Goal: Task Accomplishment & Management: Manage account settings

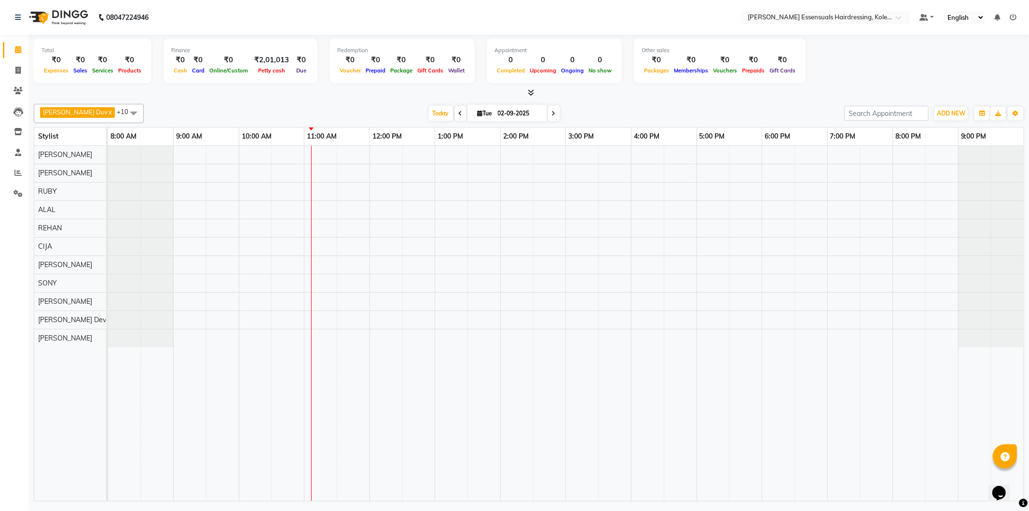
click at [310, 189] on div at bounding box center [566, 323] width 916 height 355
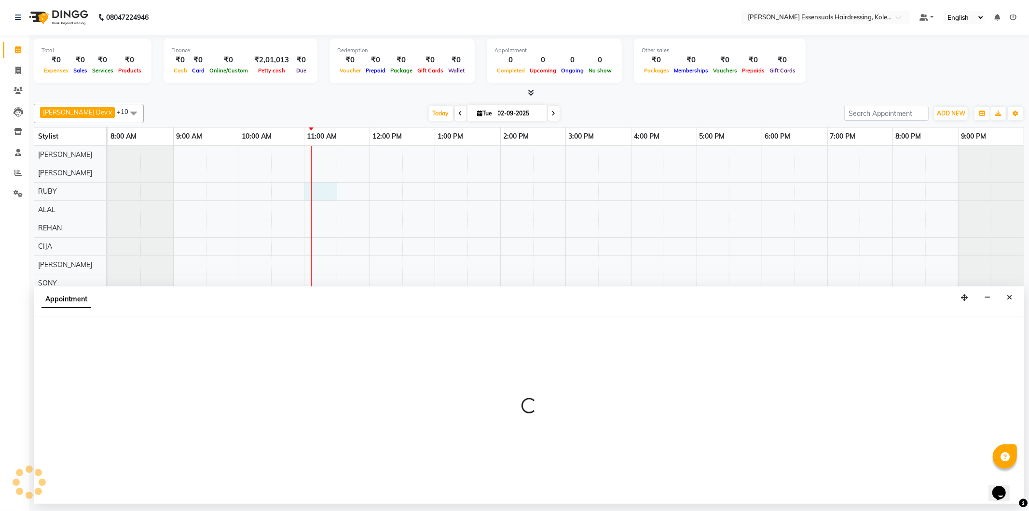
select select "79968"
select select "660"
select select "tentative"
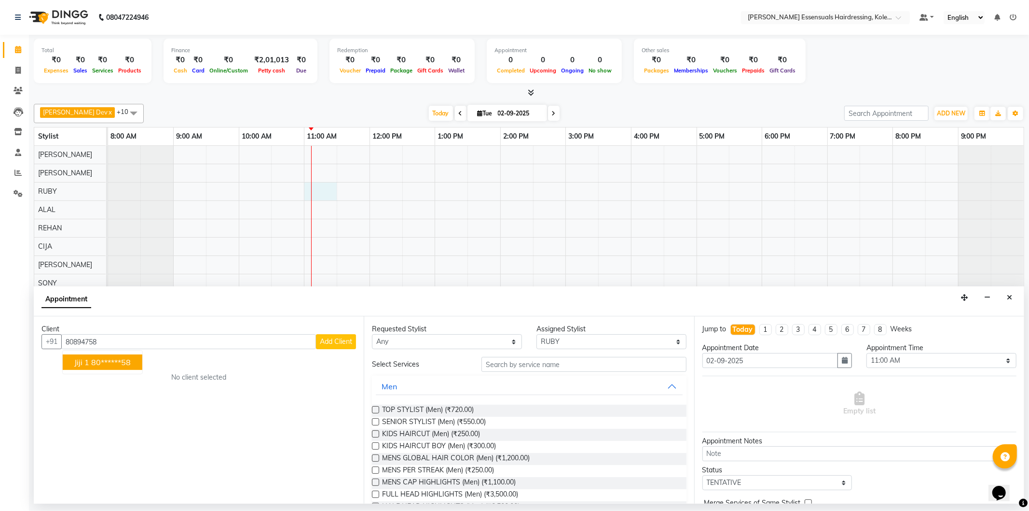
click at [104, 362] on ngb-highlight "80******58" at bounding box center [111, 362] width 40 height 10
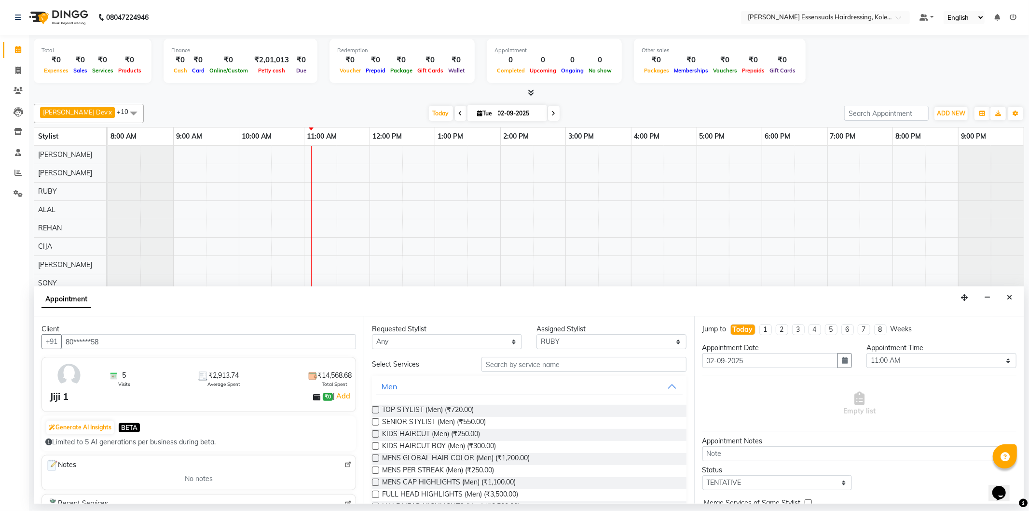
type input "80******58"
click at [522, 366] on input "text" at bounding box center [584, 364] width 205 height 15
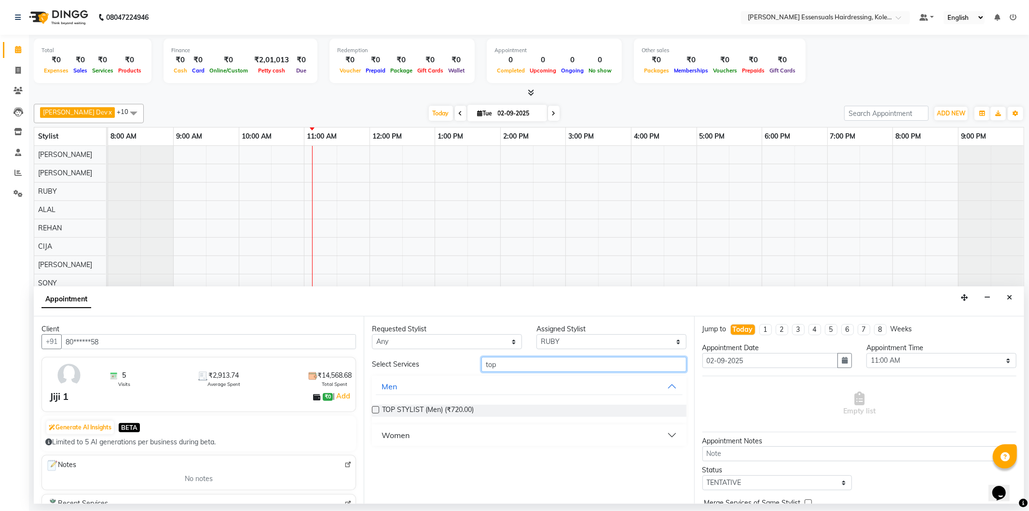
type input "top"
click at [402, 434] on div "Women" at bounding box center [396, 435] width 28 height 12
click at [374, 455] on label at bounding box center [375, 458] width 7 height 7
click at [374, 456] on input "checkbox" at bounding box center [375, 459] width 6 height 6
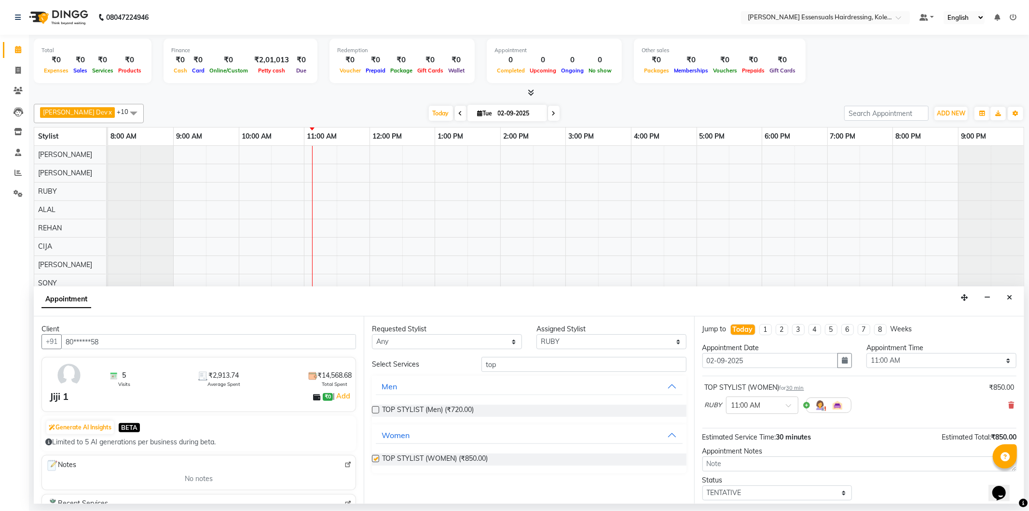
checkbox input "false"
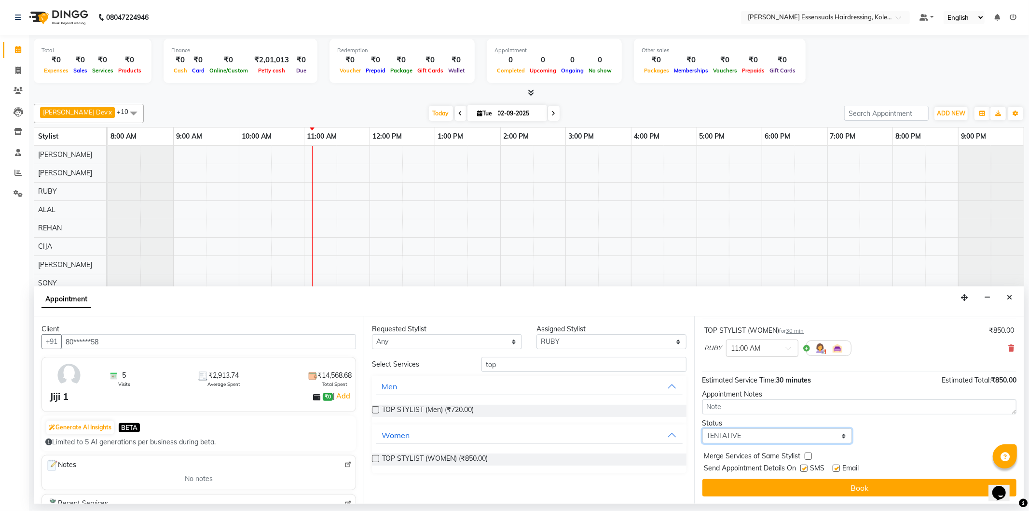
click at [755, 432] on select "Select TENTATIVE CONFIRM CHECK-IN UPCOMING" at bounding box center [778, 435] width 150 height 15
select select "check-in"
click at [703, 428] on select "Select TENTATIVE CONFIRM CHECK-IN UPCOMING" at bounding box center [778, 435] width 150 height 15
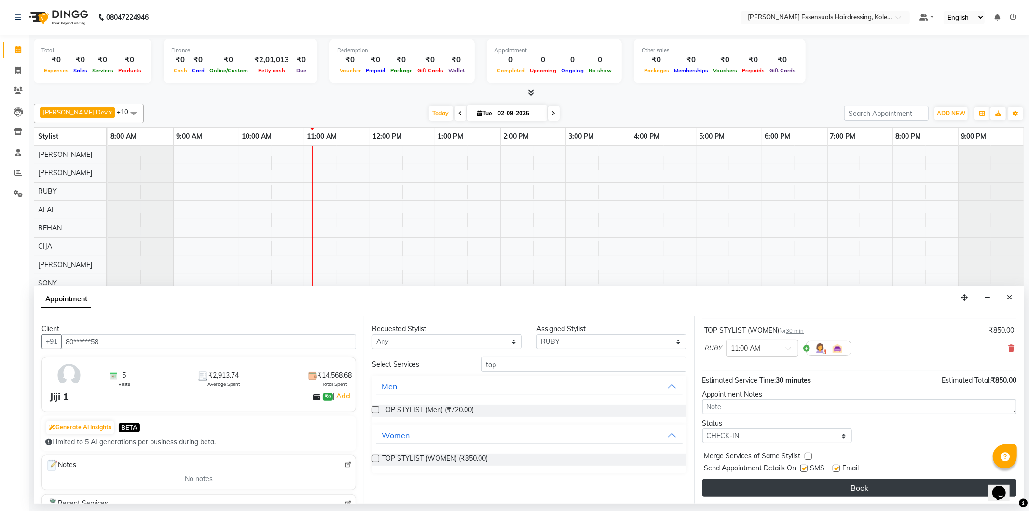
click at [760, 485] on button "Book" at bounding box center [860, 487] width 314 height 17
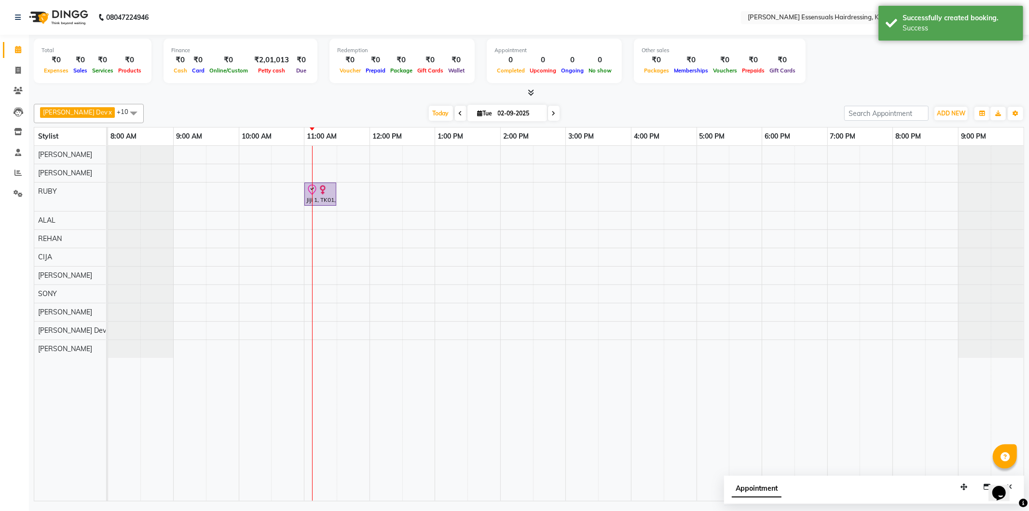
click at [308, 236] on div "Jiji 1, TK01, 11:00 AM-11:30 AM, TOP STYLIST (WOMEN)" at bounding box center [566, 323] width 916 height 355
select select "79972"
select select "tentative"
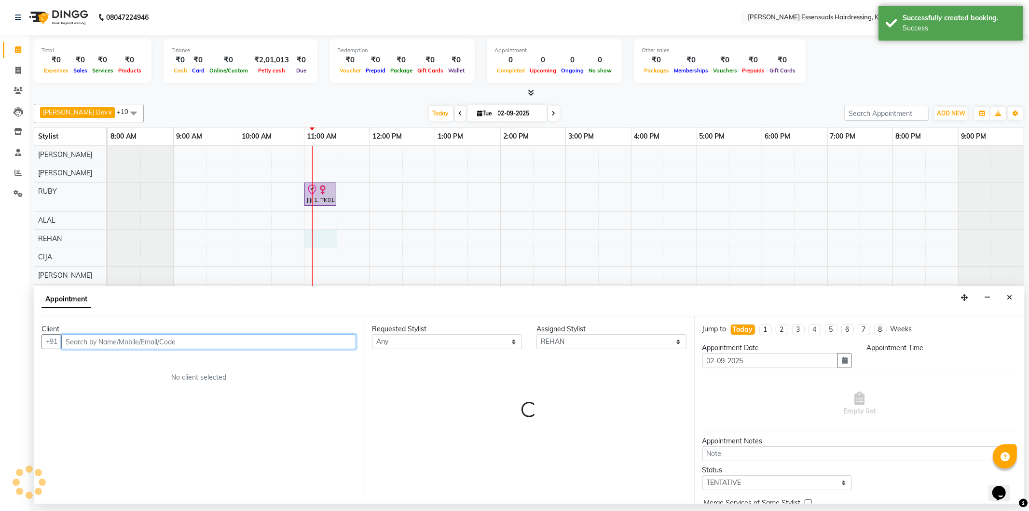
select select "660"
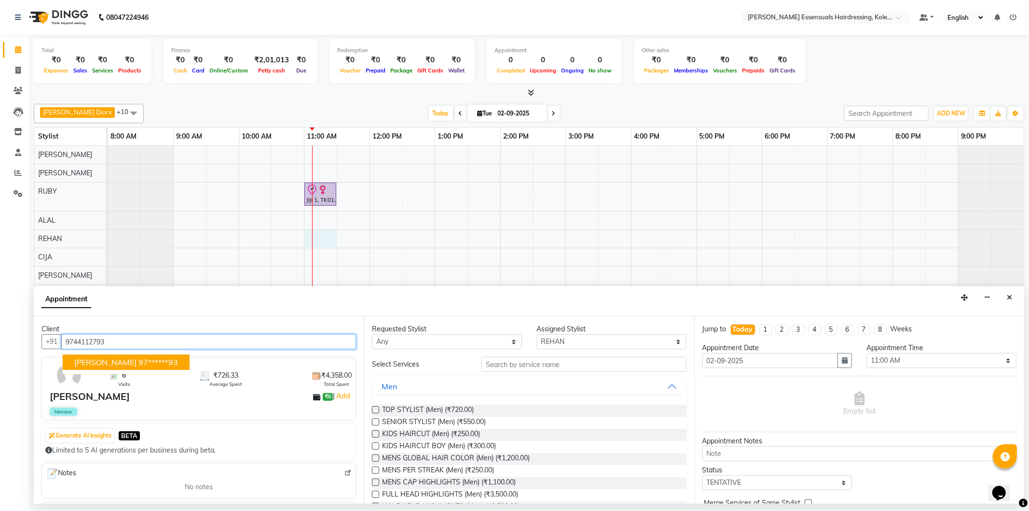
click at [157, 363] on ngb-highlight "97******93" at bounding box center [159, 362] width 40 height 10
type input "97******93"
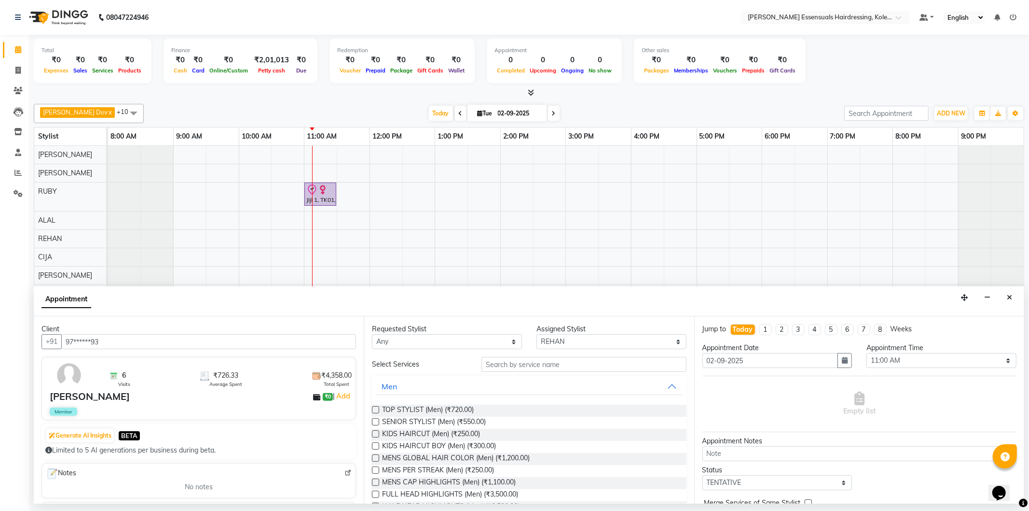
click at [374, 422] on label at bounding box center [375, 421] width 7 height 7
click at [374, 422] on input "checkbox" at bounding box center [375, 422] width 6 height 6
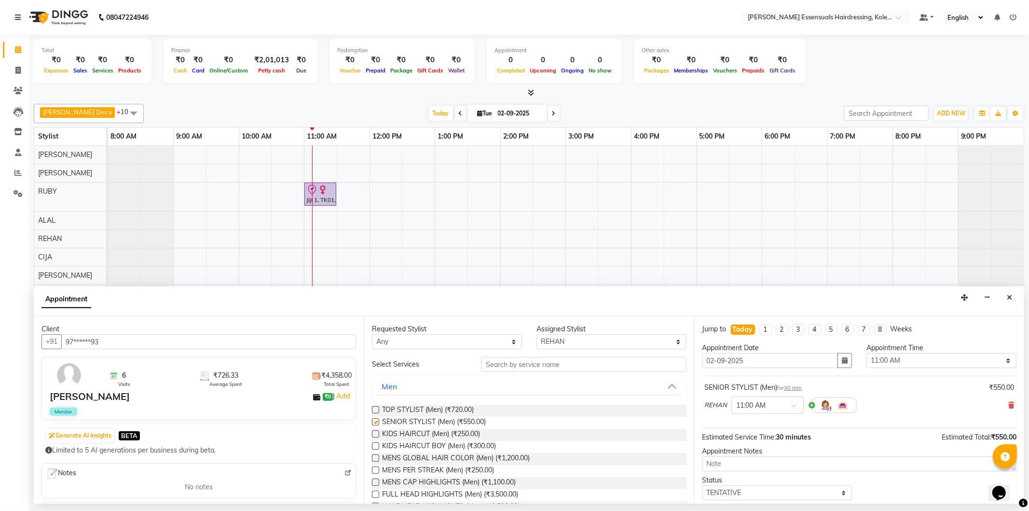
checkbox input "false"
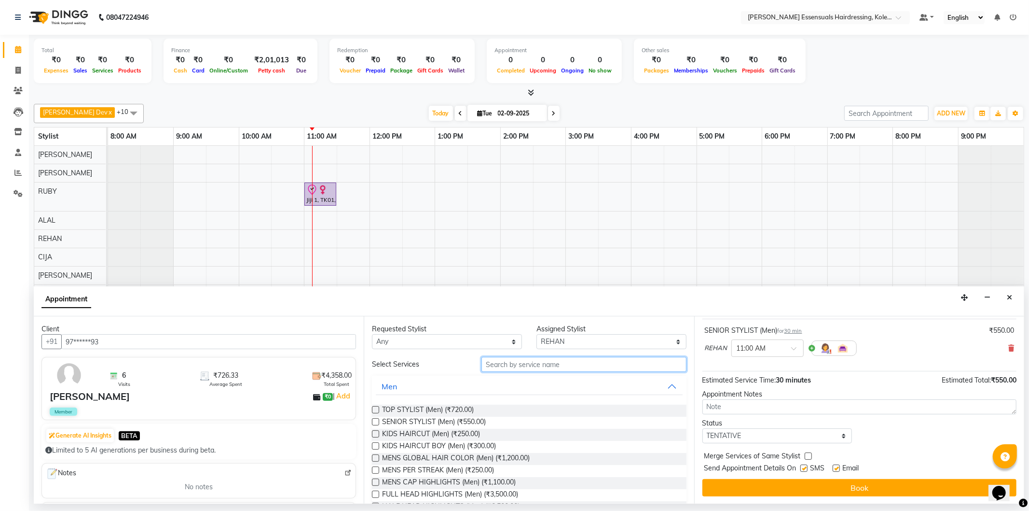
click at [538, 363] on input "text" at bounding box center [584, 364] width 205 height 15
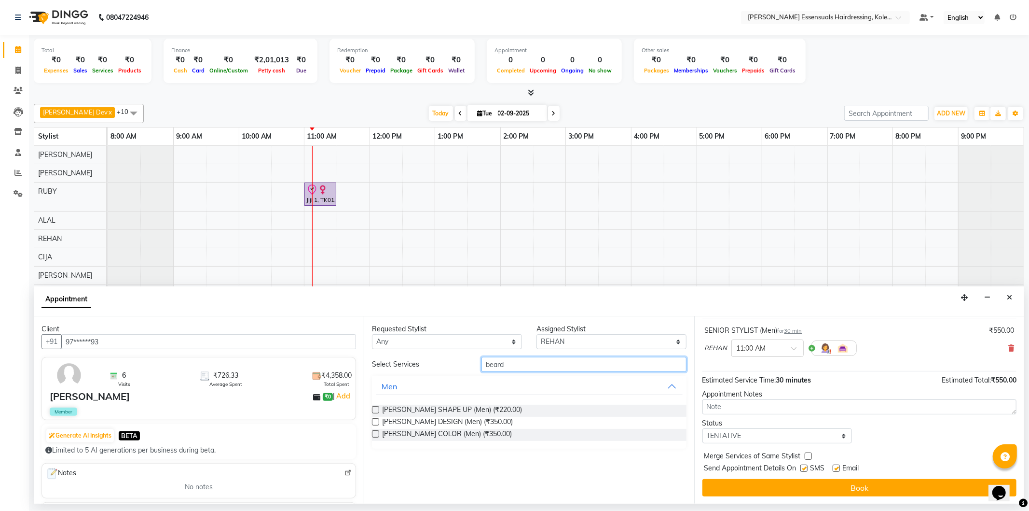
type input "beard"
click at [377, 409] on label at bounding box center [375, 409] width 7 height 7
click at [377, 409] on input "checkbox" at bounding box center [375, 410] width 6 height 6
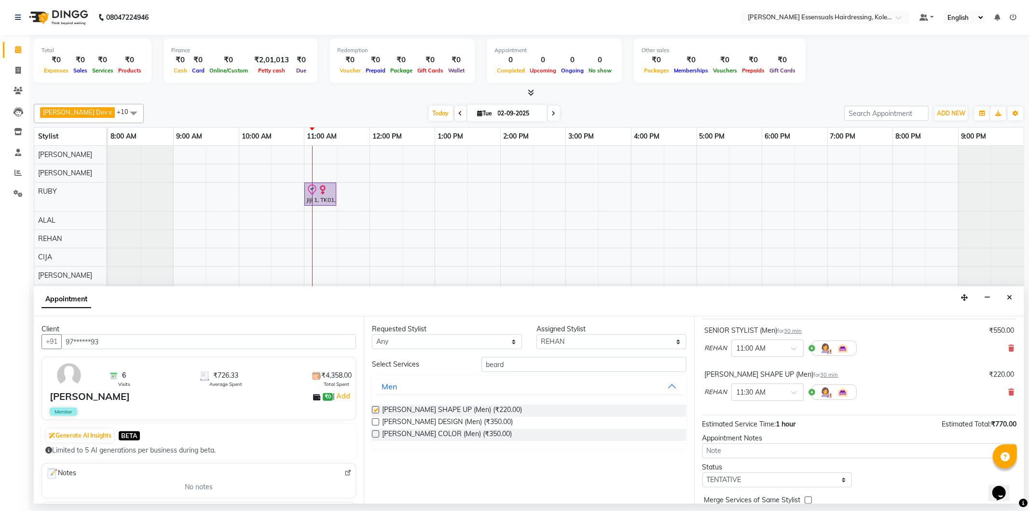
checkbox input "false"
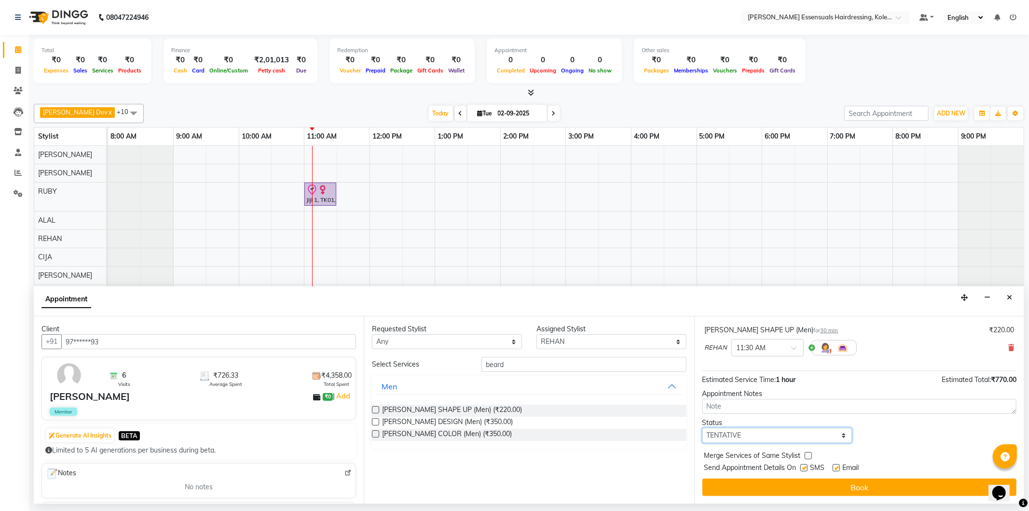
click at [736, 432] on select "Select TENTATIVE CONFIRM CHECK-IN UPCOMING" at bounding box center [778, 435] width 150 height 15
select select "check-in"
click at [703, 428] on select "Select TENTATIVE CONFIRM CHECK-IN UPCOMING" at bounding box center [778, 435] width 150 height 15
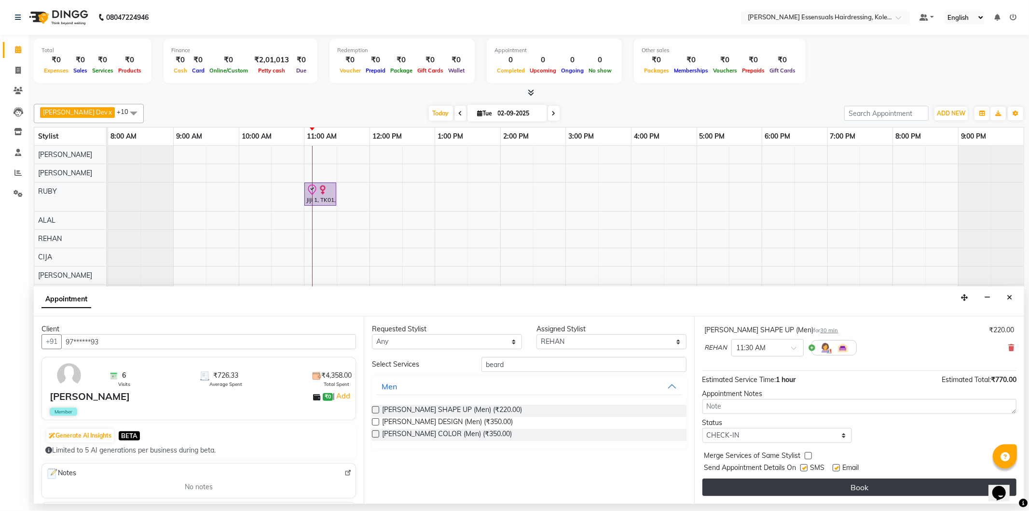
click at [744, 486] on button "Book" at bounding box center [860, 486] width 314 height 17
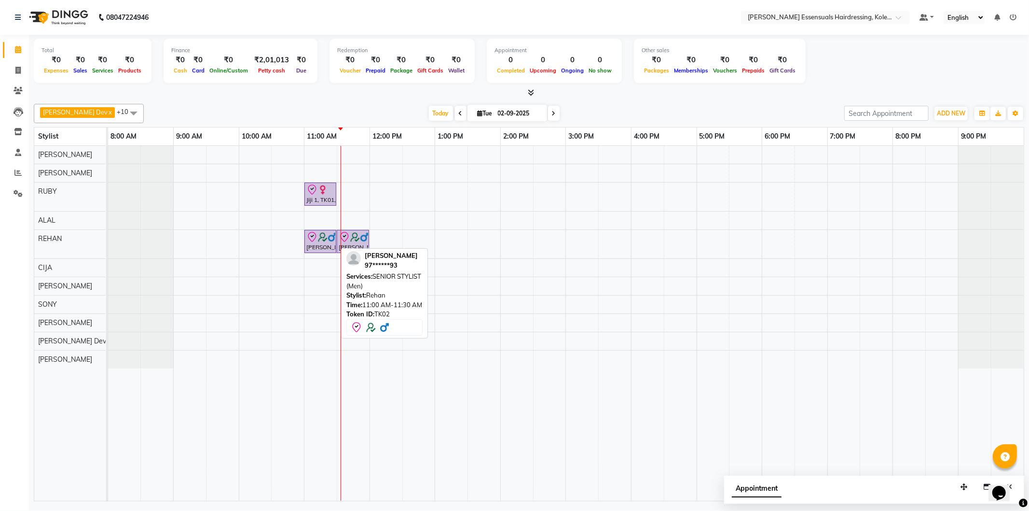
click at [330, 240] on img at bounding box center [333, 237] width 10 height 10
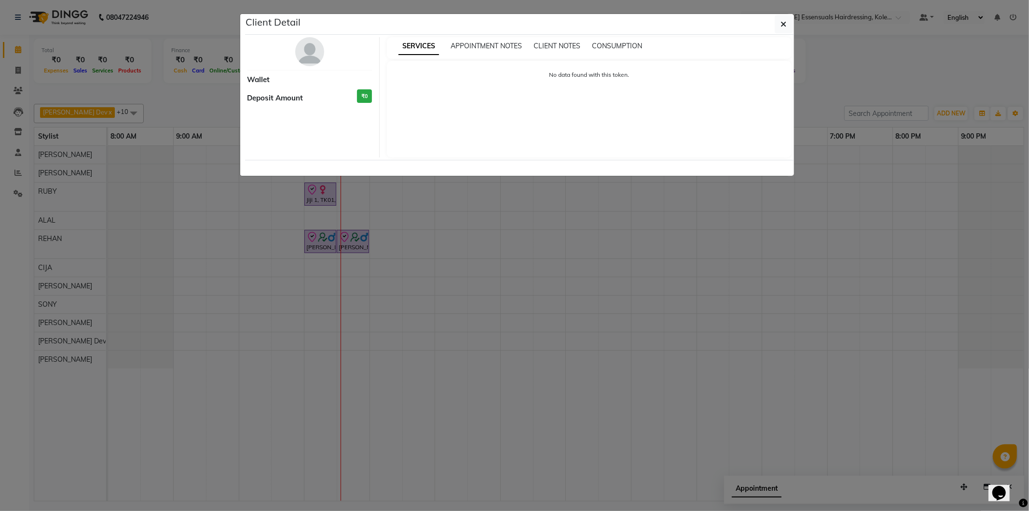
select select "8"
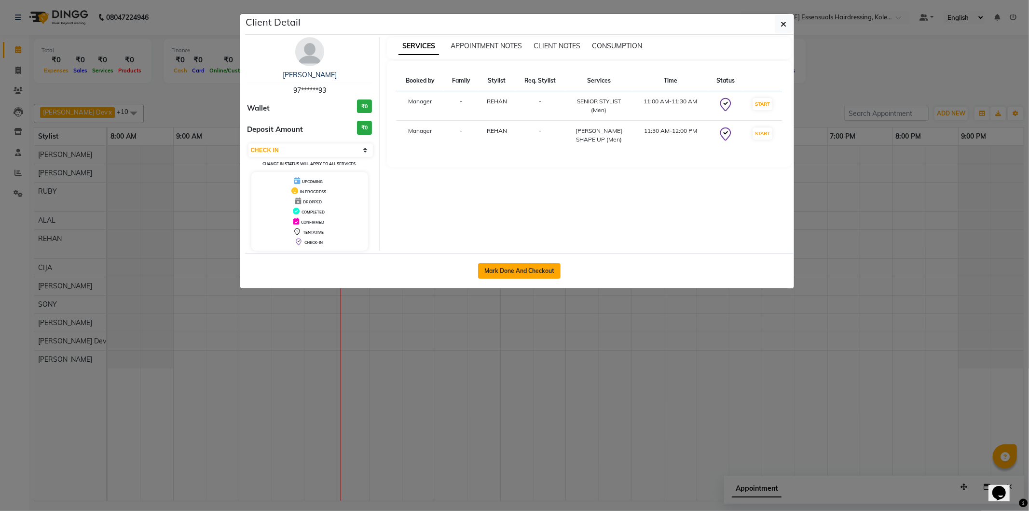
click at [516, 266] on button "Mark Done And Checkout" at bounding box center [519, 270] width 83 height 15
select select "8281"
select select "service"
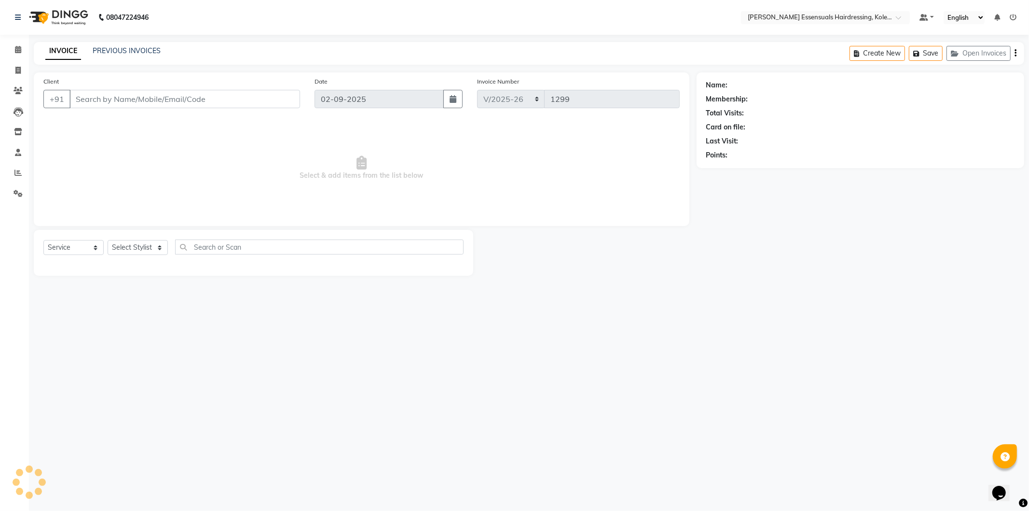
type input "97******93"
select select "79972"
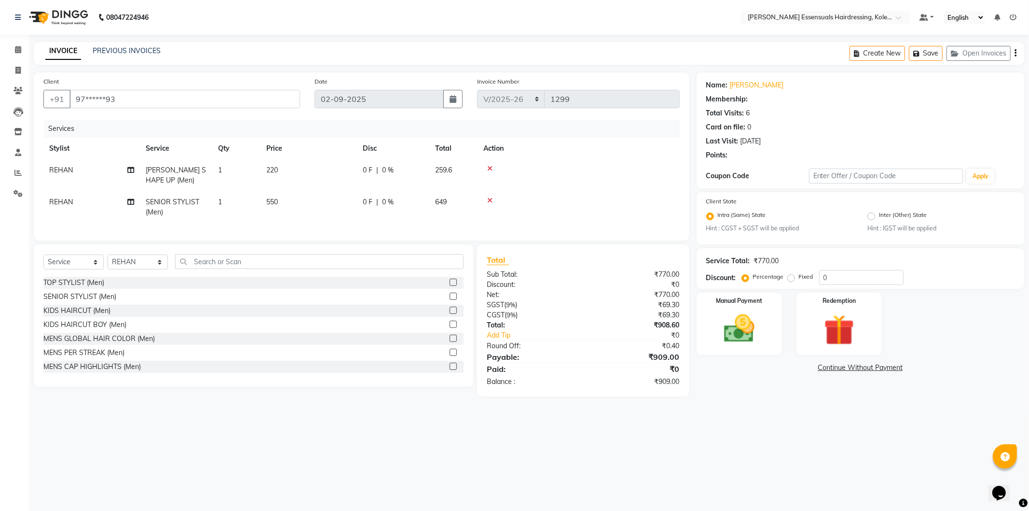
select select "2: Object"
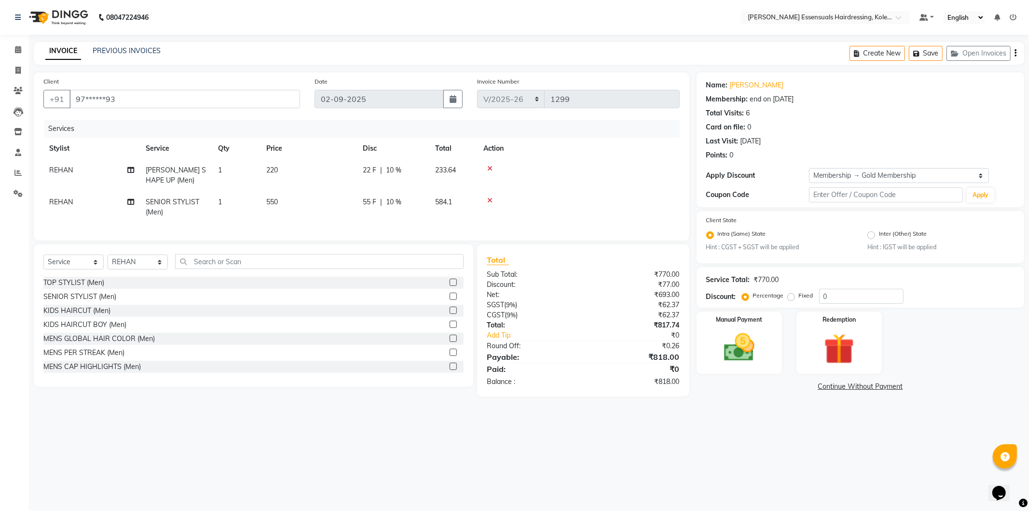
type input "10"
click at [731, 350] on img at bounding box center [740, 347] width 52 height 37
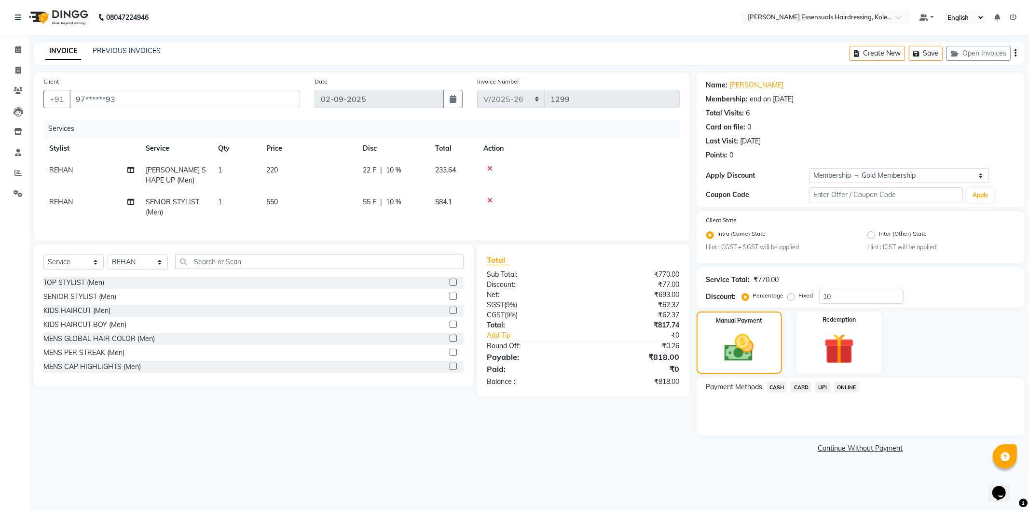
click at [820, 388] on span "UPI" at bounding box center [823, 386] width 15 height 11
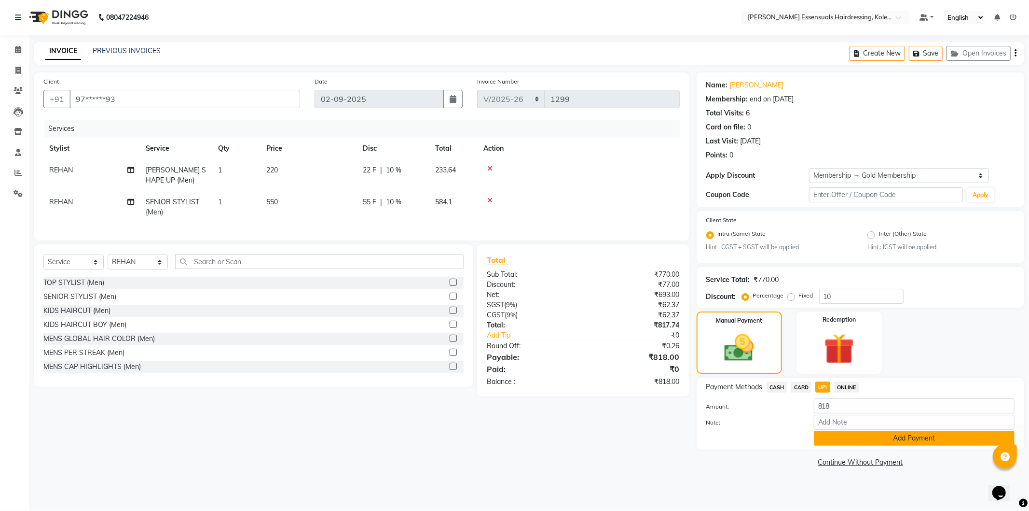
click at [828, 437] on button "Add Payment" at bounding box center [914, 437] width 201 height 15
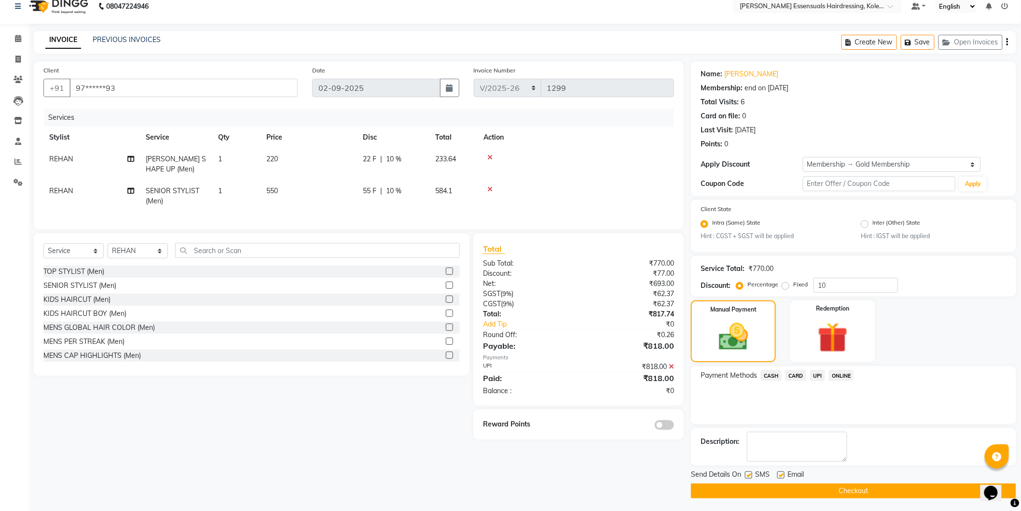
scroll to position [13, 0]
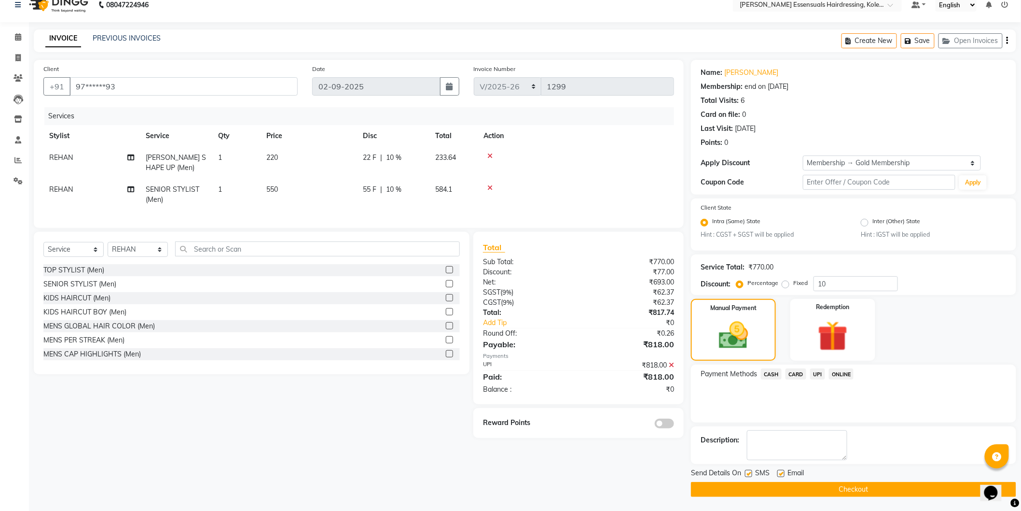
click at [794, 486] on button "Checkout" at bounding box center [853, 489] width 325 height 15
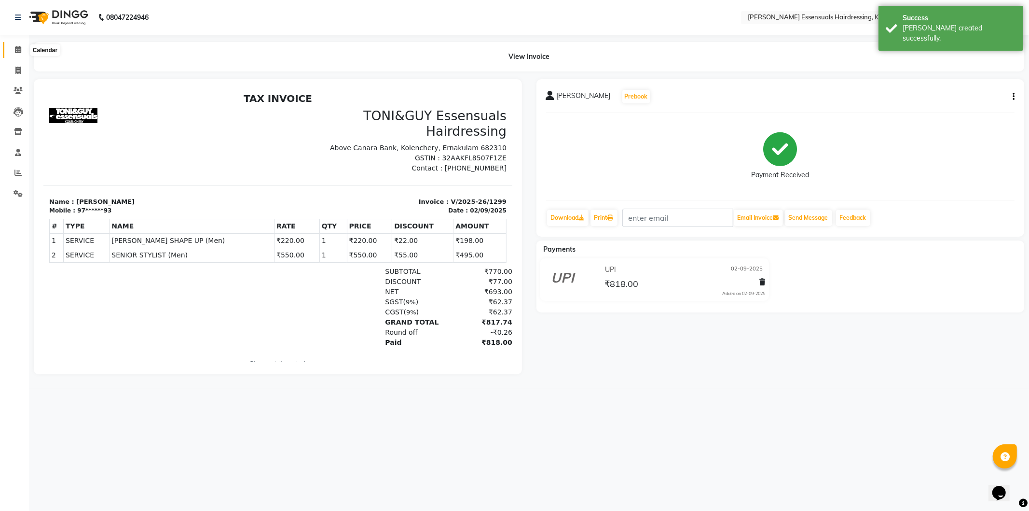
click at [20, 49] on icon at bounding box center [18, 49] width 6 height 7
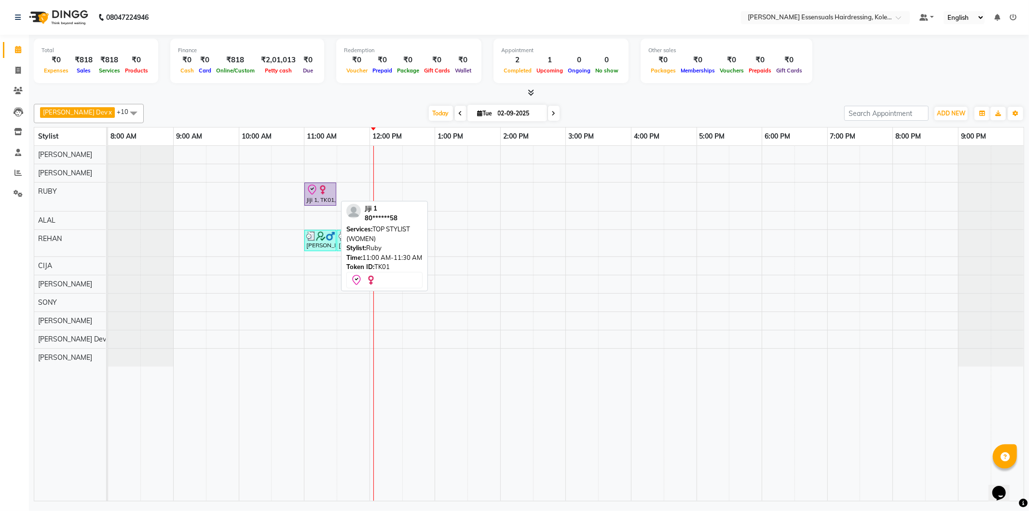
click at [319, 190] on img at bounding box center [323, 190] width 10 height 10
select select "8"
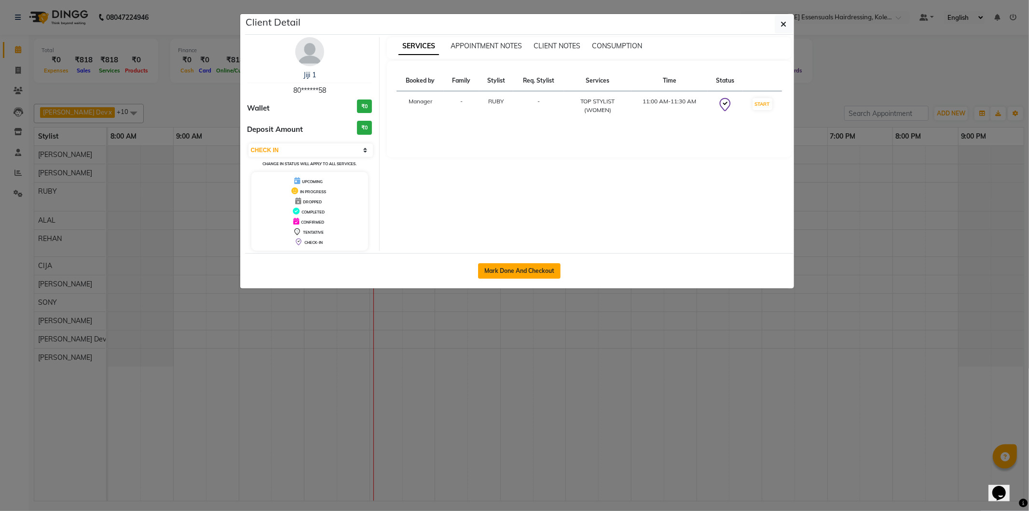
click at [507, 268] on button "Mark Done And Checkout" at bounding box center [519, 270] width 83 height 15
select select "service"
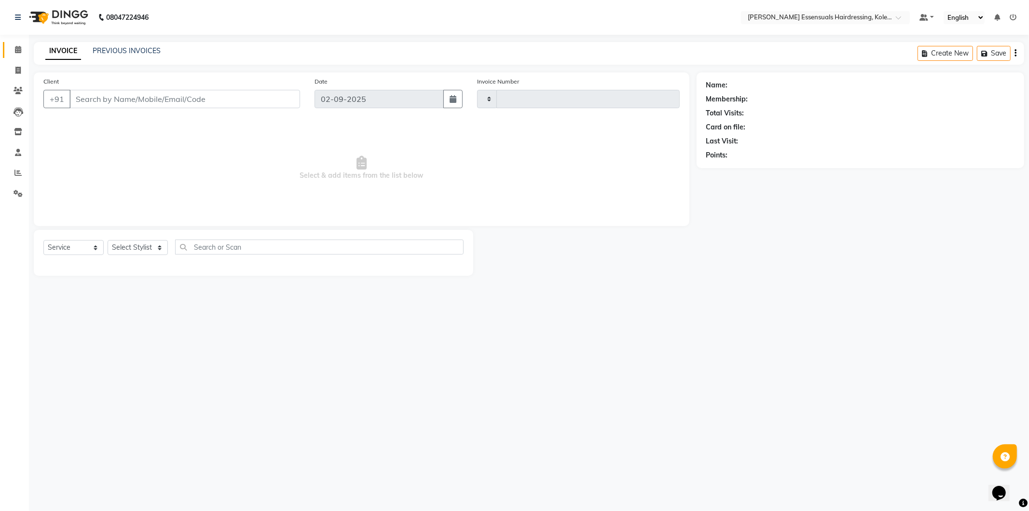
type input "1300"
select select "8281"
type input "80******58"
select select "79968"
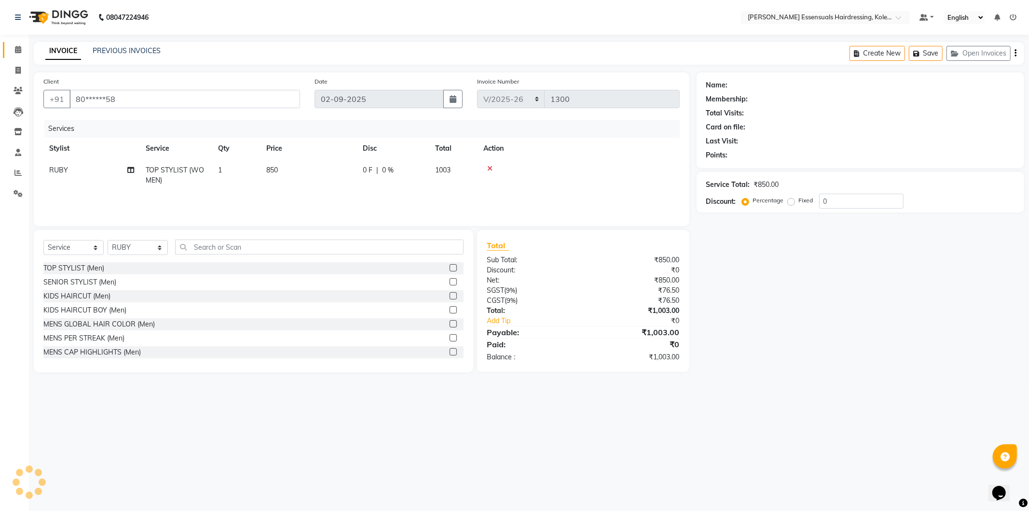
select select "1: Object"
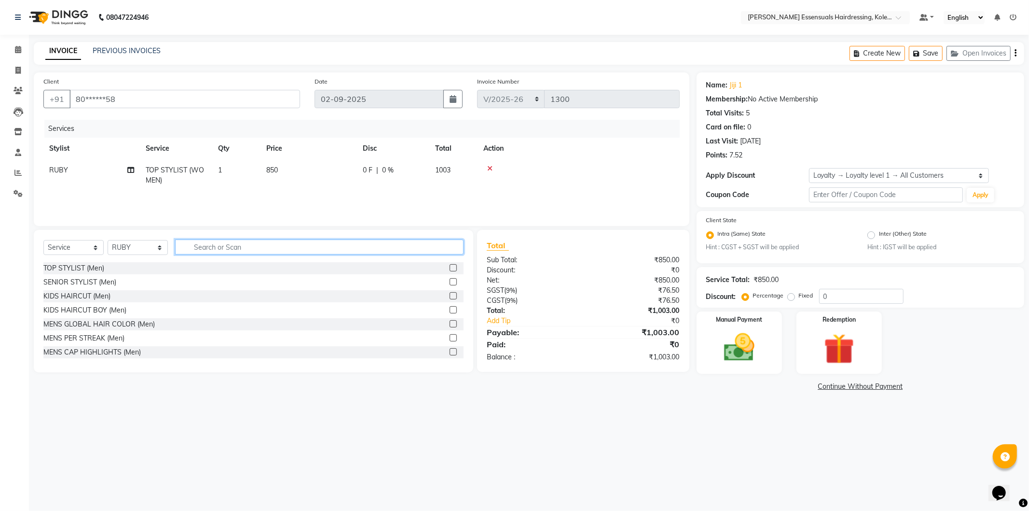
click at [225, 252] on input "text" at bounding box center [319, 246] width 289 height 15
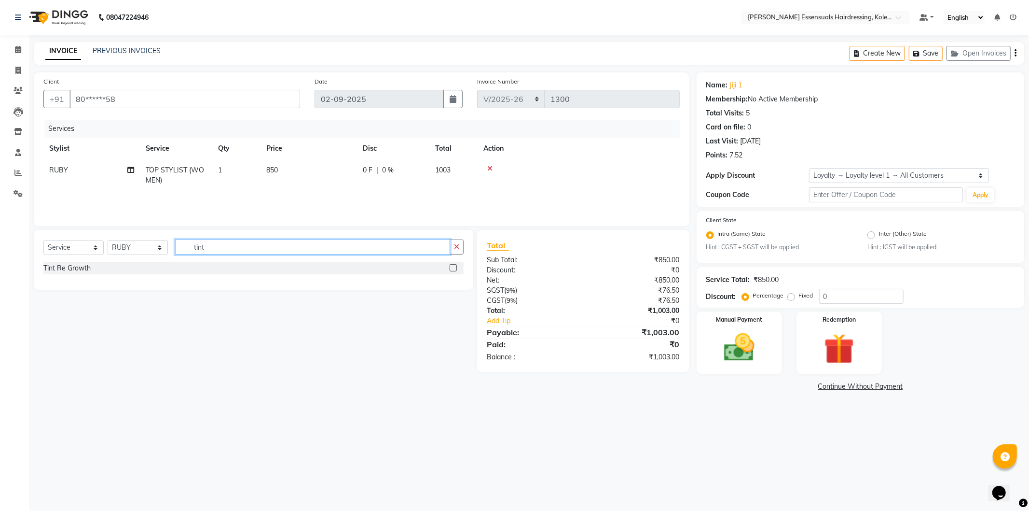
type input "tint"
click at [451, 267] on label at bounding box center [453, 267] width 7 height 7
click at [451, 267] on input "checkbox" at bounding box center [453, 268] width 6 height 6
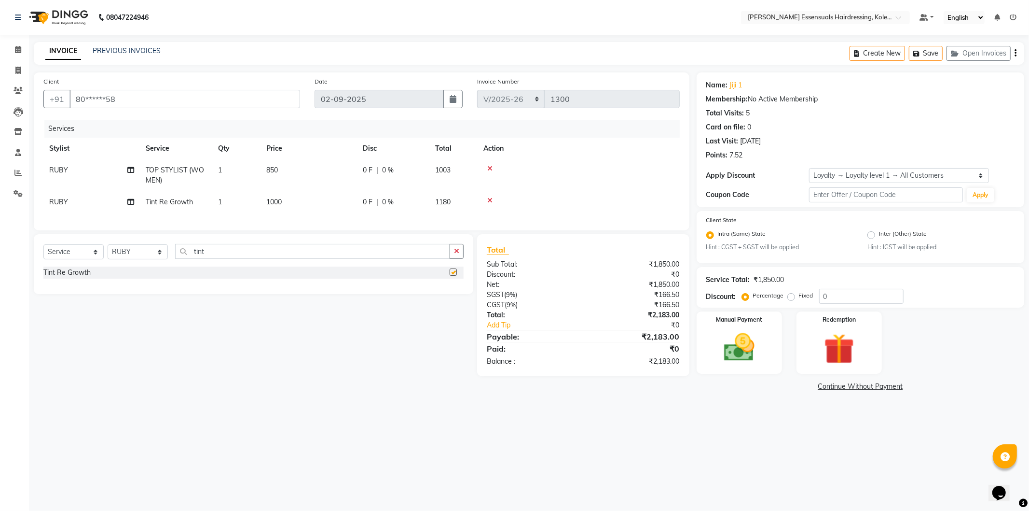
checkbox input "false"
click at [268, 201] on span "1000" at bounding box center [273, 201] width 15 height 9
select select "79968"
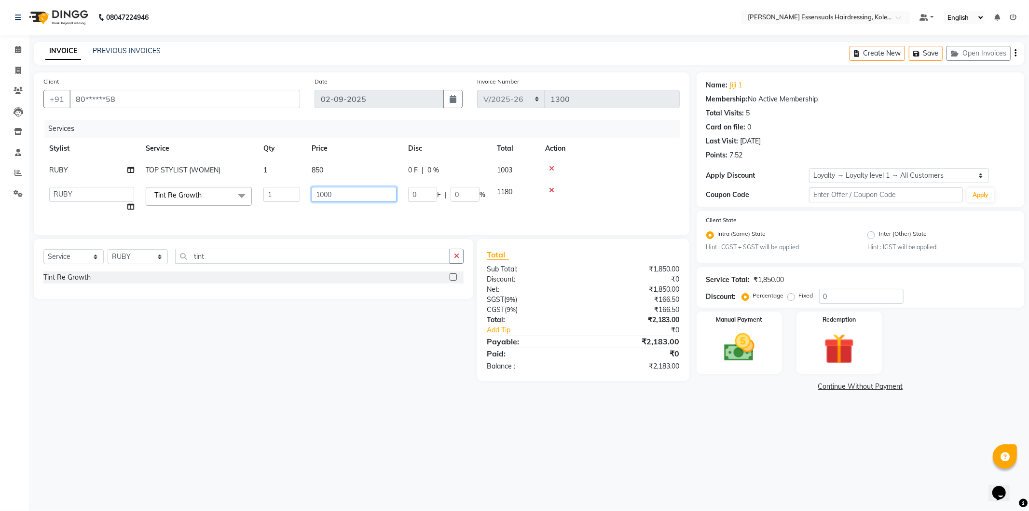
drag, startPoint x: 334, startPoint y: 191, endPoint x: 278, endPoint y: 191, distance: 56.0
click at [278, 191] on tr "Admin [PERSON_NAME] Dev [PERSON_NAME] [PERSON_NAME] [PERSON_NAME] Accountant [P…" at bounding box center [361, 199] width 637 height 37
type input "1500"
click at [356, 162] on td "850" at bounding box center [354, 170] width 97 height 22
select select "79968"
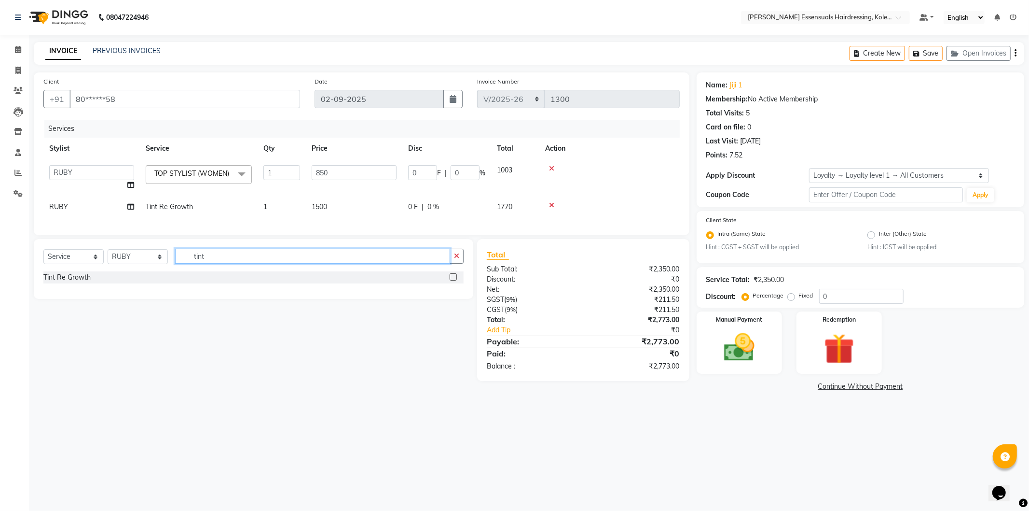
click at [215, 263] on input "tint" at bounding box center [312, 256] width 275 height 15
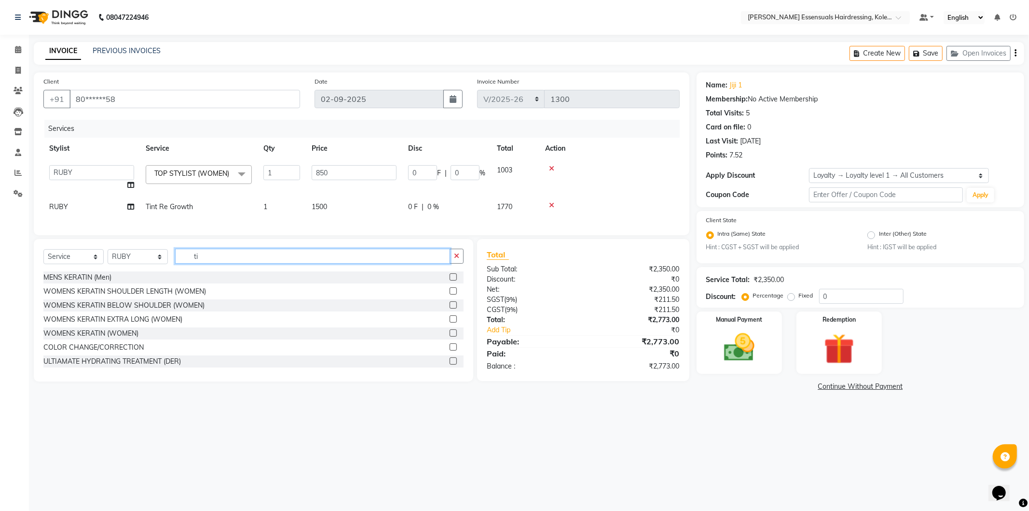
type input "t"
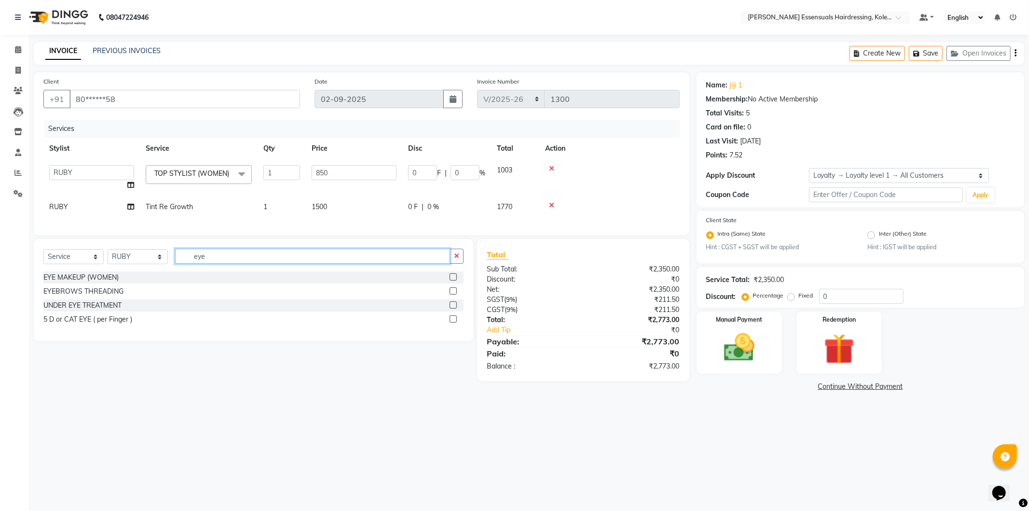
type input "eye"
click at [455, 294] on label at bounding box center [453, 290] width 7 height 7
click at [455, 294] on input "checkbox" at bounding box center [453, 291] width 6 height 6
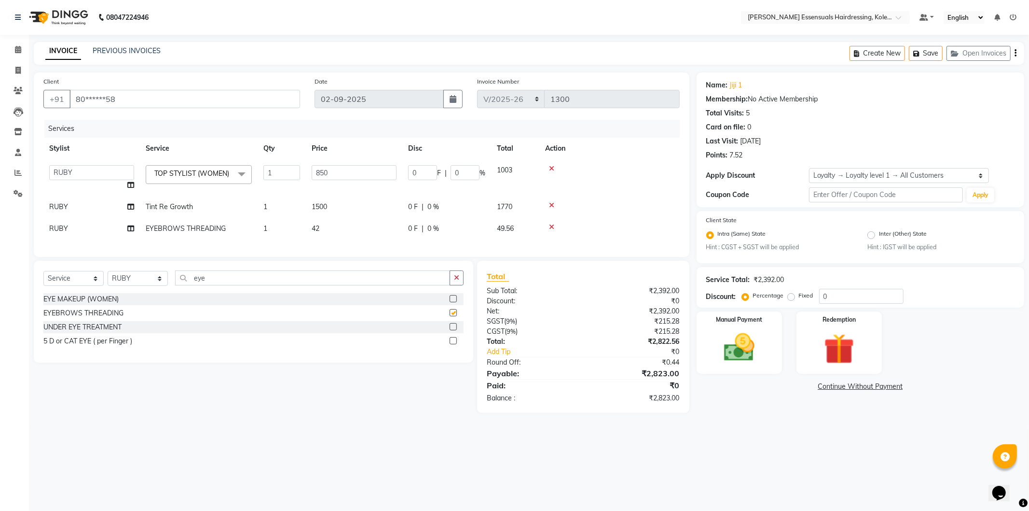
checkbox input "false"
click at [215, 285] on input "eye" at bounding box center [312, 277] width 275 height 15
type input "e"
type input "upper"
click at [453, 302] on label at bounding box center [453, 298] width 7 height 7
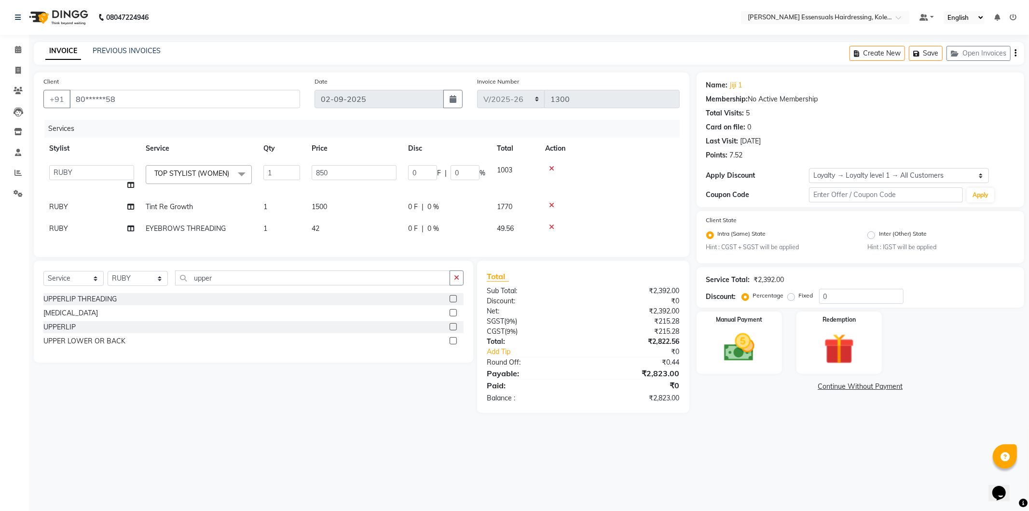
click at [453, 302] on input "checkbox" at bounding box center [453, 299] width 6 height 6
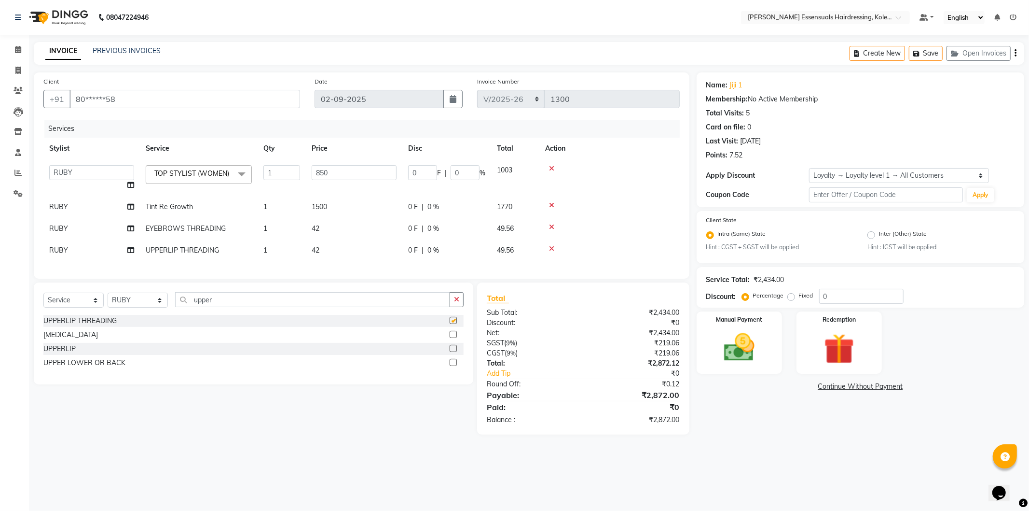
checkbox input "false"
click at [735, 346] on img at bounding box center [740, 347] width 52 height 37
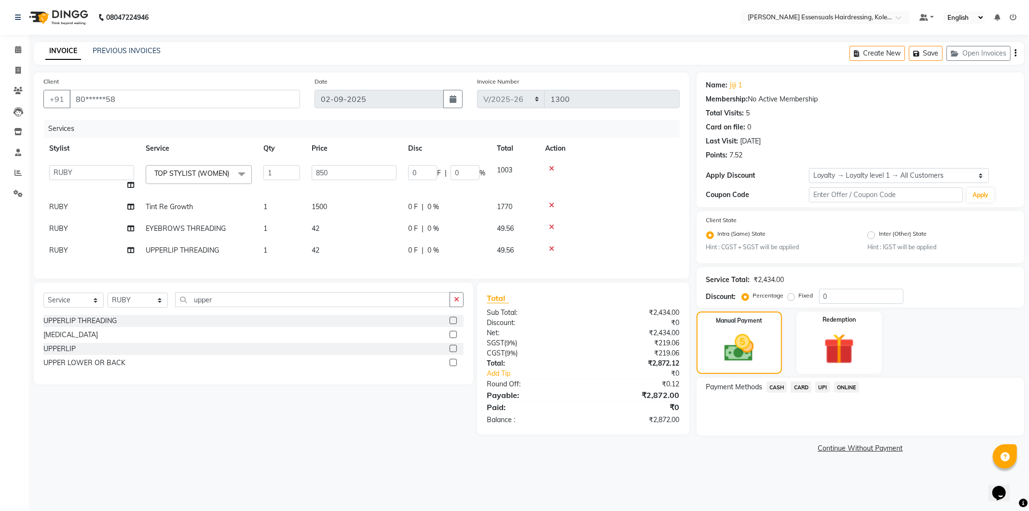
click at [822, 386] on span "UPI" at bounding box center [823, 386] width 15 height 11
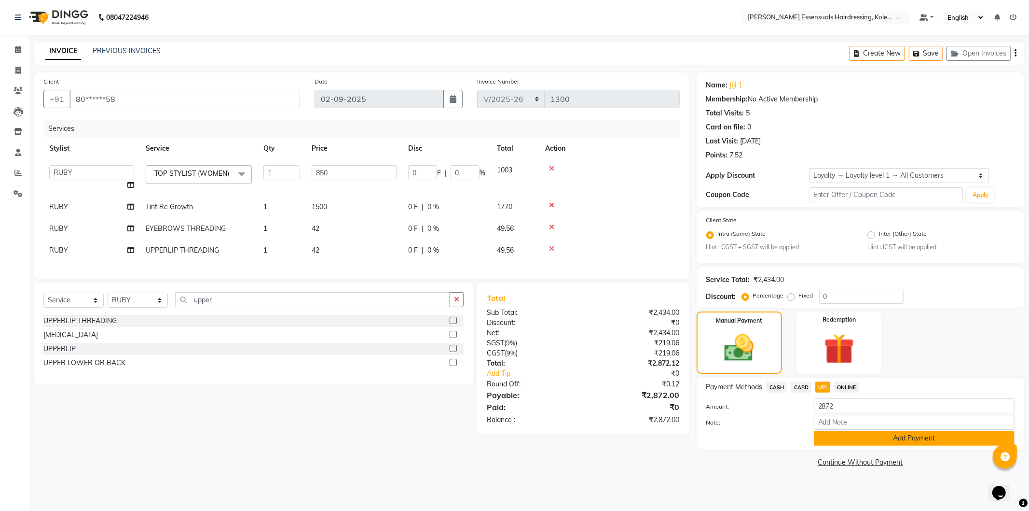
click at [823, 445] on button "Add Payment" at bounding box center [914, 437] width 201 height 15
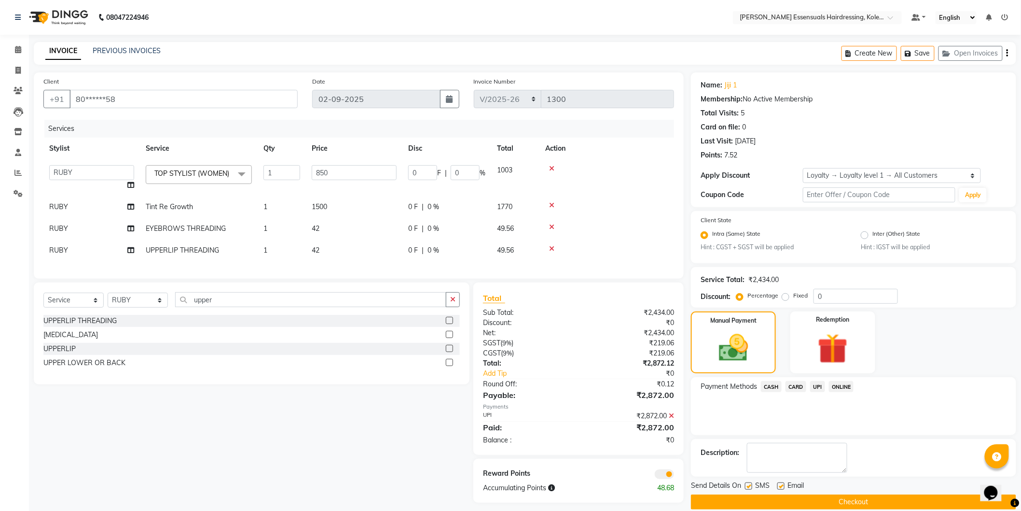
click at [791, 504] on button "Checkout" at bounding box center [853, 501] width 325 height 15
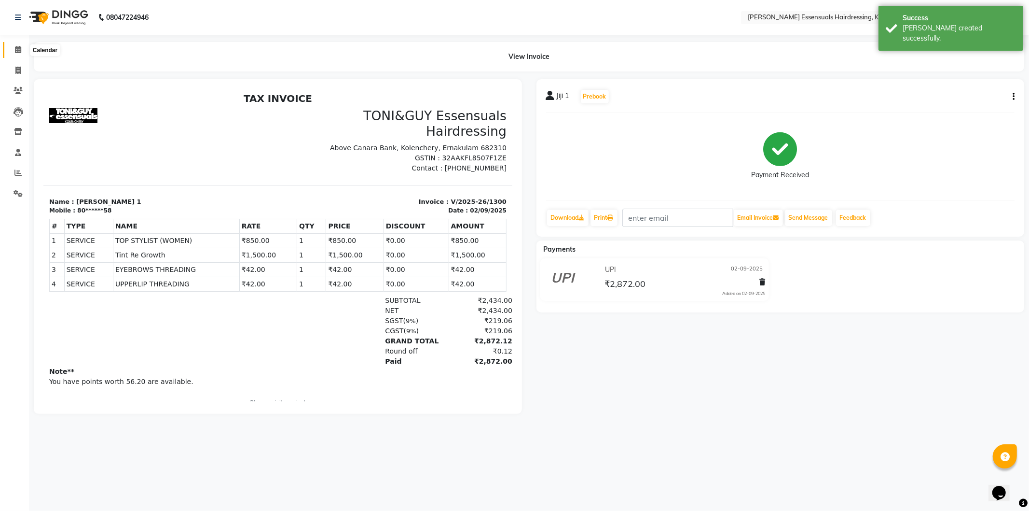
click at [17, 45] on span at bounding box center [18, 49] width 17 height 11
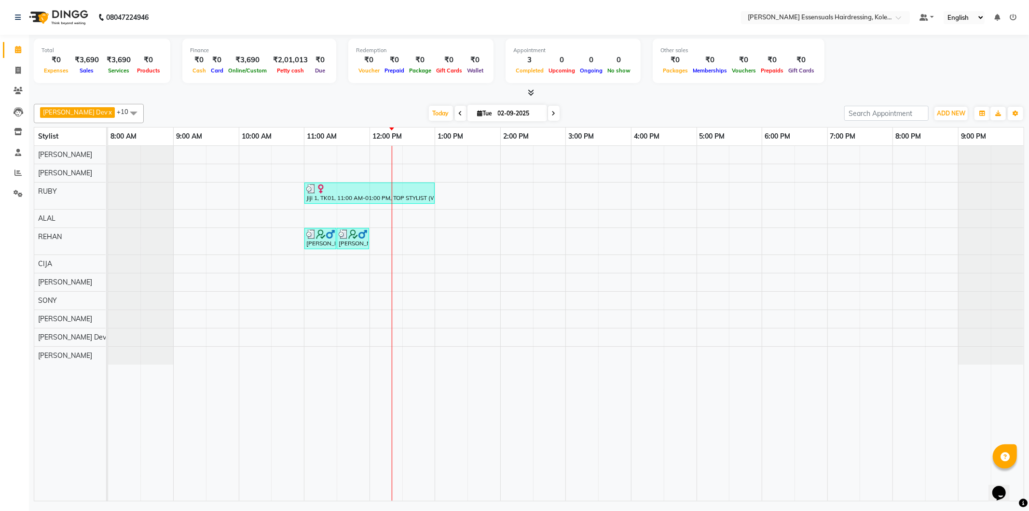
click at [392, 167] on div "Jiji 1, TK01, 11:00 AM-01:00 PM, TOP STYLIST (WOMEN),Tint Re Growth,EYEBROWS TH…" at bounding box center [566, 323] width 916 height 355
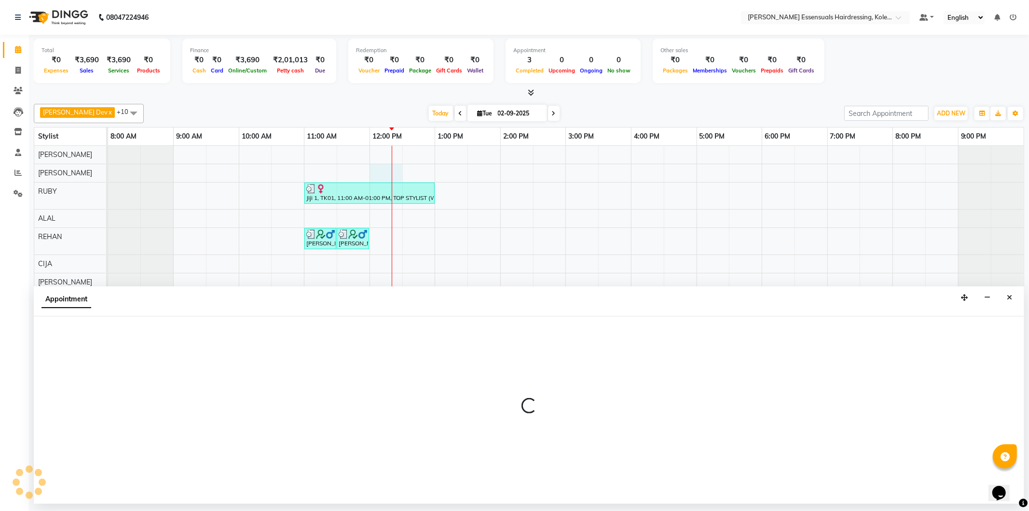
select select "79967"
select select "720"
select select "tentative"
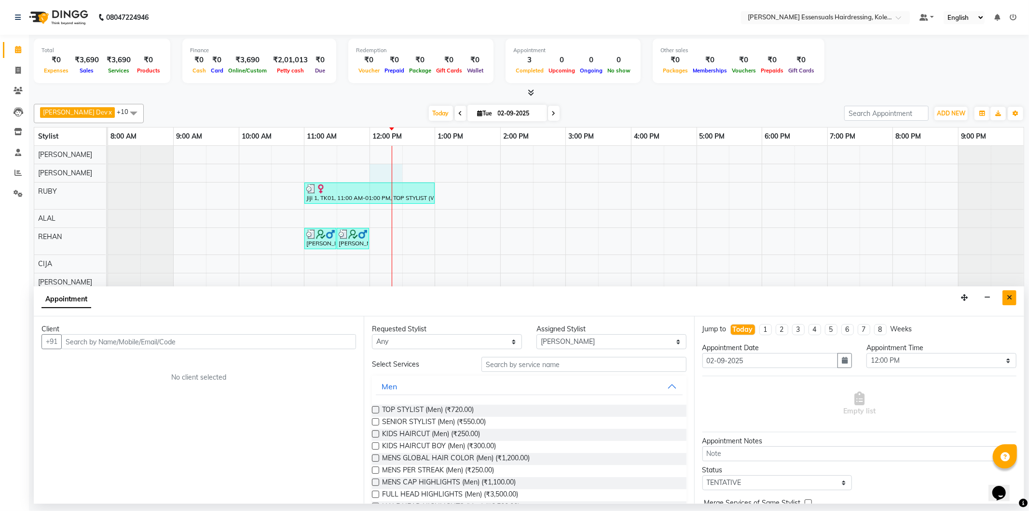
click at [1011, 295] on icon "Close" at bounding box center [1009, 297] width 5 height 7
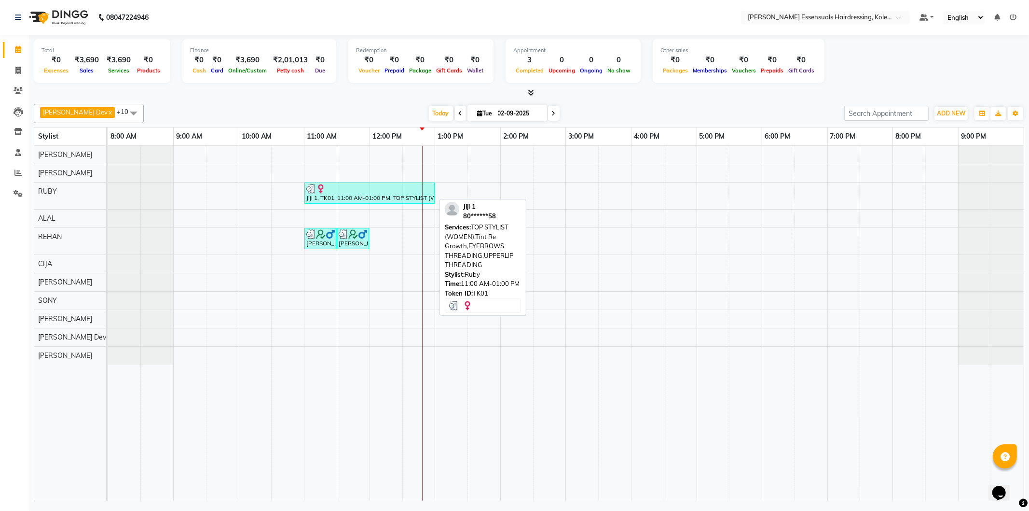
click at [383, 196] on div "Jiji 1, TK01, 11:00 AM-01:00 PM, TOP STYLIST (WOMEN),Tint Re Growth,EYEBROWS TH…" at bounding box center [369, 193] width 128 height 18
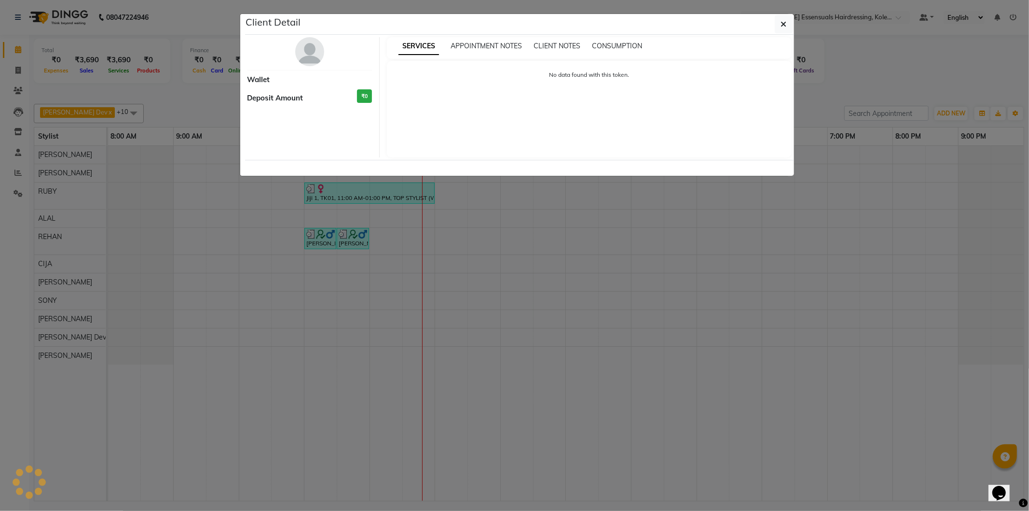
select select "3"
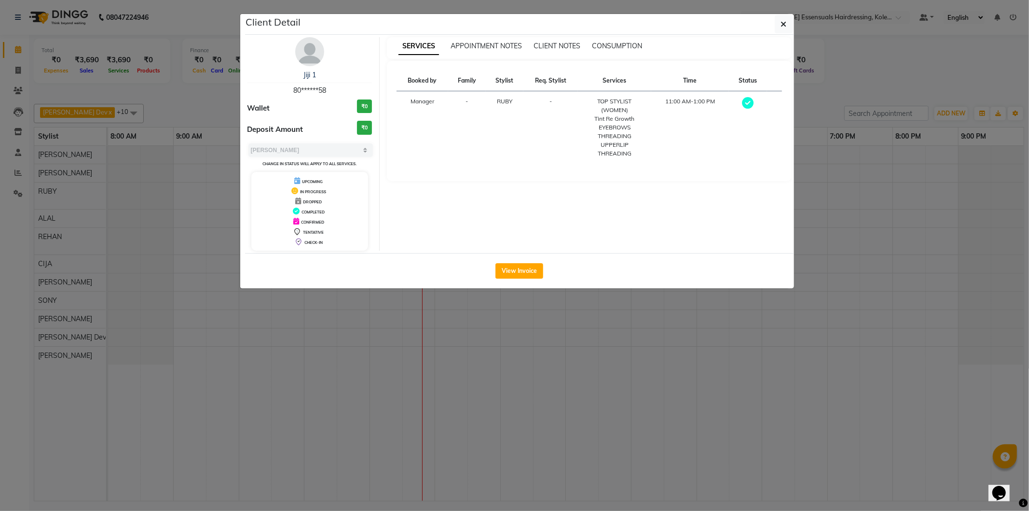
click at [419, 362] on ngb-modal-window "Client Detail Jiji 1 80******58 Wallet ₹0 Deposit Amount ₹0 Select MARK DONE UP…" at bounding box center [514, 255] width 1029 height 511
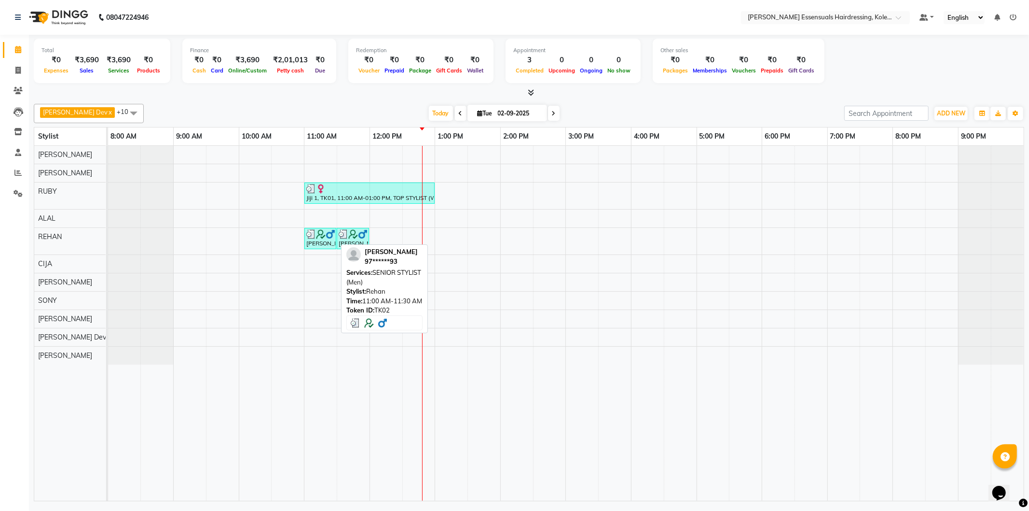
click at [331, 240] on div "[PERSON_NAME], TK02, 11:00 AM-11:30 AM, SENIOR STYLIST (Men)" at bounding box center [320, 238] width 30 height 18
select select "3"
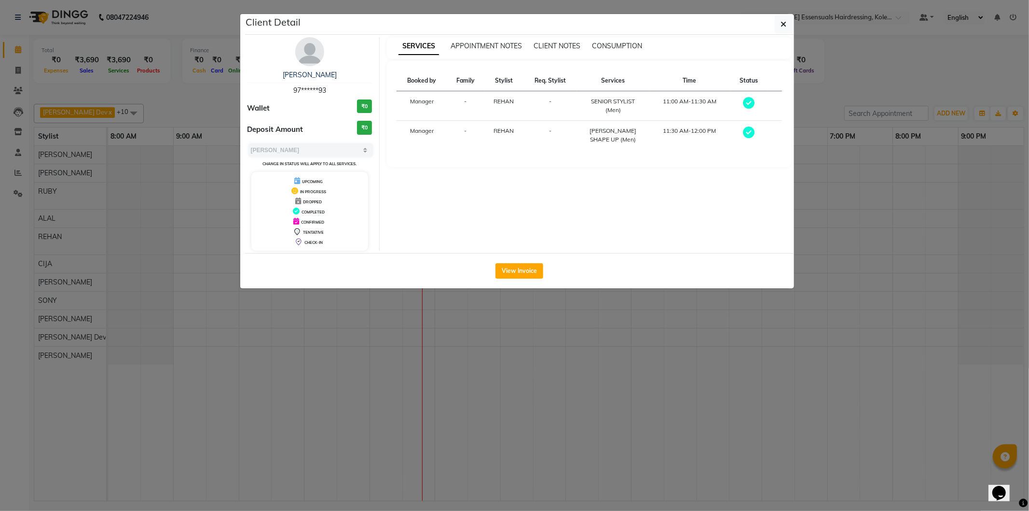
click at [353, 309] on ngb-modal-window "Client Detail [PERSON_NAME] 97******93 Wallet ₹0 Deposit Amount ₹0 Select MARK …" at bounding box center [514, 255] width 1029 height 511
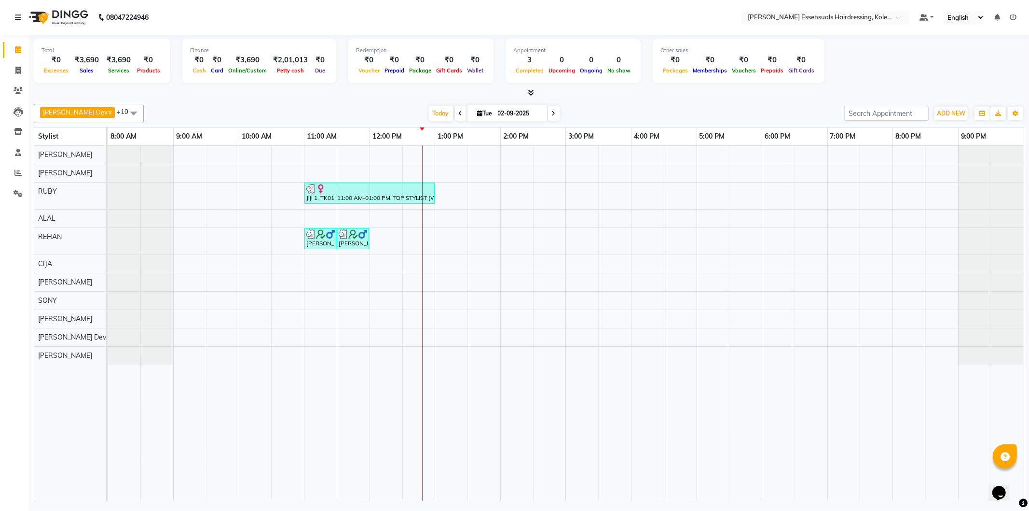
click at [418, 169] on div "Jiji 1, TK01, 11:00 AM-01:00 PM, TOP STYLIST (WOMEN),Tint Re Growth,EYEBROWS TH…" at bounding box center [566, 323] width 916 height 355
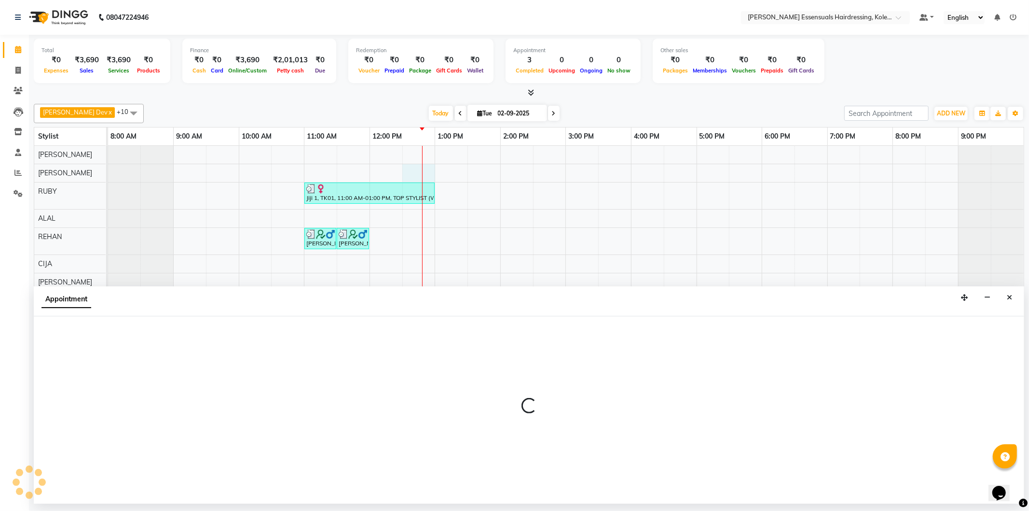
select select "79967"
select select "tentative"
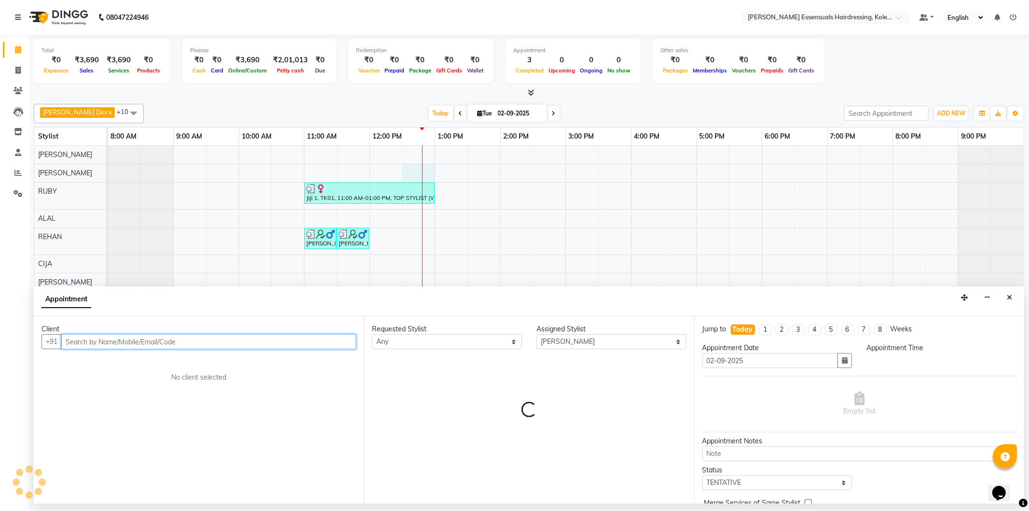
select select "750"
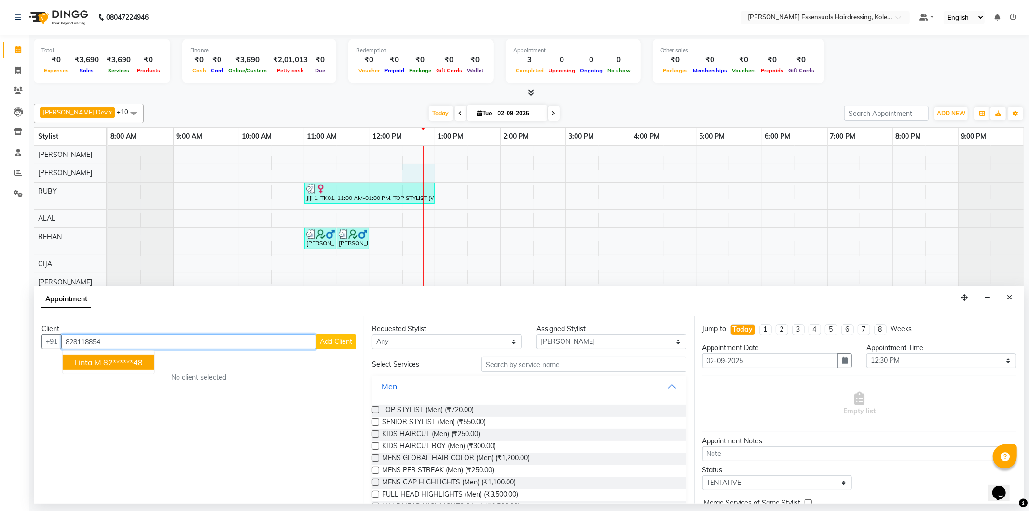
click at [107, 364] on ngb-highlight "82******48" at bounding box center [123, 362] width 40 height 10
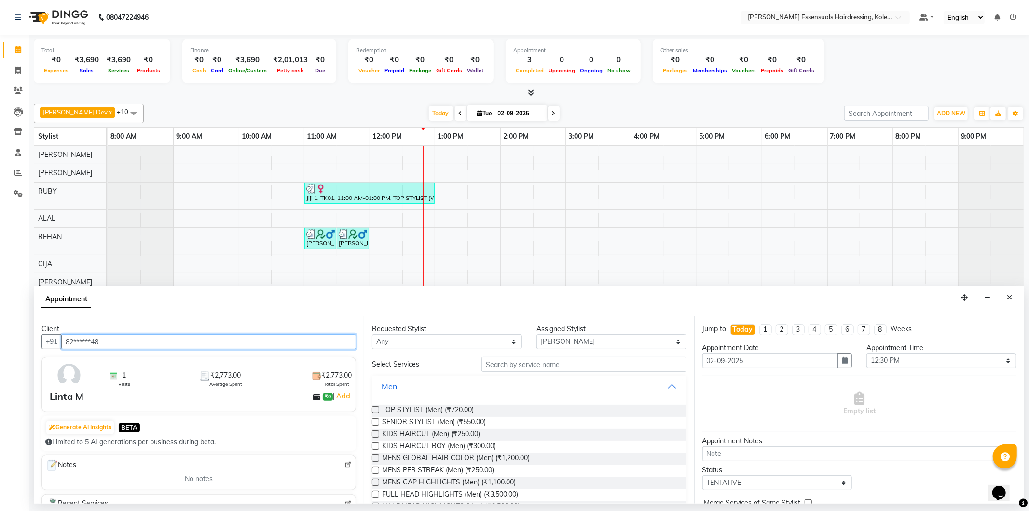
type input "82******48"
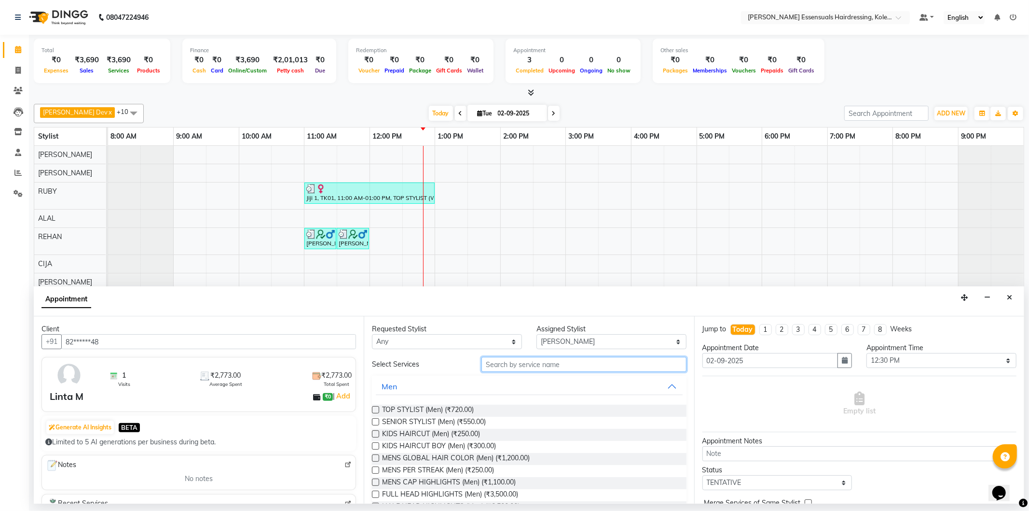
click at [500, 363] on input "text" at bounding box center [584, 364] width 205 height 15
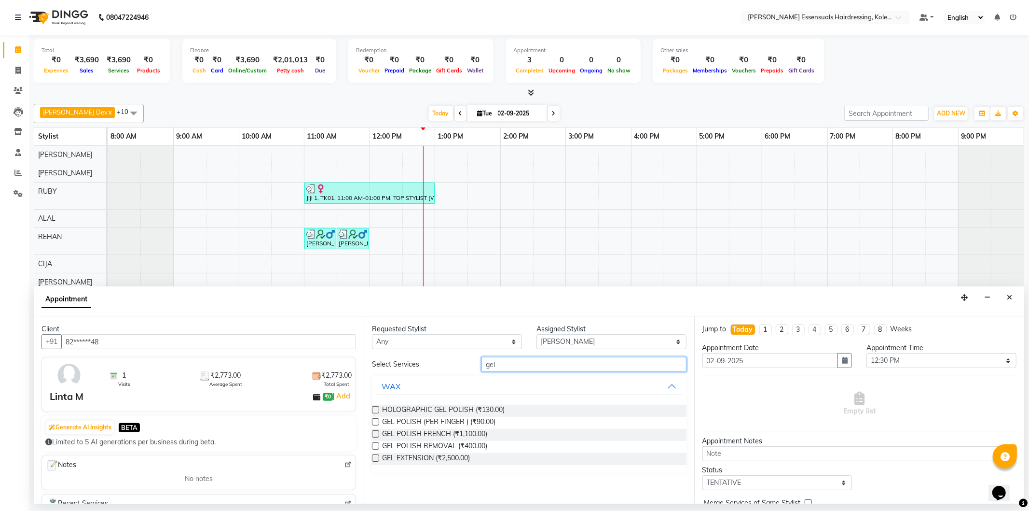
type input "gel"
click at [374, 421] on label at bounding box center [375, 421] width 7 height 7
click at [374, 421] on input "checkbox" at bounding box center [375, 422] width 6 height 6
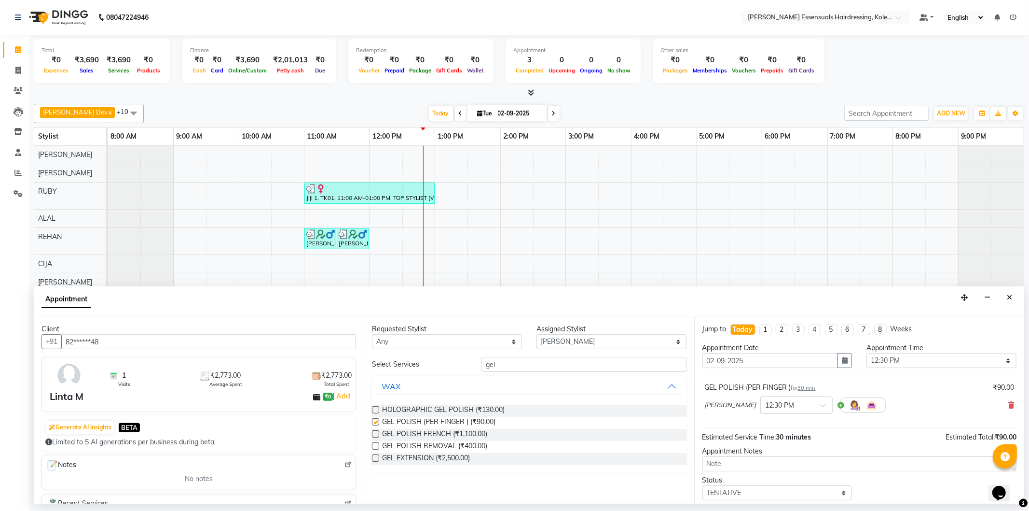
checkbox input "false"
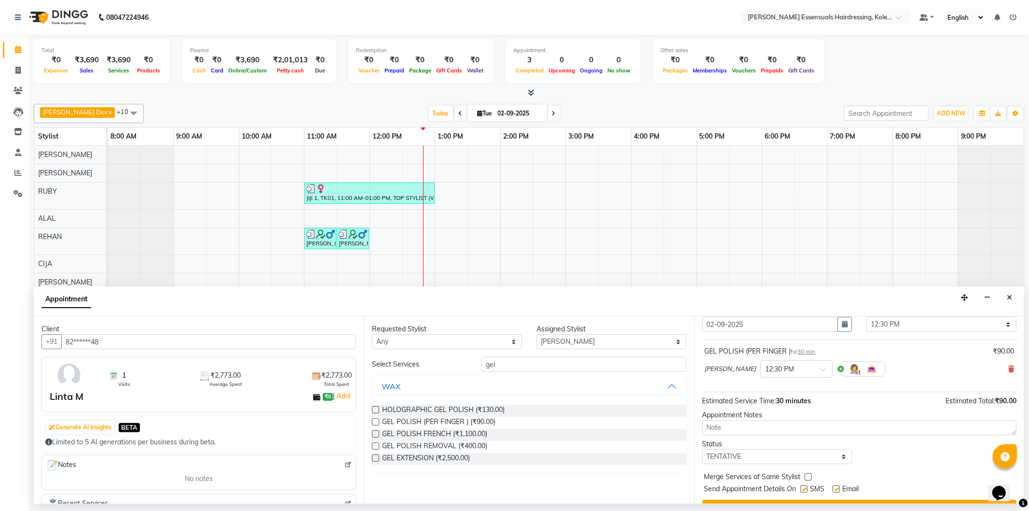
scroll to position [57, 0]
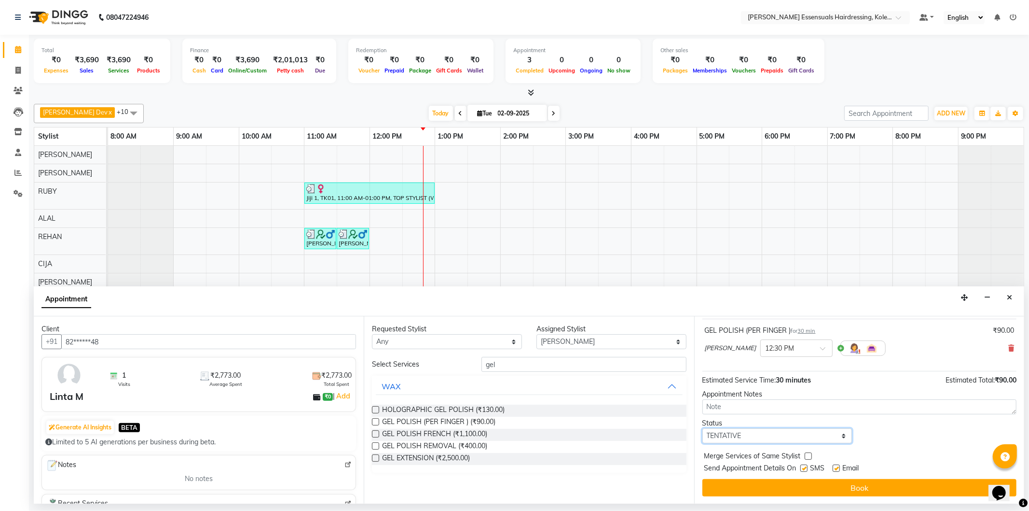
click at [742, 433] on select "Select TENTATIVE CONFIRM CHECK-IN UPCOMING" at bounding box center [778, 435] width 150 height 15
select select "check-in"
click at [703, 428] on select "Select TENTATIVE CONFIRM CHECK-IN UPCOMING" at bounding box center [778, 435] width 150 height 15
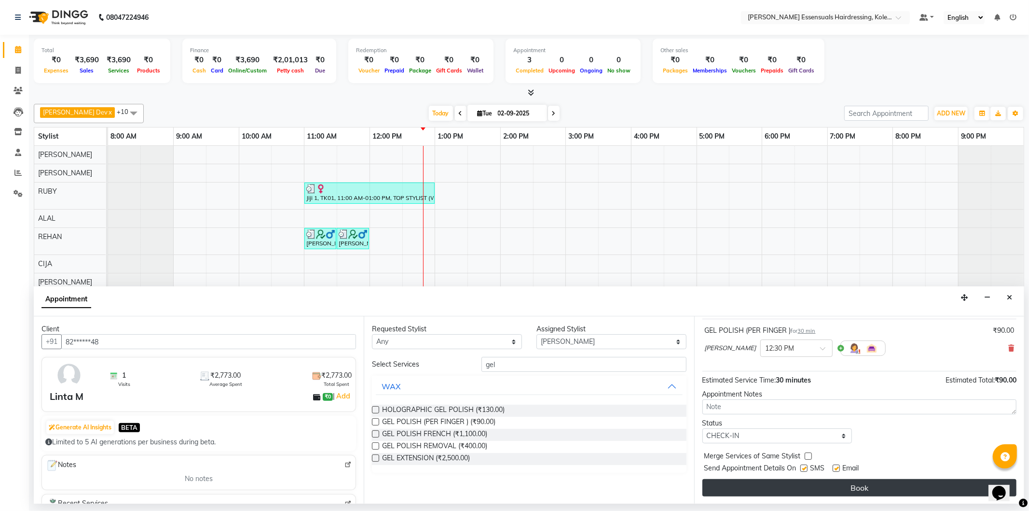
click at [766, 486] on button "Book" at bounding box center [860, 487] width 314 height 17
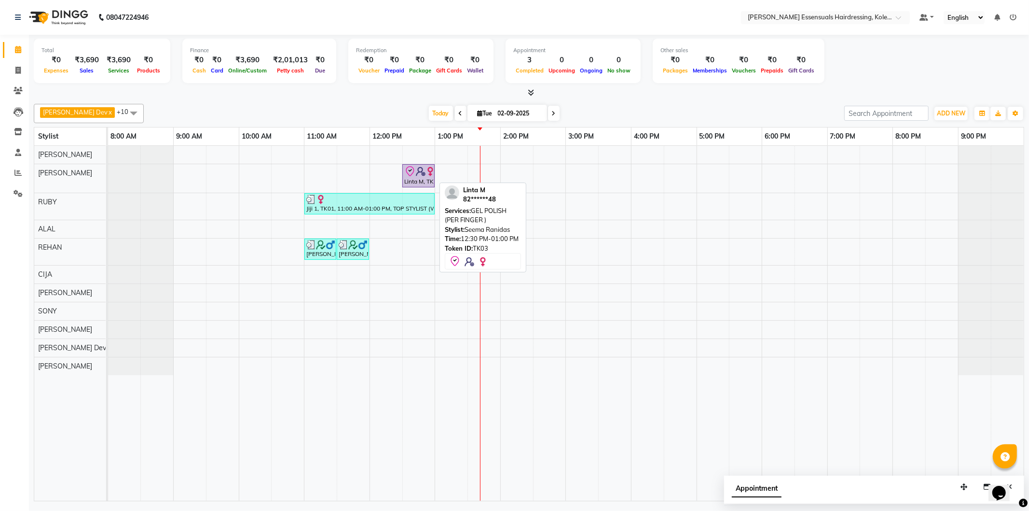
click at [415, 171] on icon at bounding box center [410, 172] width 12 height 12
select select "8"
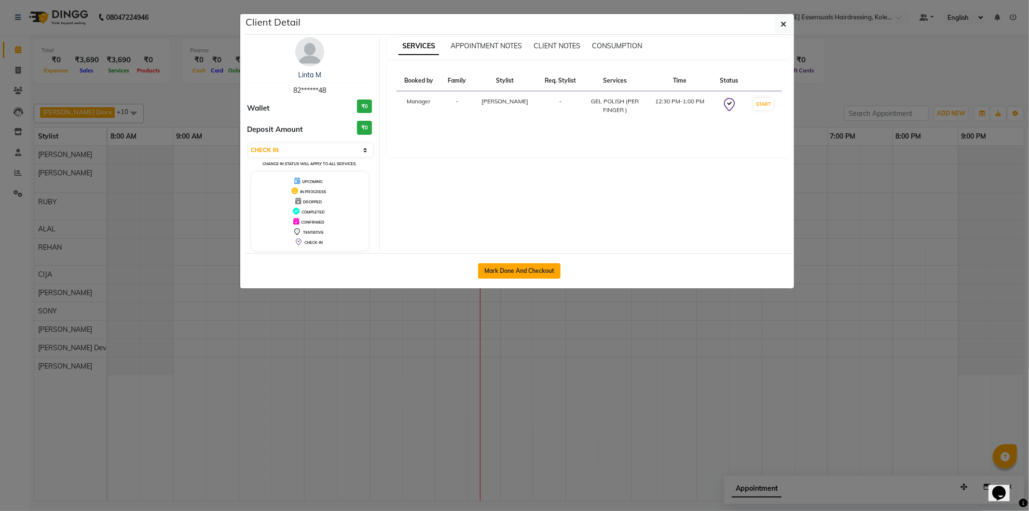
click at [488, 264] on button "Mark Done And Checkout" at bounding box center [519, 270] width 83 height 15
select select "8281"
select select "service"
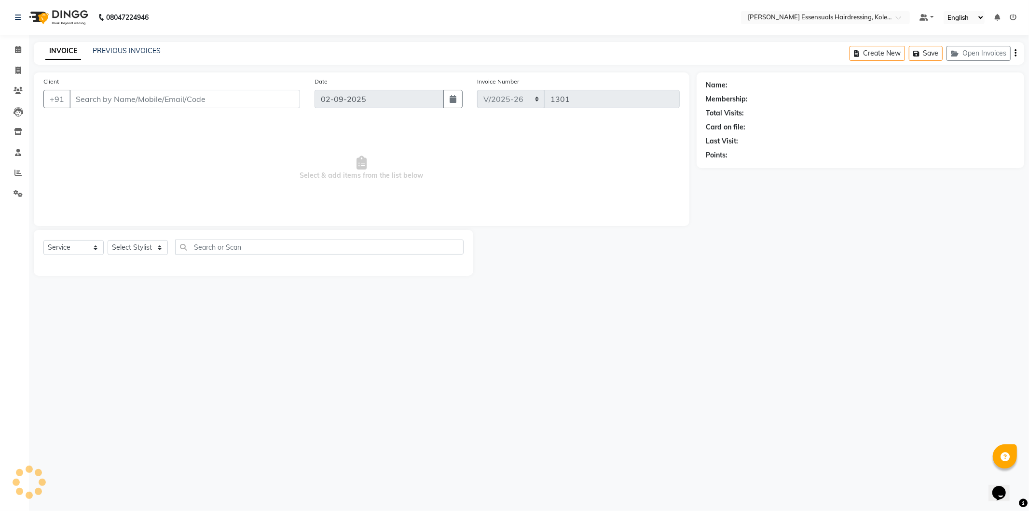
type input "82******48"
select select "79967"
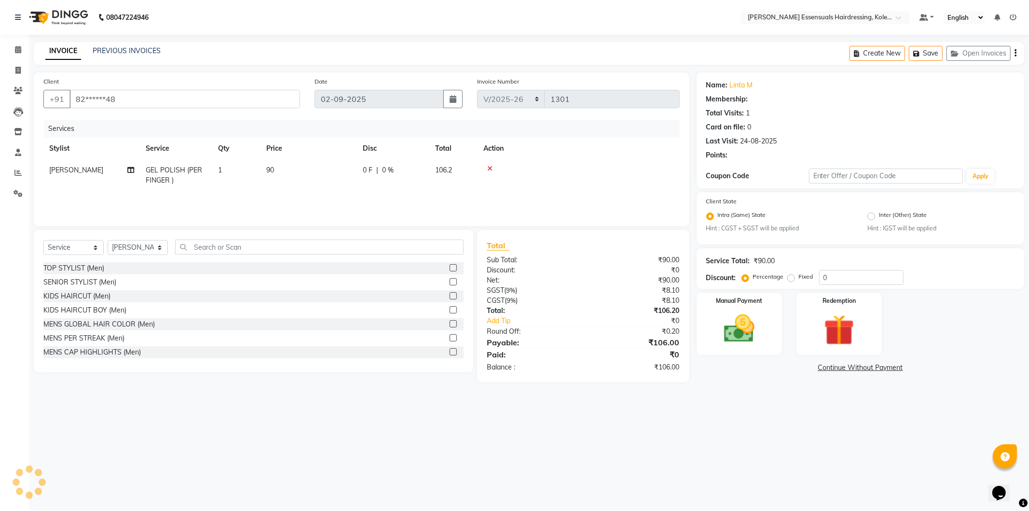
select select "1: Object"
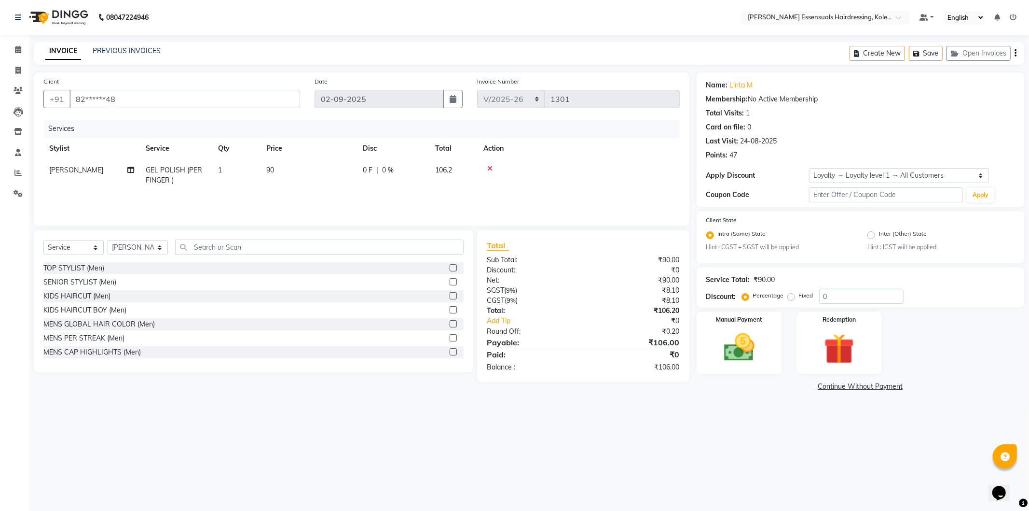
click at [272, 169] on span "90" at bounding box center [270, 170] width 8 height 9
select select "79967"
drag, startPoint x: 327, startPoint y: 174, endPoint x: 297, endPoint y: 168, distance: 30.0
click at [297, 168] on tr "Admin [PERSON_NAME] Dev [PERSON_NAME] [PERSON_NAME] [PERSON_NAME] Accountant [P…" at bounding box center [361, 179] width 637 height 41
type input "130"
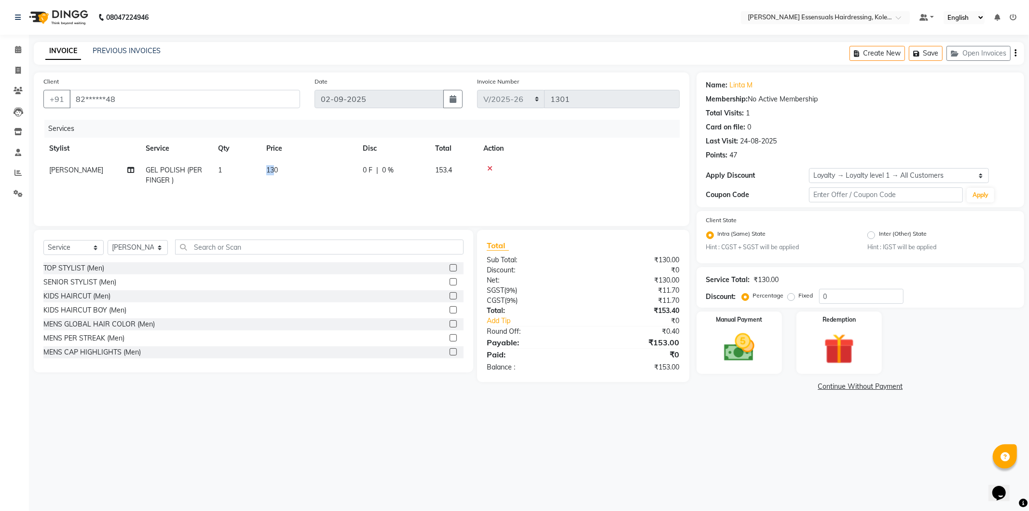
drag, startPoint x: 273, startPoint y: 174, endPoint x: 252, endPoint y: 169, distance: 21.7
click at [223, 175] on td "1" at bounding box center [236, 175] width 48 height 32
select select "79967"
drag, startPoint x: 271, startPoint y: 171, endPoint x: 260, endPoint y: 170, distance: 11.1
click at [260, 170] on td "1" at bounding box center [282, 179] width 48 height 41
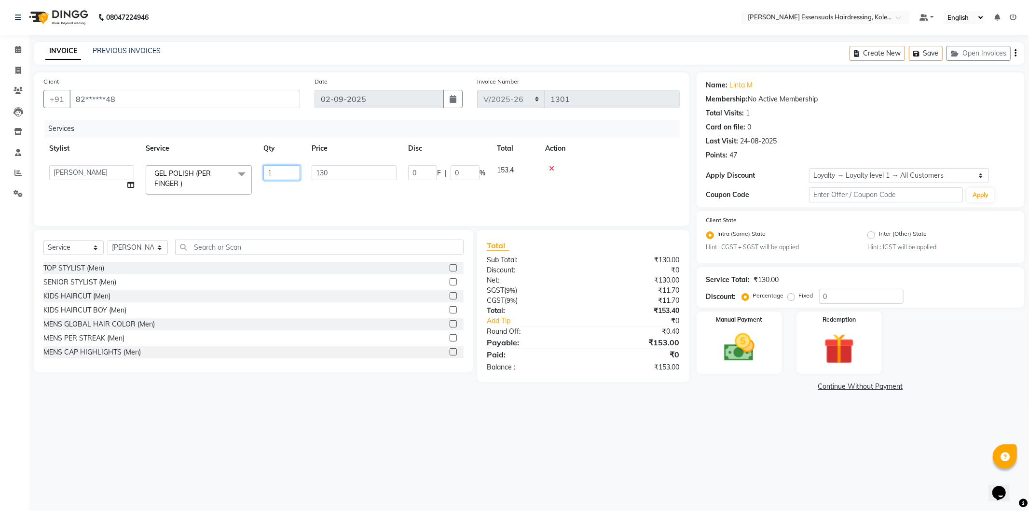
type input "10"
click at [362, 142] on tr "Stylist Service Qty Price Disc Total Action" at bounding box center [361, 149] width 637 height 22
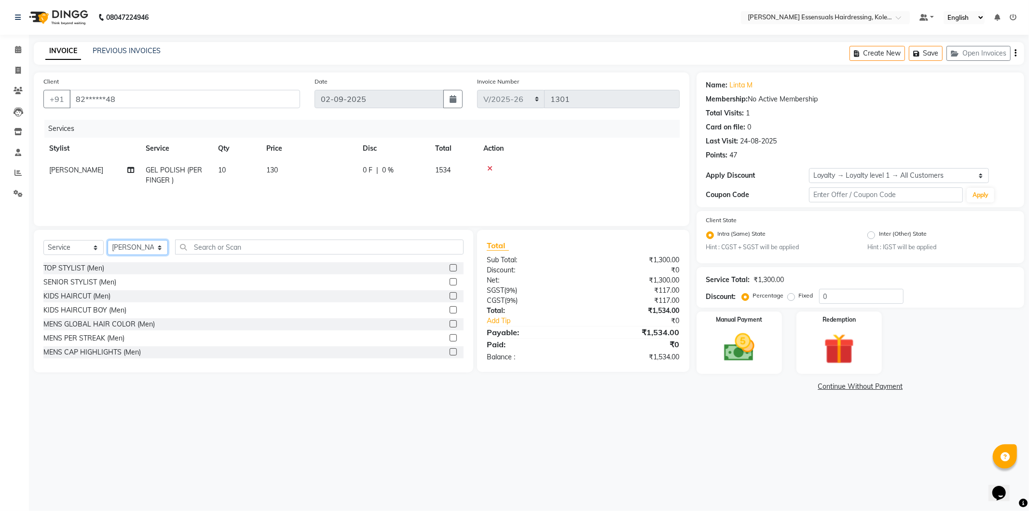
click at [137, 243] on select "Select Stylist Admin [PERSON_NAME] Dev [PERSON_NAME] [PERSON_NAME] [PERSON_NAME…" at bounding box center [138, 247] width 60 height 15
click at [206, 251] on input "text" at bounding box center [319, 246] width 289 height 15
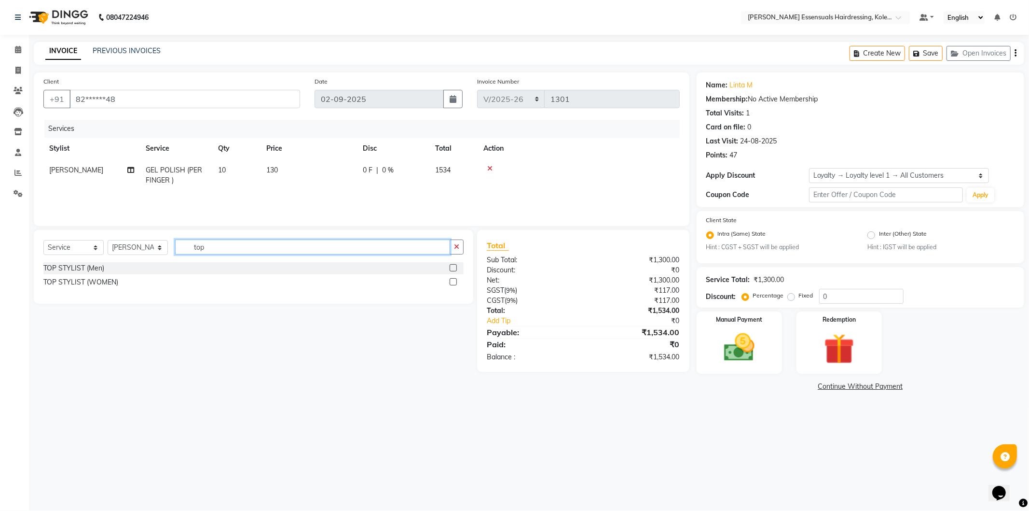
type input "top"
click at [451, 280] on label at bounding box center [453, 281] width 7 height 7
click at [451, 280] on input "checkbox" at bounding box center [453, 282] width 6 height 6
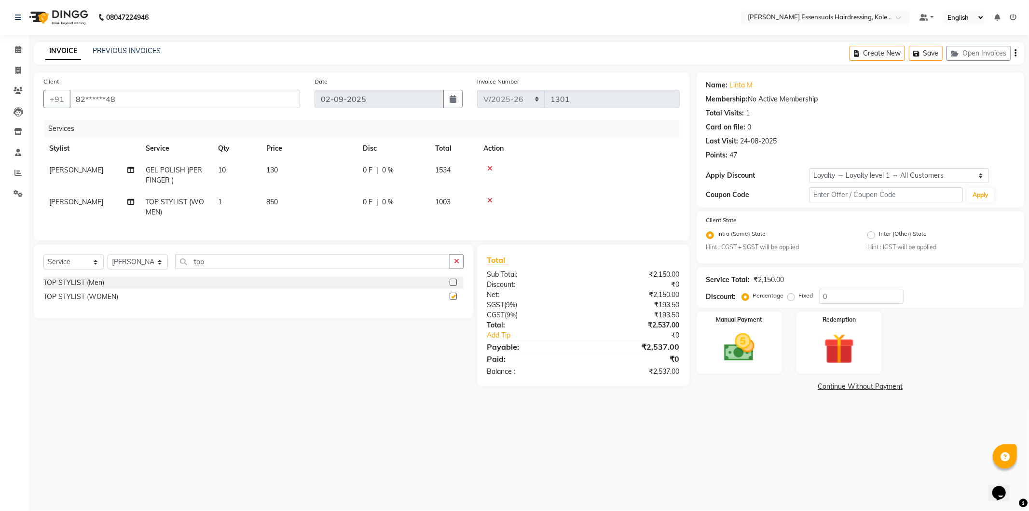
checkbox input "false"
click at [215, 269] on input "top" at bounding box center [312, 261] width 275 height 15
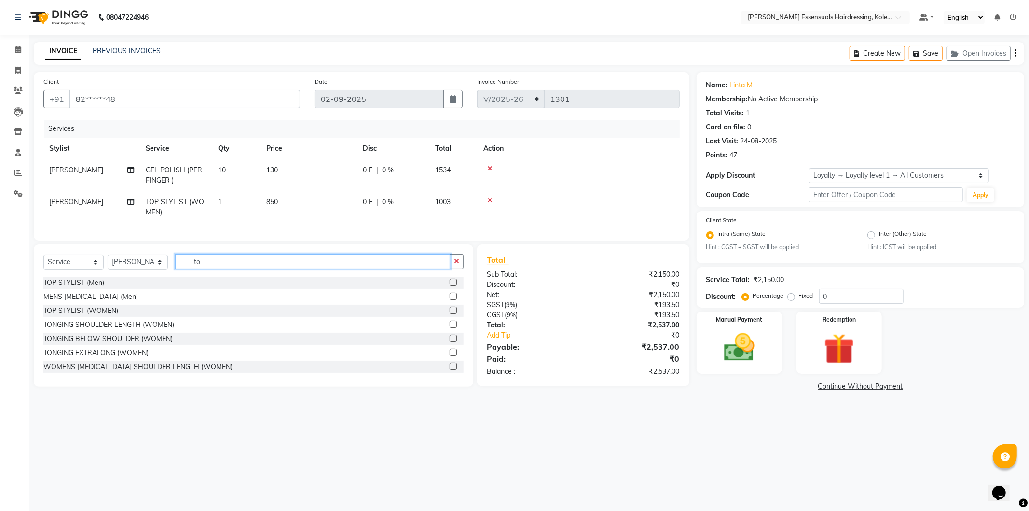
type input "t"
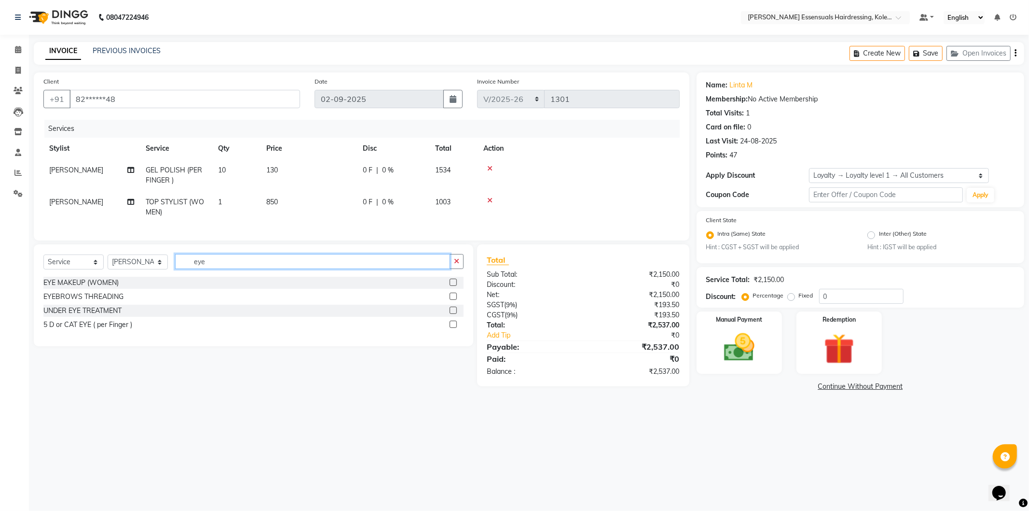
type input "eye"
click at [450, 300] on label at bounding box center [453, 295] width 7 height 7
click at [450, 300] on input "checkbox" at bounding box center [453, 296] width 6 height 6
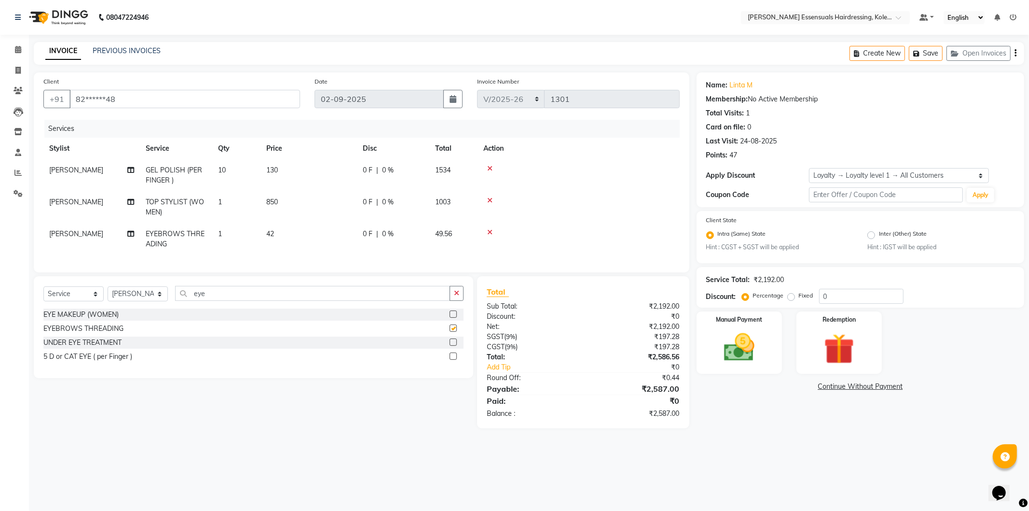
checkbox input "false"
click at [740, 343] on img at bounding box center [740, 347] width 52 height 37
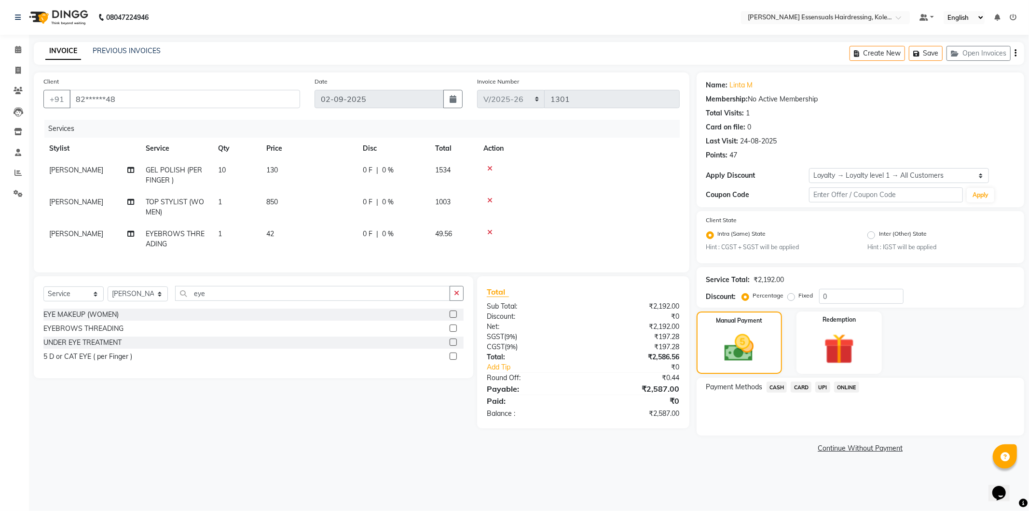
click at [822, 386] on span "UPI" at bounding box center [823, 386] width 15 height 11
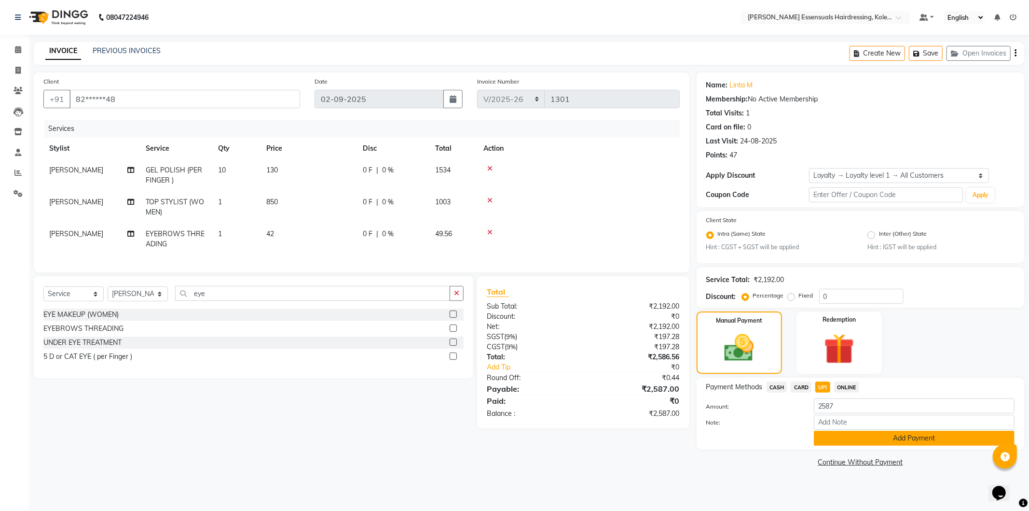
click at [843, 444] on button "Add Payment" at bounding box center [914, 437] width 201 height 15
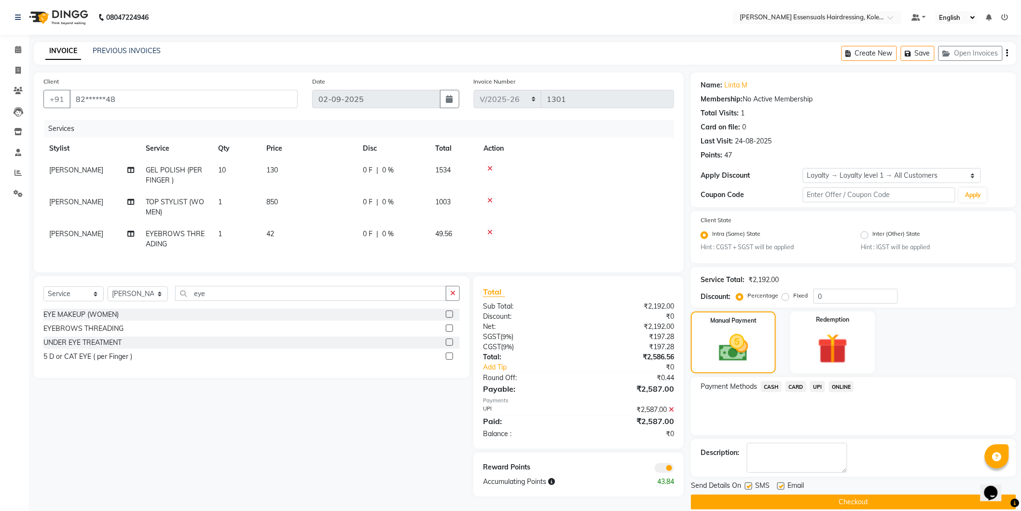
click at [785, 499] on button "Checkout" at bounding box center [853, 501] width 325 height 15
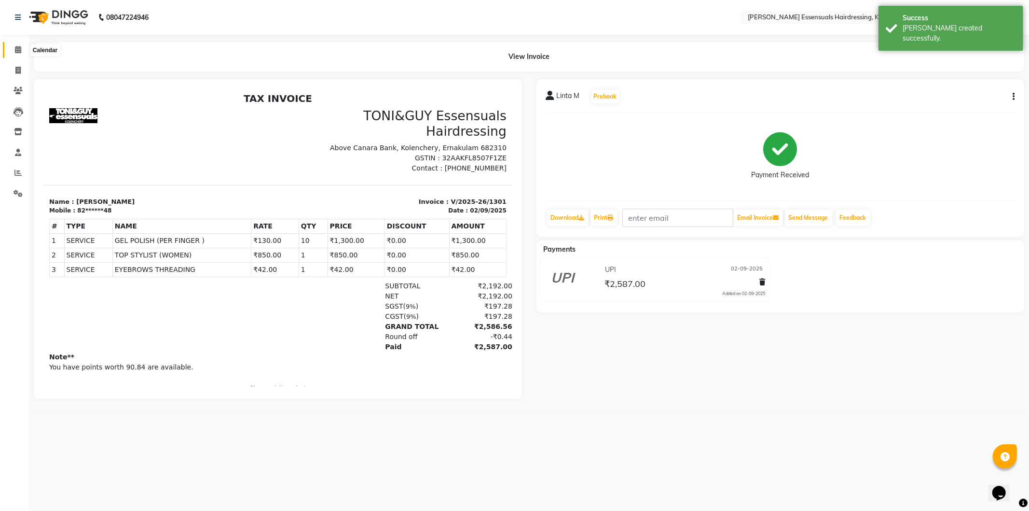
click at [18, 45] on span at bounding box center [18, 49] width 17 height 11
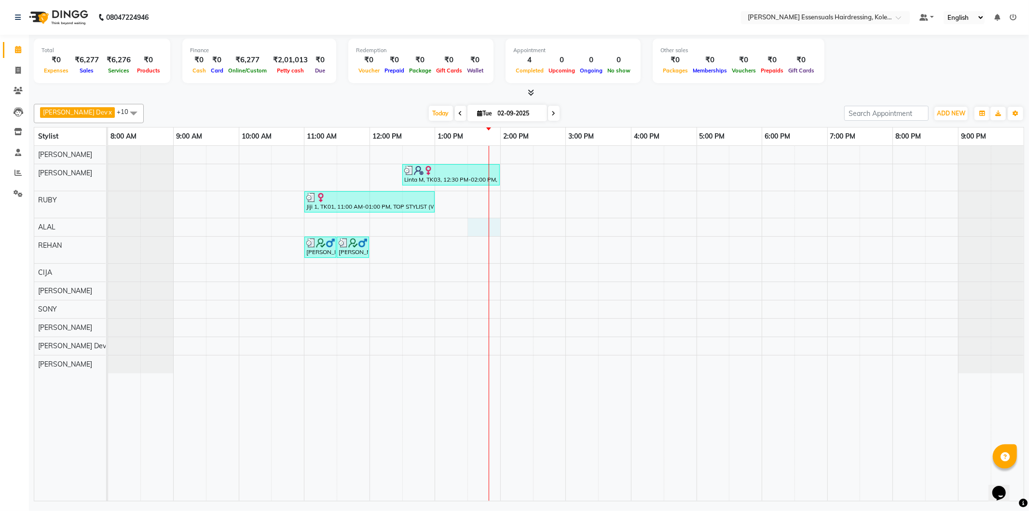
click at [482, 226] on div "Linta M, TK03, 12:30 PM-02:00 PM, GEL POLISH (PER FINGER ),TOP STYLIST (WOMEN),…" at bounding box center [566, 323] width 916 height 355
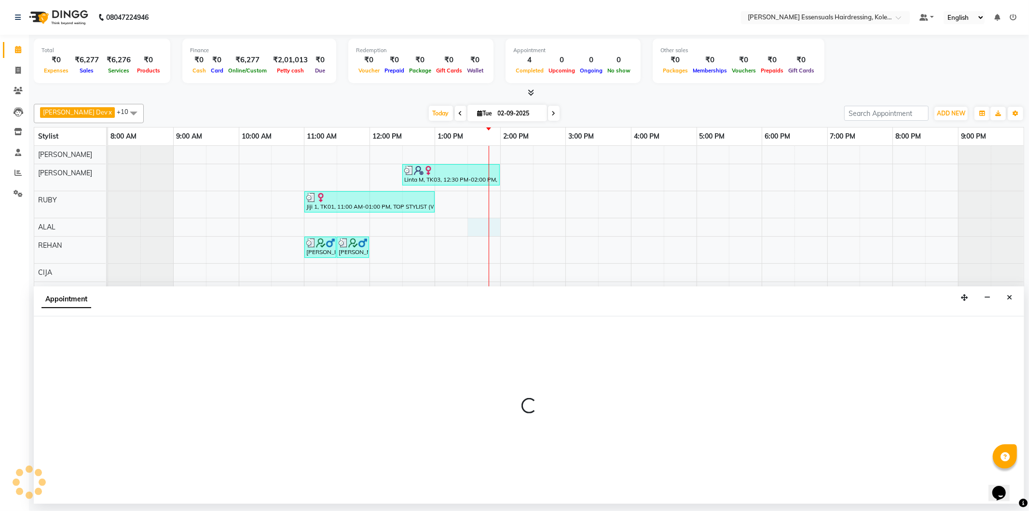
select select "79970"
select select "810"
select select "tentative"
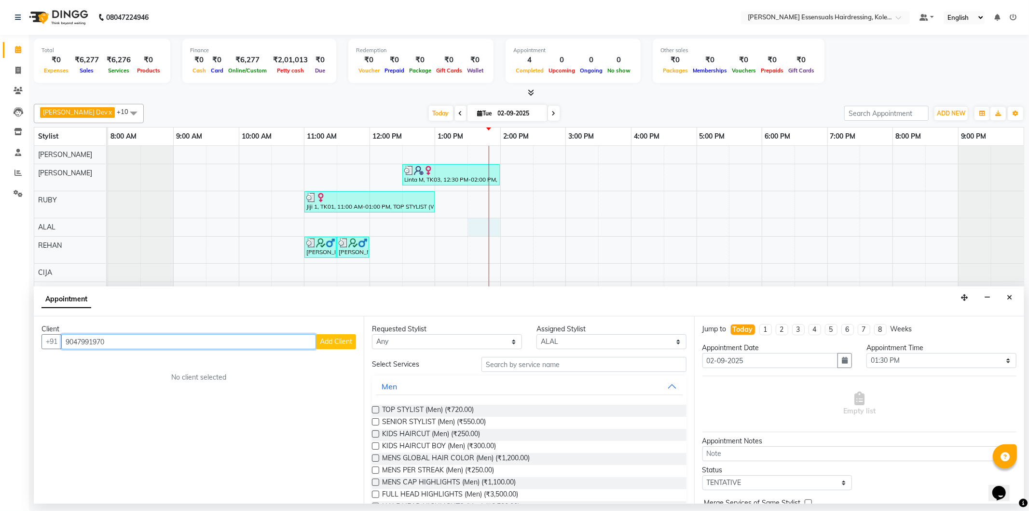
type input "9047991970"
click at [338, 347] on button "Add Client" at bounding box center [336, 341] width 40 height 15
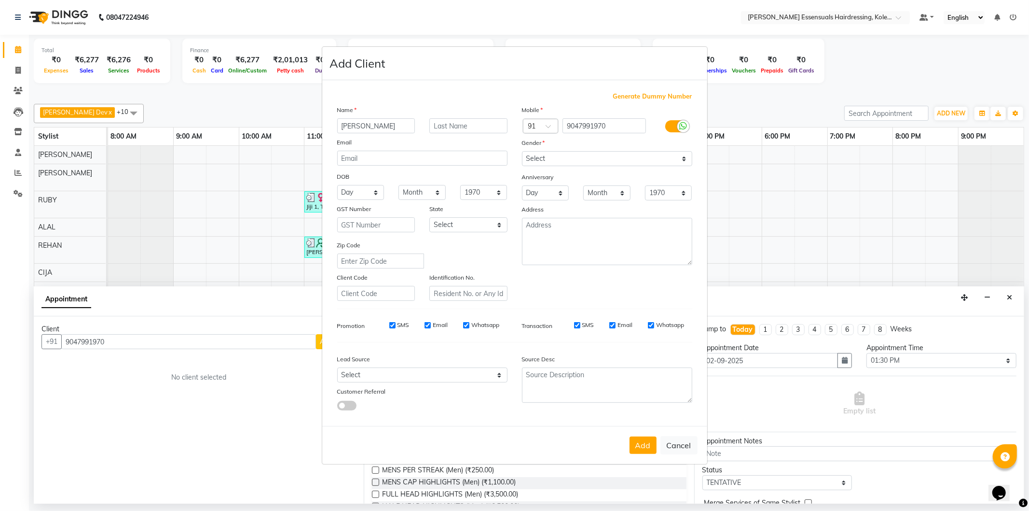
type input "[PERSON_NAME]"
click at [473, 129] on input "text" at bounding box center [469, 125] width 78 height 15
type input "S"
click at [559, 161] on select "Select [DEMOGRAPHIC_DATA] [DEMOGRAPHIC_DATA] Other Prefer Not To Say" at bounding box center [607, 158] width 170 height 15
select select "[DEMOGRAPHIC_DATA]"
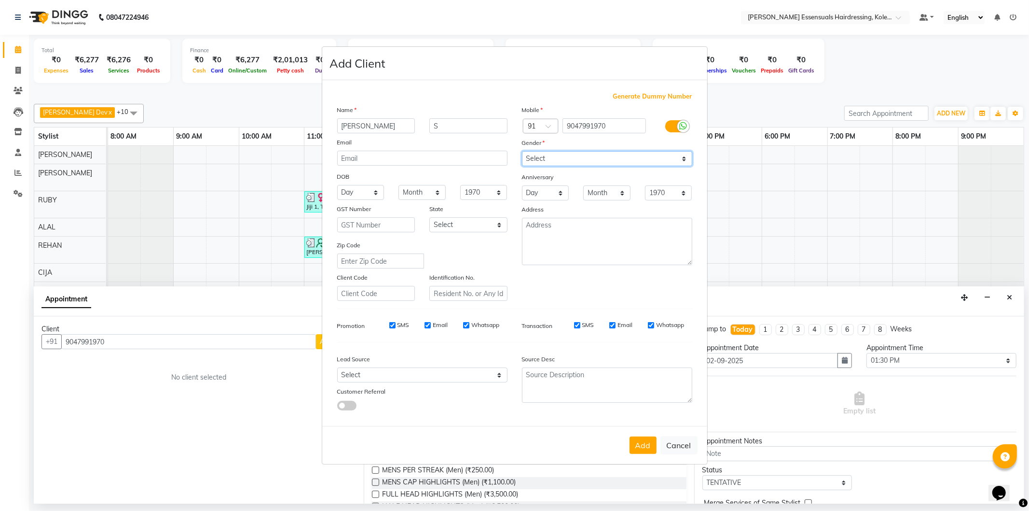
click at [522, 151] on select "Select [DEMOGRAPHIC_DATA] [DEMOGRAPHIC_DATA] Other Prefer Not To Say" at bounding box center [607, 158] width 170 height 15
click at [645, 445] on button "Add" at bounding box center [643, 444] width 27 height 17
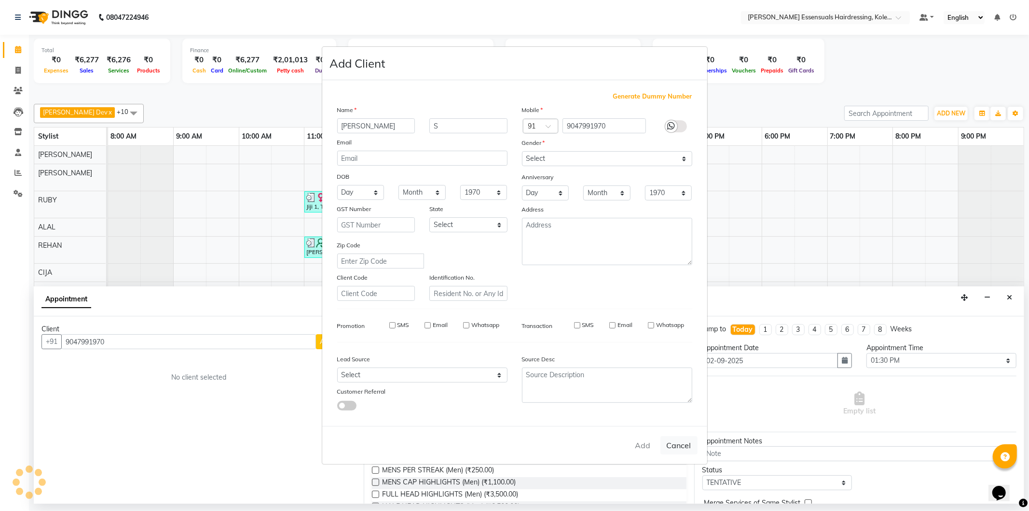
type input "90******70"
select select
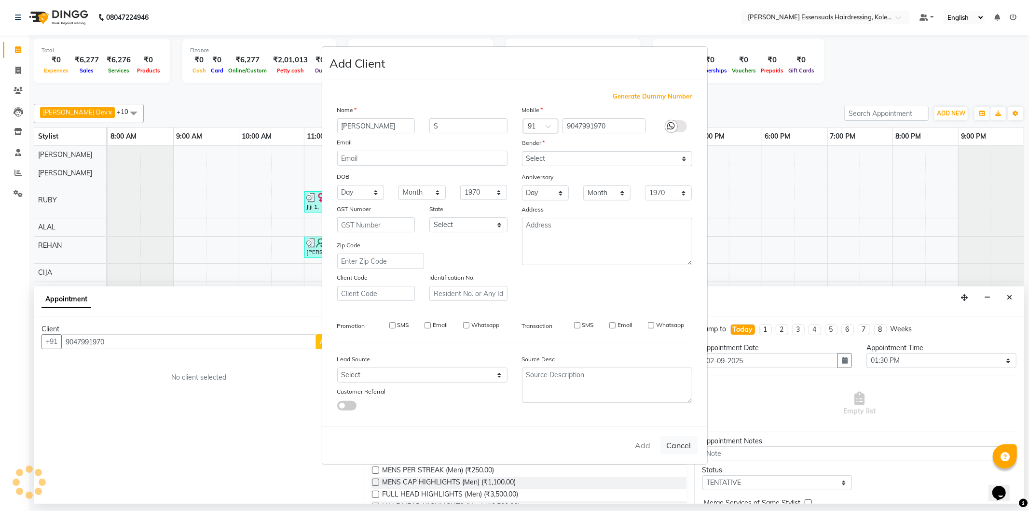
select select
checkbox input "false"
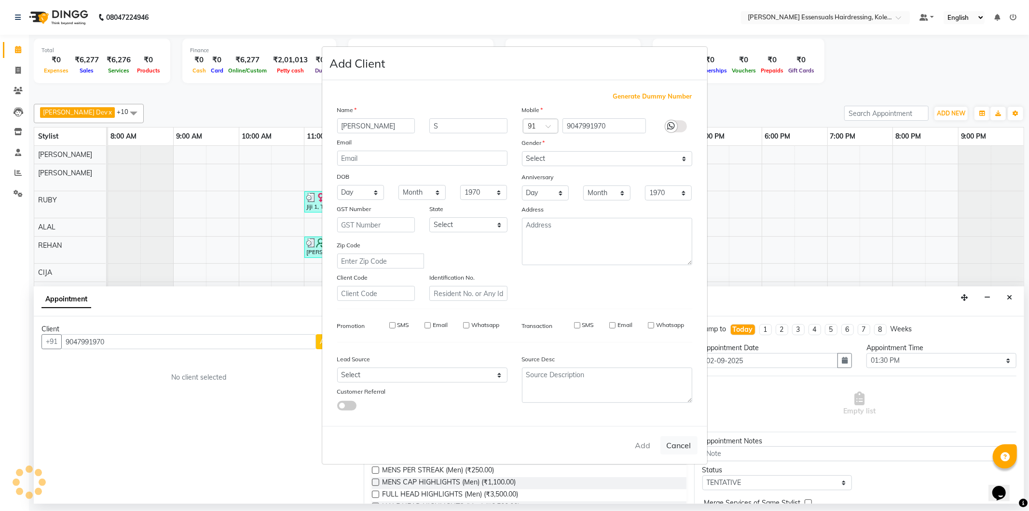
checkbox input "false"
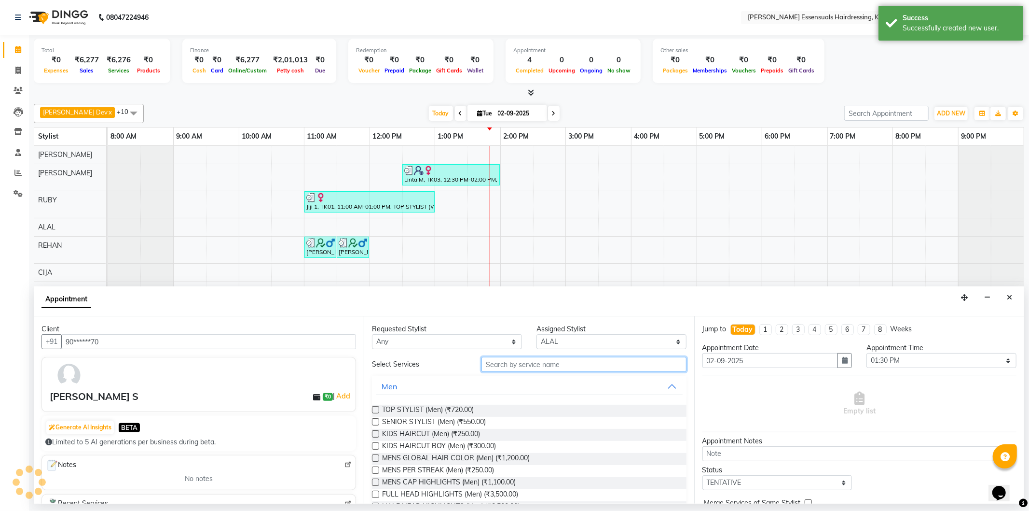
click at [502, 367] on input "text" at bounding box center [584, 364] width 205 height 15
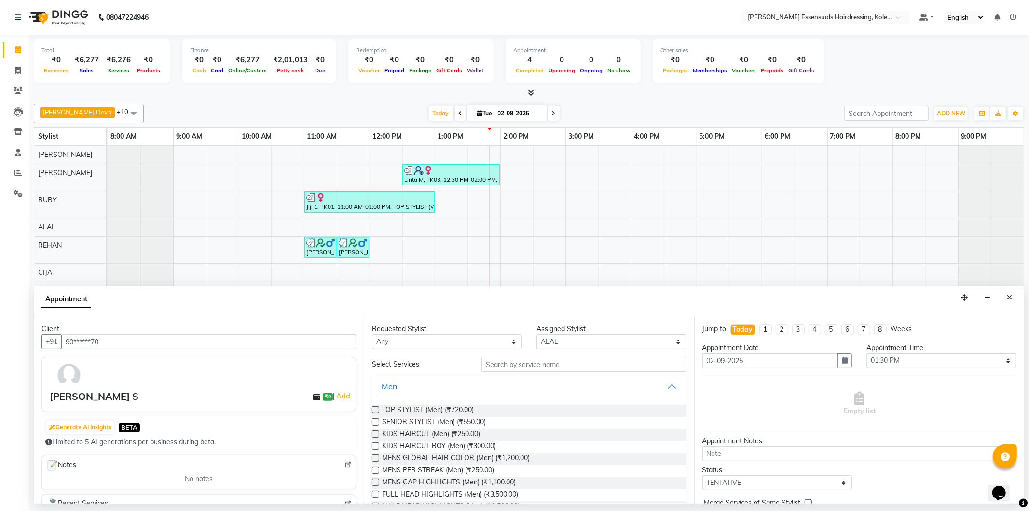
click at [374, 422] on label at bounding box center [375, 421] width 7 height 7
click at [374, 422] on input "checkbox" at bounding box center [375, 422] width 6 height 6
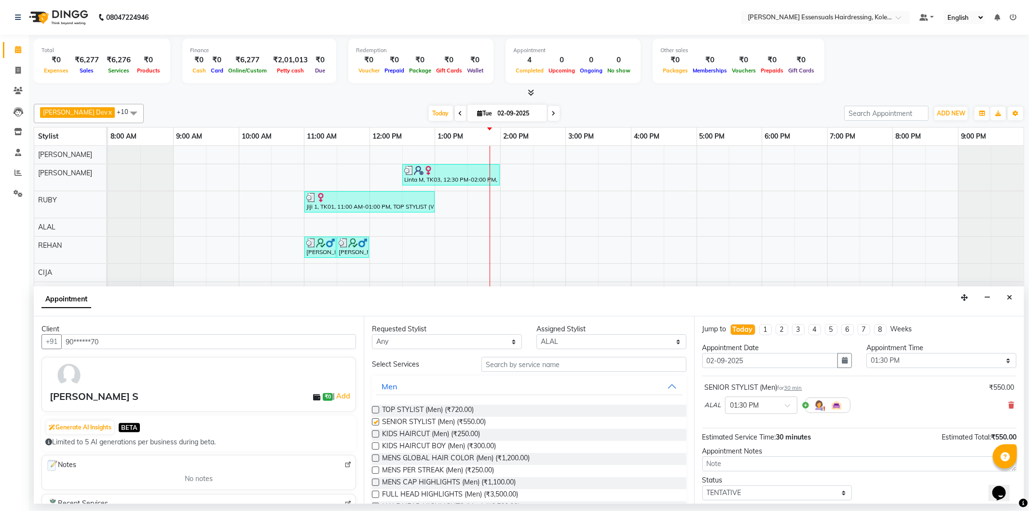
checkbox input "false"
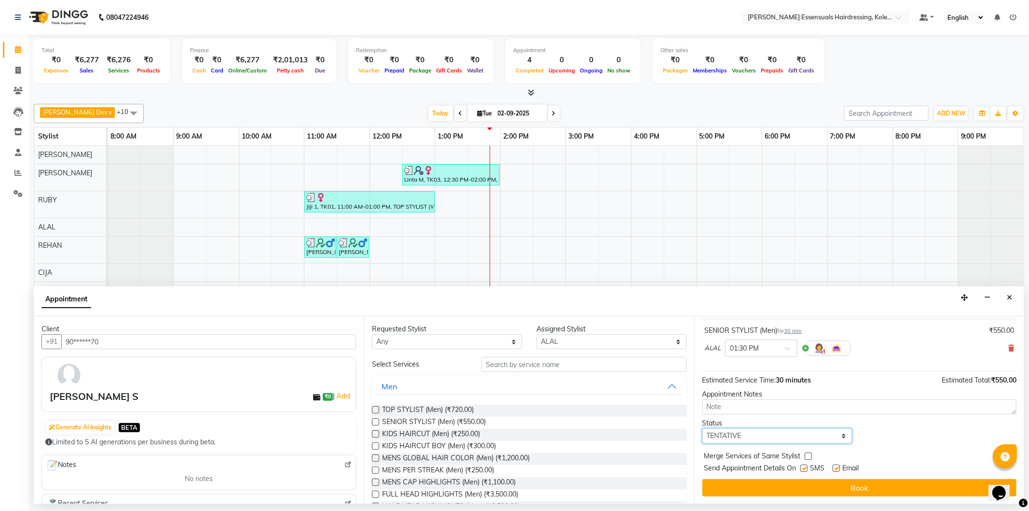
click at [733, 437] on select "Select TENTATIVE CONFIRM CHECK-IN UPCOMING" at bounding box center [778, 435] width 150 height 15
select select "check-in"
click at [703, 428] on select "Select TENTATIVE CONFIRM CHECK-IN UPCOMING" at bounding box center [778, 435] width 150 height 15
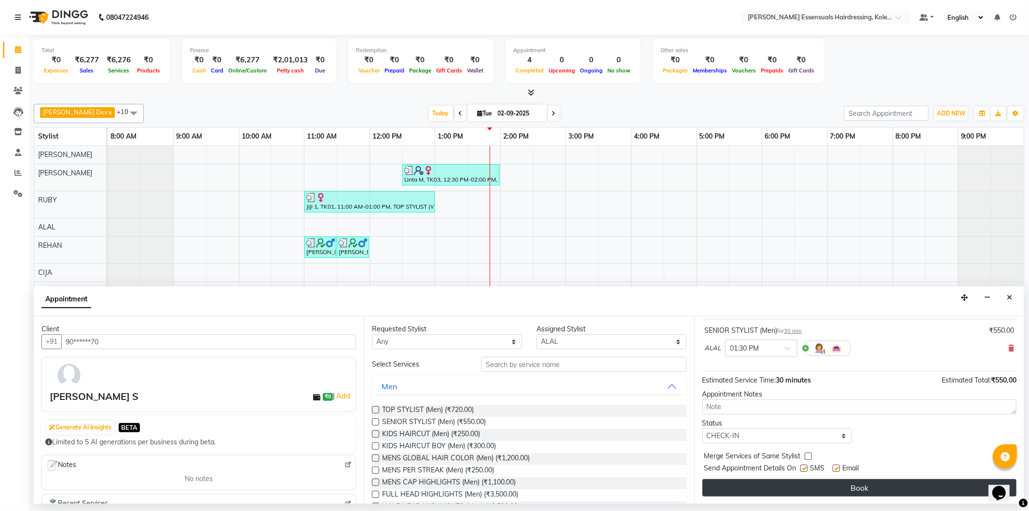
click at [751, 490] on button "Book" at bounding box center [860, 487] width 314 height 17
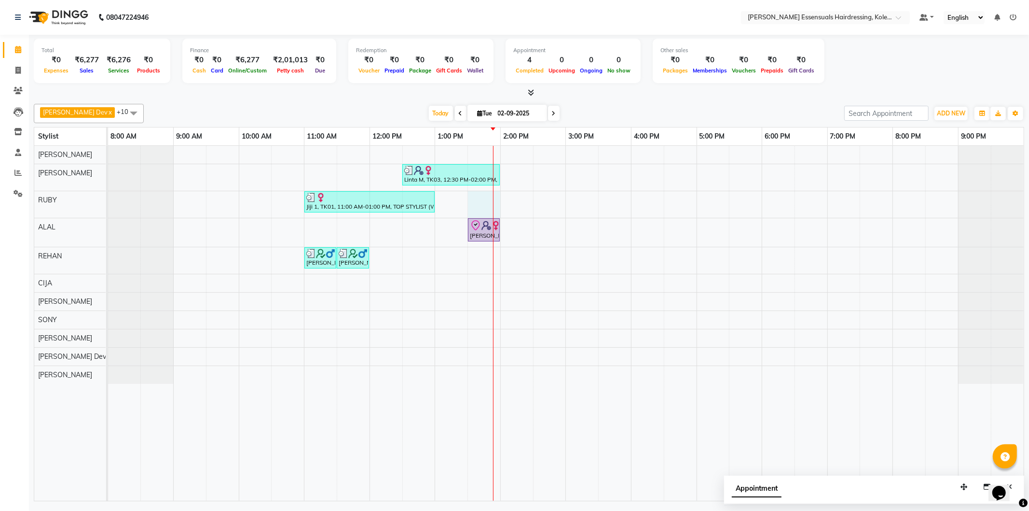
click at [490, 198] on div "Linta M, TK03, 12:30 PM-02:00 PM, GEL POLISH (PER FINGER ),TOP STYLIST (WOMEN),…" at bounding box center [566, 323] width 916 height 355
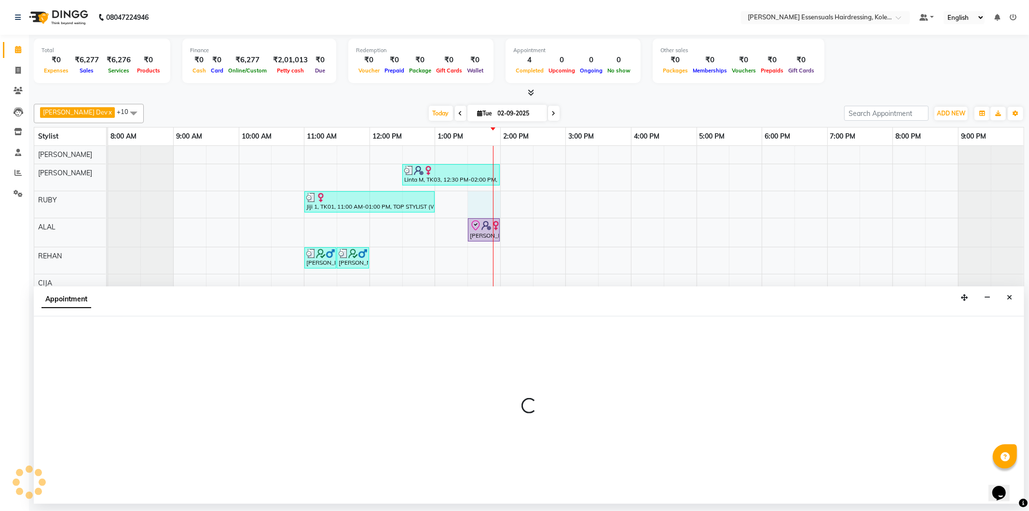
select select "79968"
select select "810"
select select "tentative"
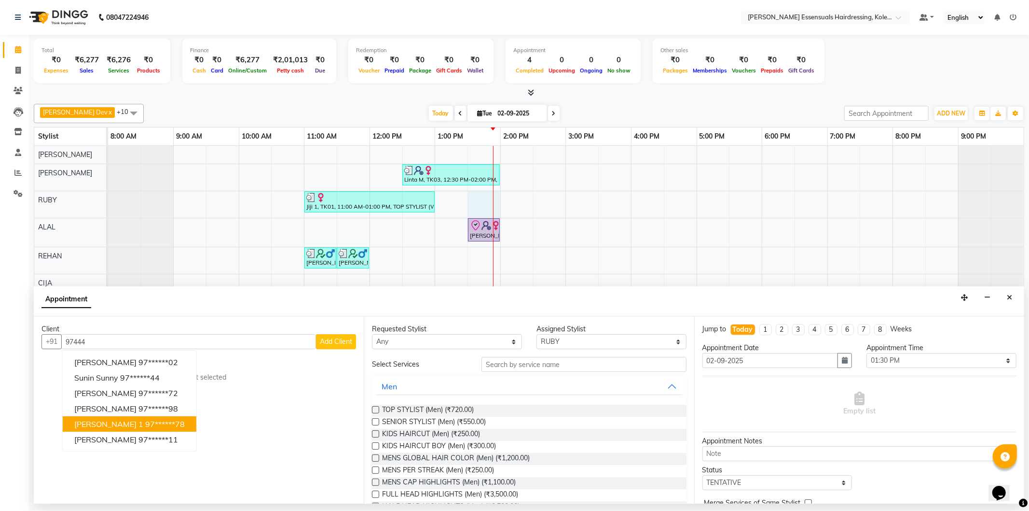
click at [145, 425] on ngb-highlight "97******78" at bounding box center [165, 424] width 40 height 10
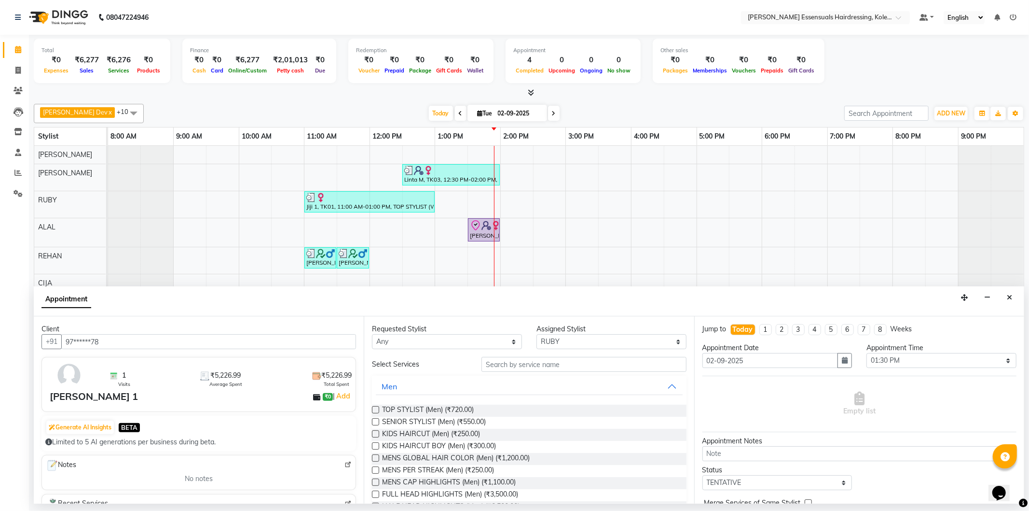
type input "97******78"
click at [493, 368] on input "text" at bounding box center [584, 364] width 205 height 15
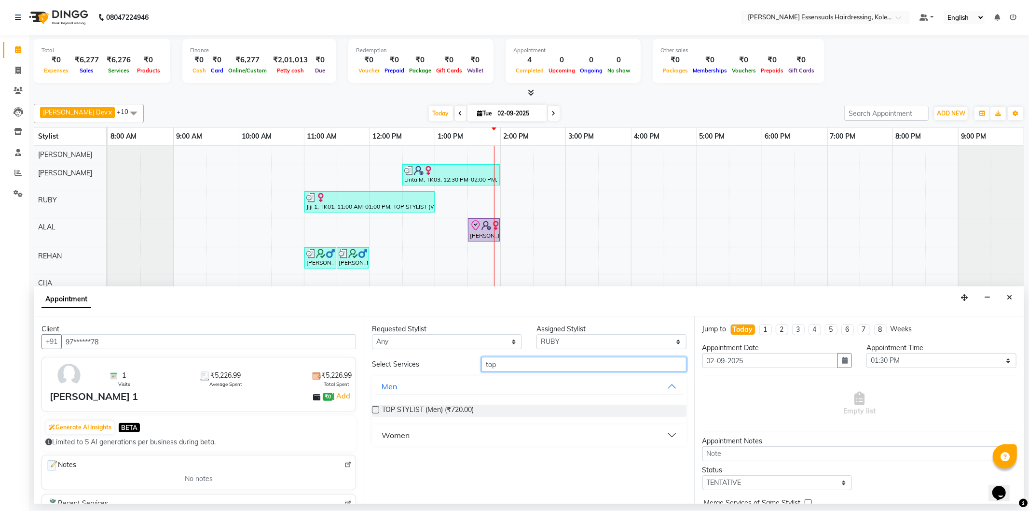
type input "top"
click at [402, 430] on div "Women" at bounding box center [396, 435] width 28 height 12
click at [374, 457] on label at bounding box center [375, 458] width 7 height 7
click at [374, 457] on input "checkbox" at bounding box center [375, 459] width 6 height 6
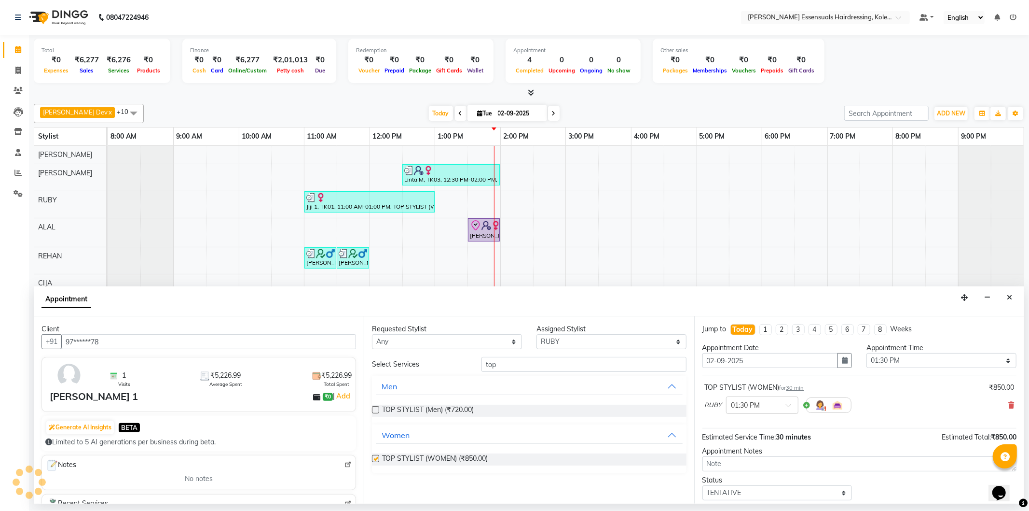
checkbox input "false"
click at [517, 366] on input "top" at bounding box center [584, 364] width 205 height 15
click at [570, 344] on select "Select [PERSON_NAME] Dev [PERSON_NAME] [PERSON_NAME] [PERSON_NAME] [PERSON_NAME…" at bounding box center [612, 341] width 150 height 15
select select "79974"
click at [537, 334] on select "Select [PERSON_NAME] Dev [PERSON_NAME] [PERSON_NAME] [PERSON_NAME] [PERSON_NAME…" at bounding box center [612, 341] width 150 height 15
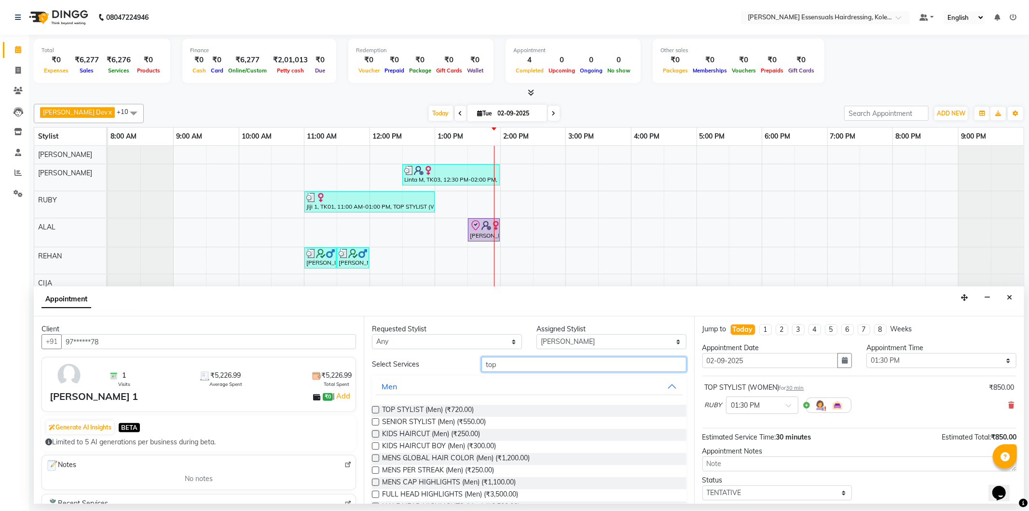
click at [509, 365] on input "top" at bounding box center [584, 364] width 205 height 15
type input "t"
type input "clean"
click at [372, 410] on label at bounding box center [375, 409] width 7 height 7
click at [372, 410] on input "checkbox" at bounding box center [375, 410] width 6 height 6
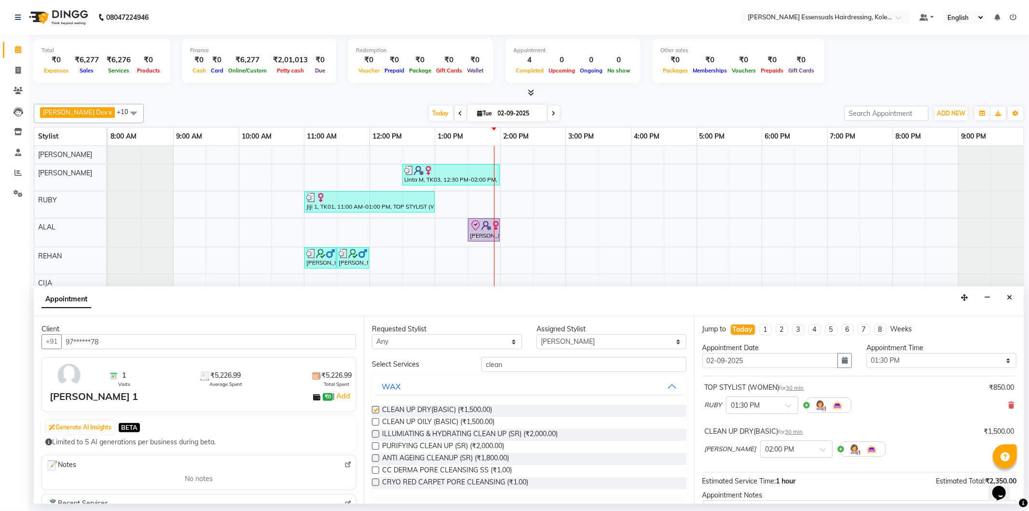
checkbox input "false"
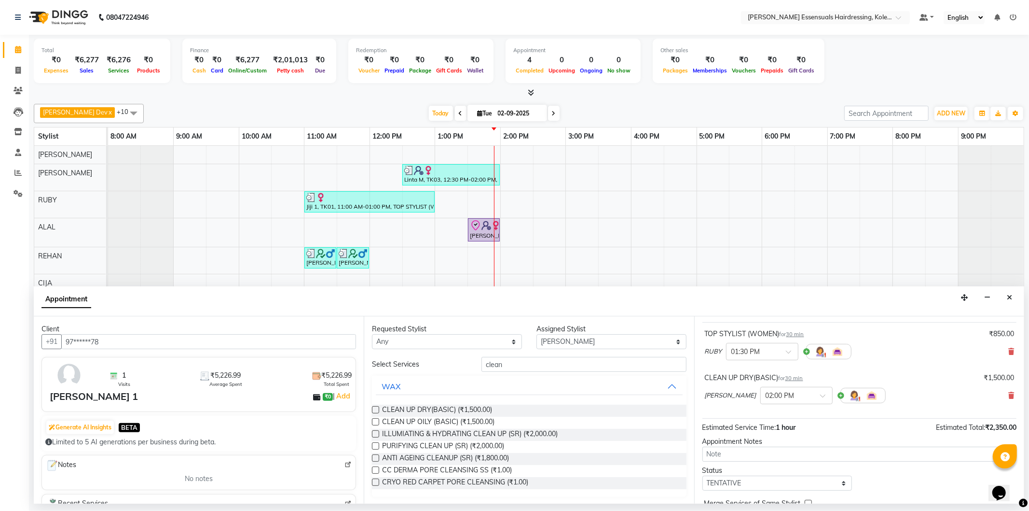
scroll to position [101, 0]
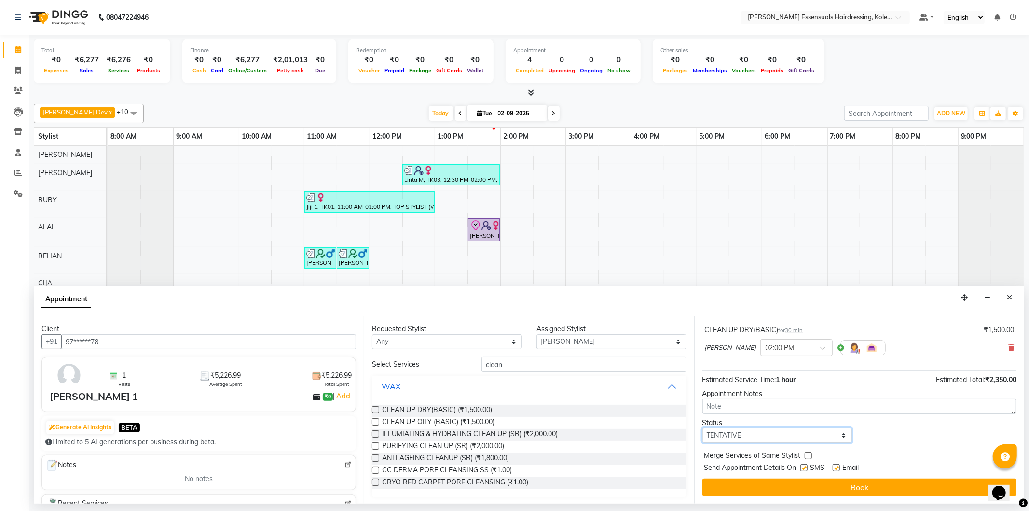
click at [736, 433] on select "Select TENTATIVE CONFIRM CHECK-IN UPCOMING" at bounding box center [778, 435] width 150 height 15
select select "check-in"
click at [703, 428] on select "Select TENTATIVE CONFIRM CHECK-IN UPCOMING" at bounding box center [778, 435] width 150 height 15
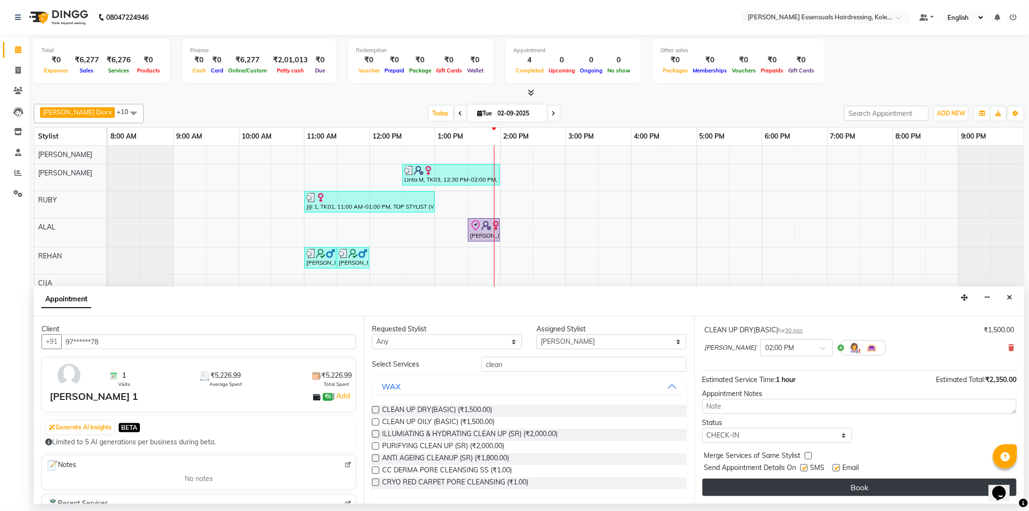
click at [746, 486] on button "Book" at bounding box center [860, 486] width 314 height 17
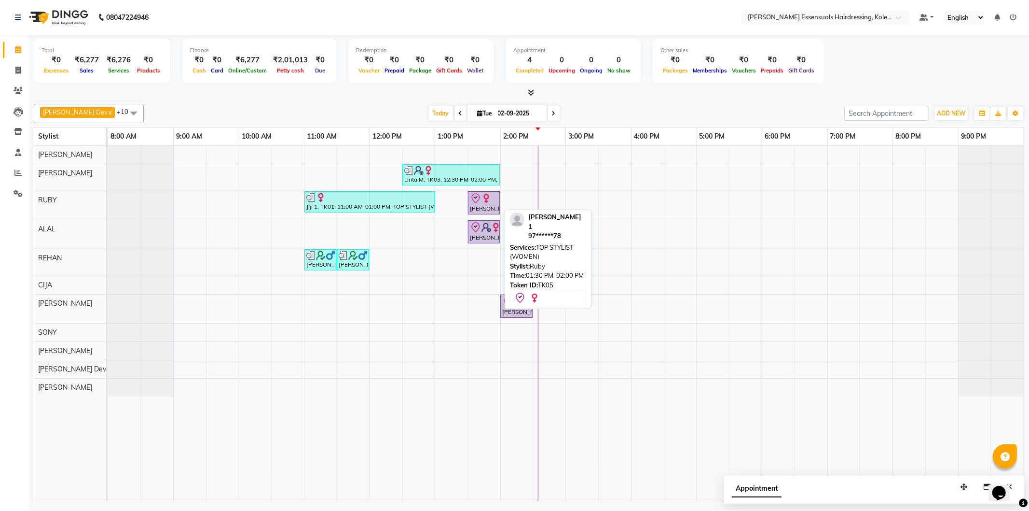
click at [486, 203] on img at bounding box center [487, 199] width 10 height 10
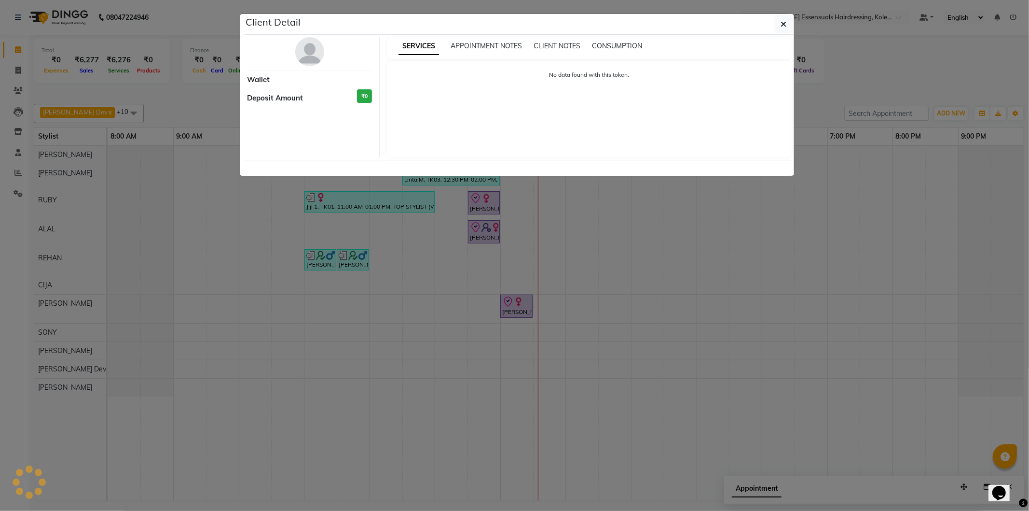
select select "8"
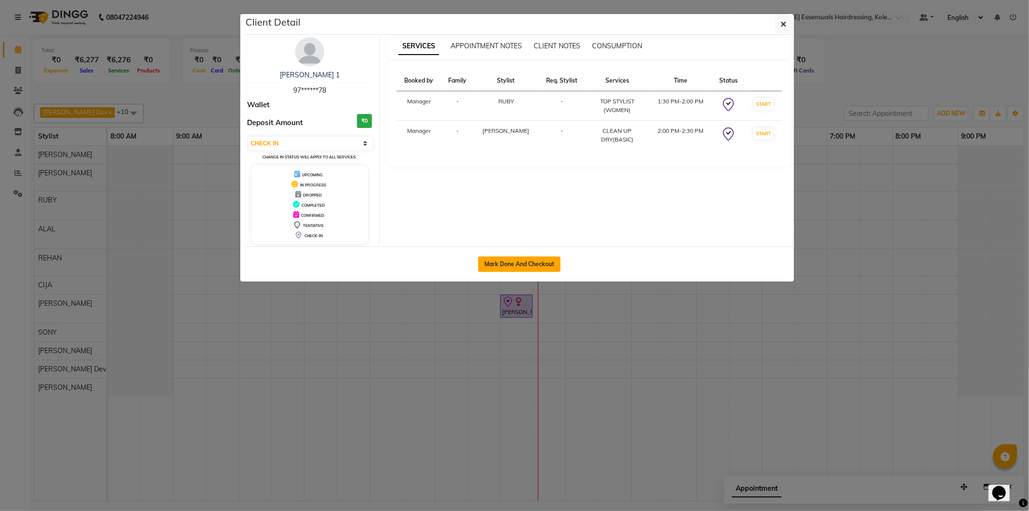
click at [507, 263] on button "Mark Done And Checkout" at bounding box center [519, 263] width 83 height 15
select select "8281"
select select "service"
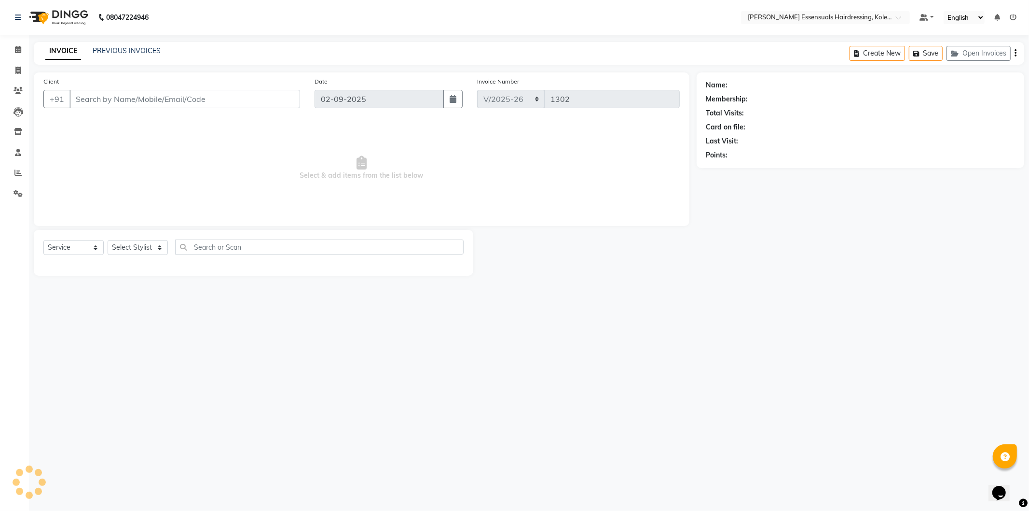
type input "97******78"
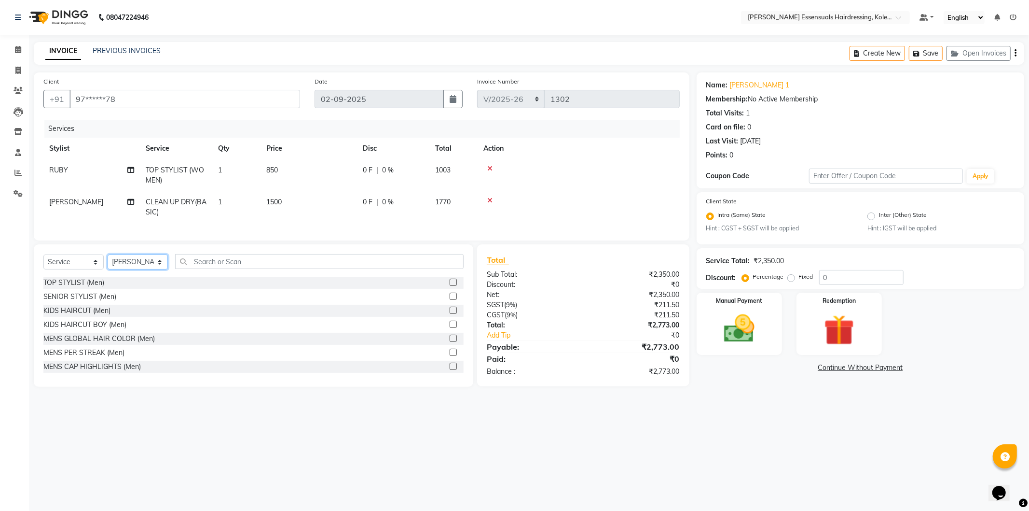
click at [141, 269] on select "Select Stylist Admin [PERSON_NAME] Dev [PERSON_NAME] [PERSON_NAME] [PERSON_NAME…" at bounding box center [138, 261] width 60 height 15
select select "79967"
click at [108, 263] on select "Select Stylist Admin [PERSON_NAME] Dev [PERSON_NAME] [PERSON_NAME] [PERSON_NAME…" at bounding box center [138, 261] width 60 height 15
click at [200, 269] on input "text" at bounding box center [319, 261] width 289 height 15
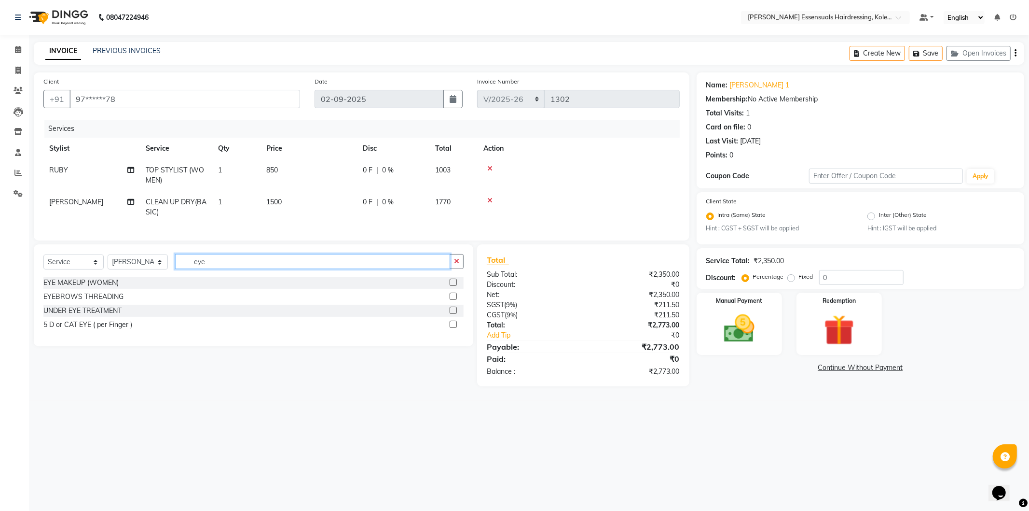
type input "eye"
click at [122, 269] on select "Select Stylist Admin [PERSON_NAME] Dev [PERSON_NAME] [PERSON_NAME] [PERSON_NAME…" at bounding box center [138, 261] width 60 height 15
select select "79968"
click at [108, 263] on select "Select Stylist Admin [PERSON_NAME] Dev [PERSON_NAME] [PERSON_NAME] [PERSON_NAME…" at bounding box center [138, 261] width 60 height 15
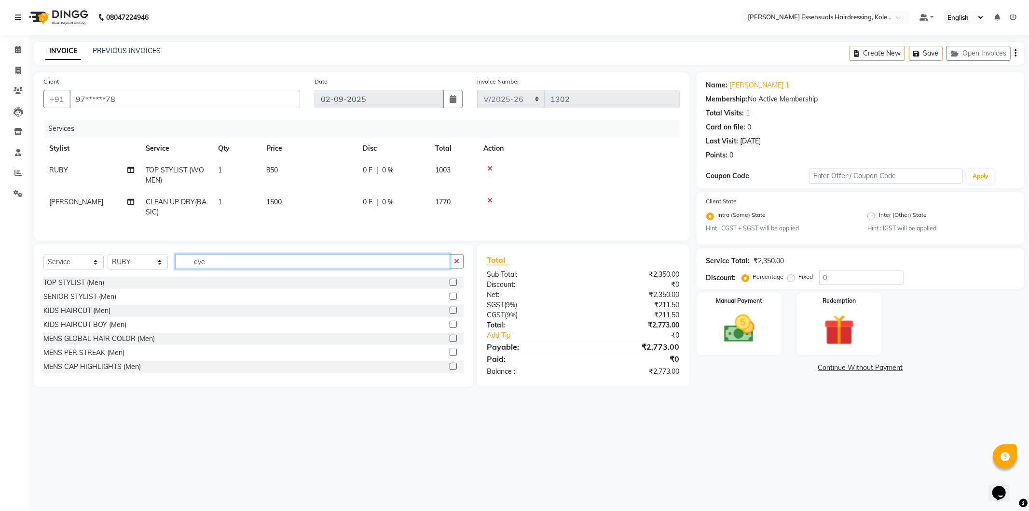
click at [211, 269] on input "eye" at bounding box center [312, 261] width 275 height 15
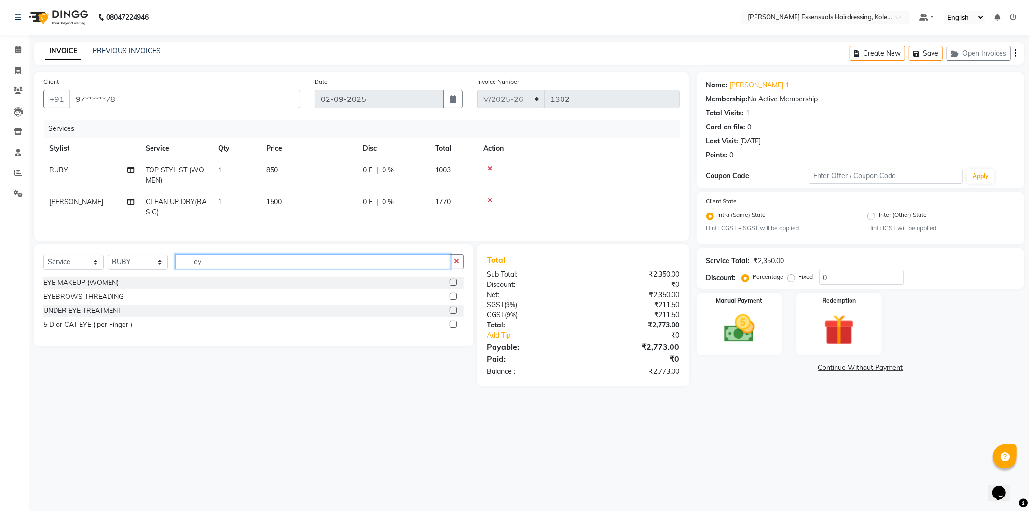
type input "e"
type input "eye"
click at [454, 300] on label at bounding box center [453, 295] width 7 height 7
click at [454, 300] on input "checkbox" at bounding box center [453, 296] width 6 height 6
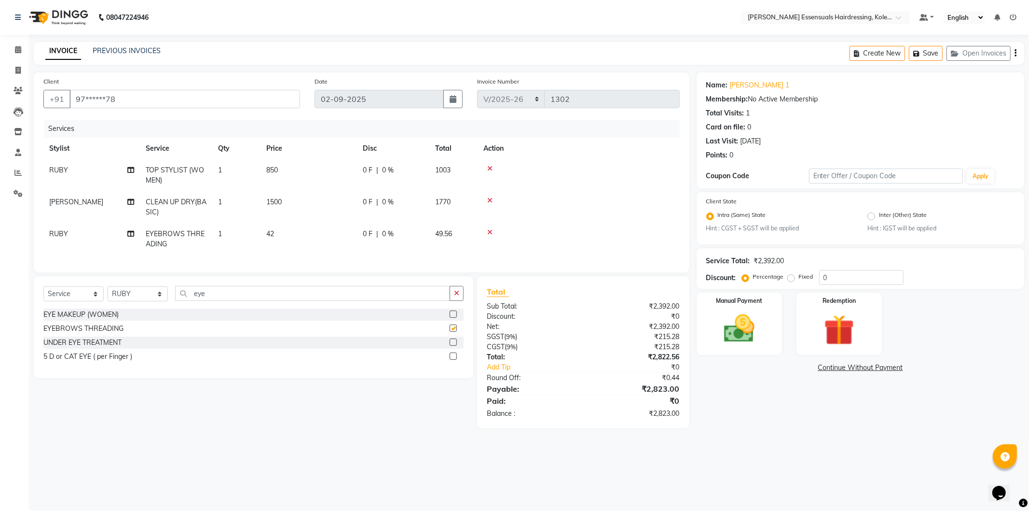
checkbox input "false"
drag, startPoint x: 832, startPoint y: 279, endPoint x: 787, endPoint y: 279, distance: 44.9
click at [787, 279] on div "Percentage Fixed 0" at bounding box center [824, 277] width 160 height 15
type input "30"
click at [995, 325] on div "Manual Payment Redemption" at bounding box center [861, 323] width 342 height 62
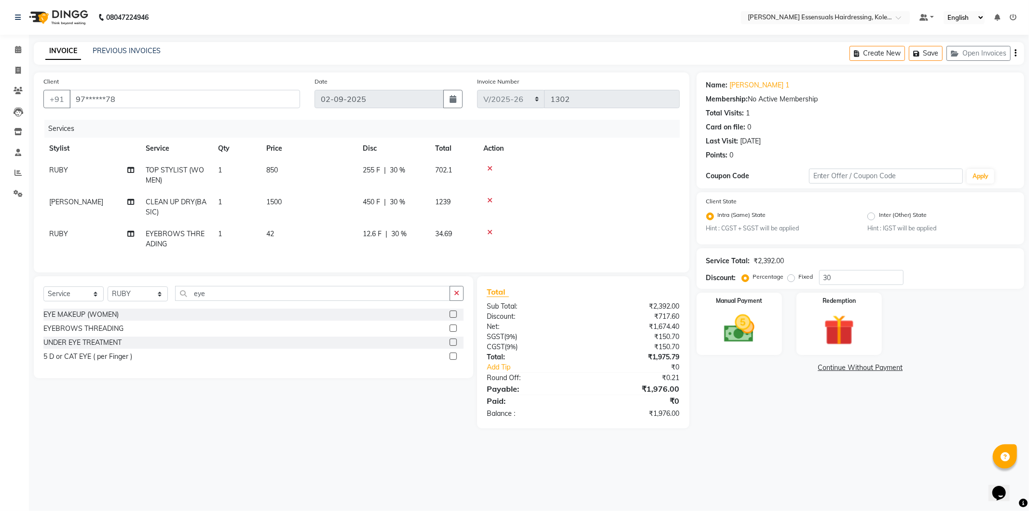
click at [799, 277] on label "Fixed" at bounding box center [806, 276] width 14 height 9
click at [790, 277] on input "Fixed" at bounding box center [793, 276] width 7 height 7
radio input "true"
drag, startPoint x: 851, startPoint y: 277, endPoint x: 819, endPoint y: 274, distance: 32.0
click at [819, 274] on input "30" at bounding box center [861, 277] width 84 height 15
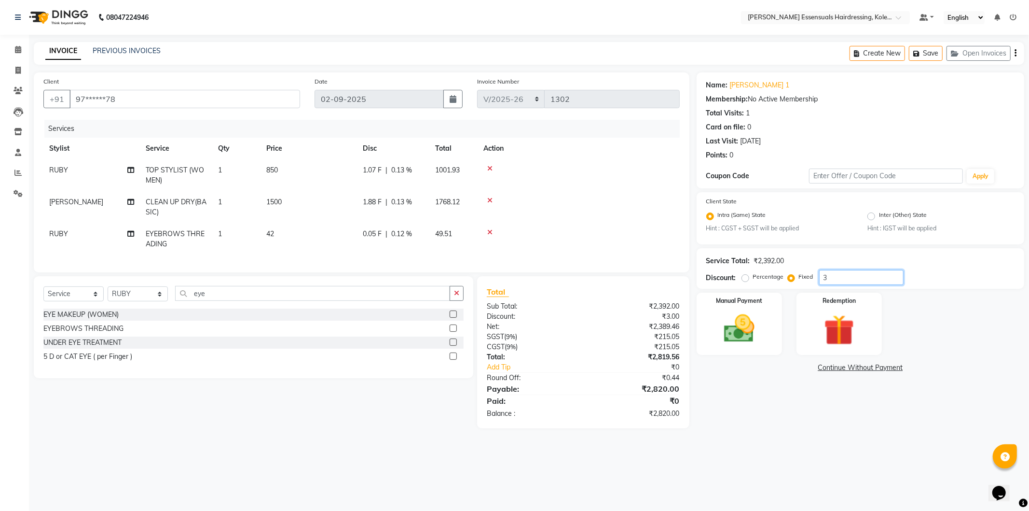
type input "30"
click at [749, 377] on div "Name: [PERSON_NAME] 1 Membership: No Active Membership Total Visits: 1 Card on …" at bounding box center [864, 250] width 335 height 356
drag, startPoint x: 842, startPoint y: 276, endPoint x: 782, endPoint y: 281, distance: 60.0
click at [782, 281] on div "Percentage Fixed 30" at bounding box center [824, 277] width 160 height 15
click at [385, 166] on span "0 %" at bounding box center [388, 170] width 12 height 10
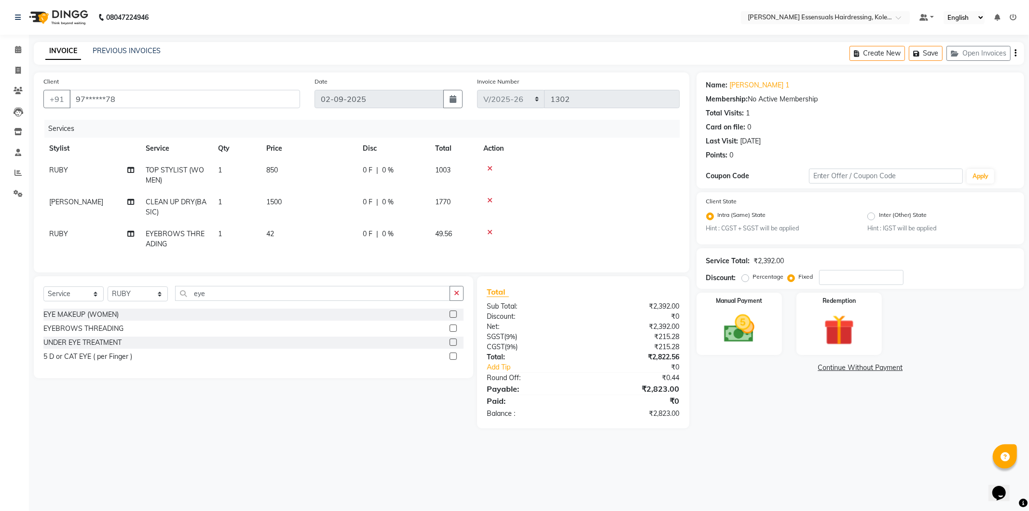
select select "79968"
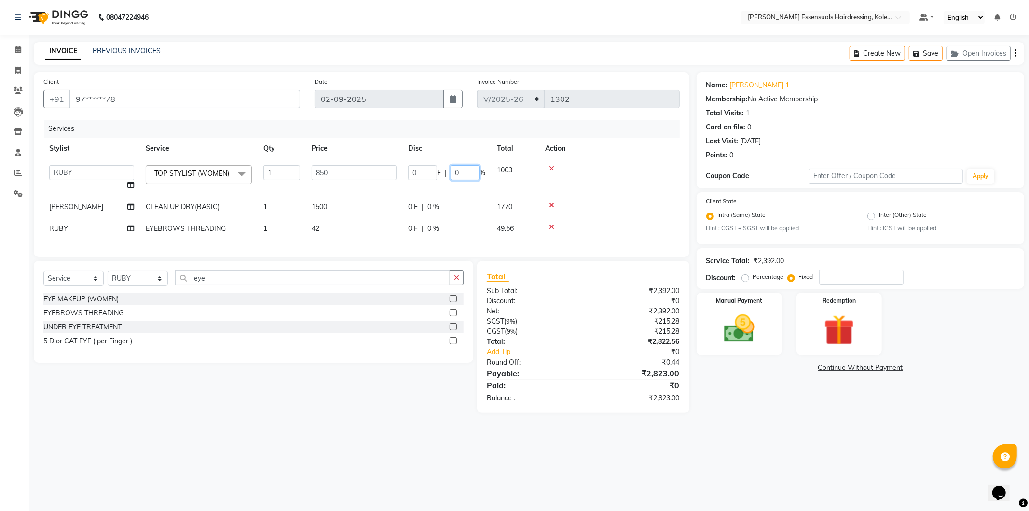
drag, startPoint x: 464, startPoint y: 173, endPoint x: 437, endPoint y: 172, distance: 27.0
click at [437, 172] on div "0 F | 0 %" at bounding box center [446, 172] width 77 height 15
type input "30"
click at [465, 142] on tr "Stylist Service Qty Price Disc Total Action" at bounding box center [361, 149] width 637 height 22
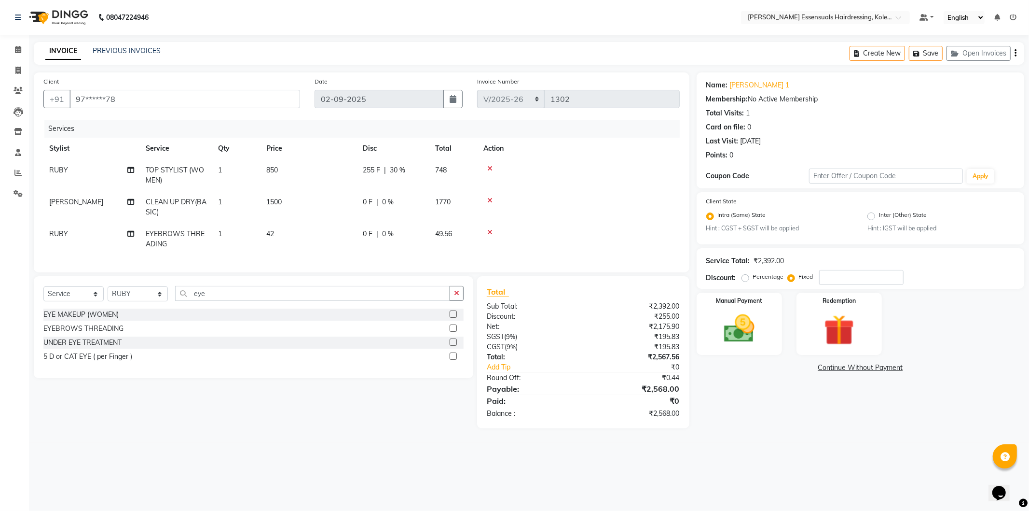
click at [385, 195] on td "0 F | 0 %" at bounding box center [393, 207] width 72 height 32
select select "79974"
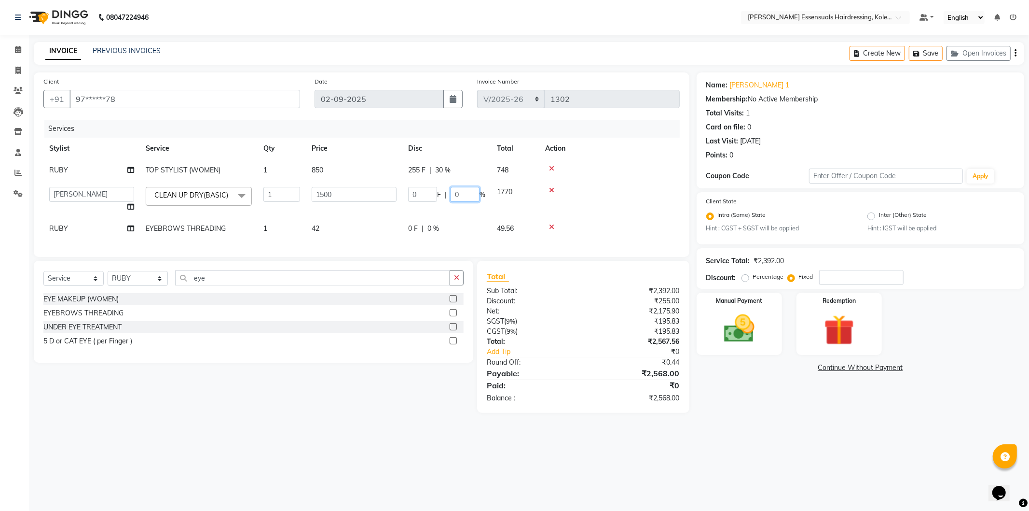
drag, startPoint x: 471, startPoint y: 194, endPoint x: 450, endPoint y: 193, distance: 20.3
click at [451, 193] on input "0" at bounding box center [465, 194] width 29 height 15
type input "30"
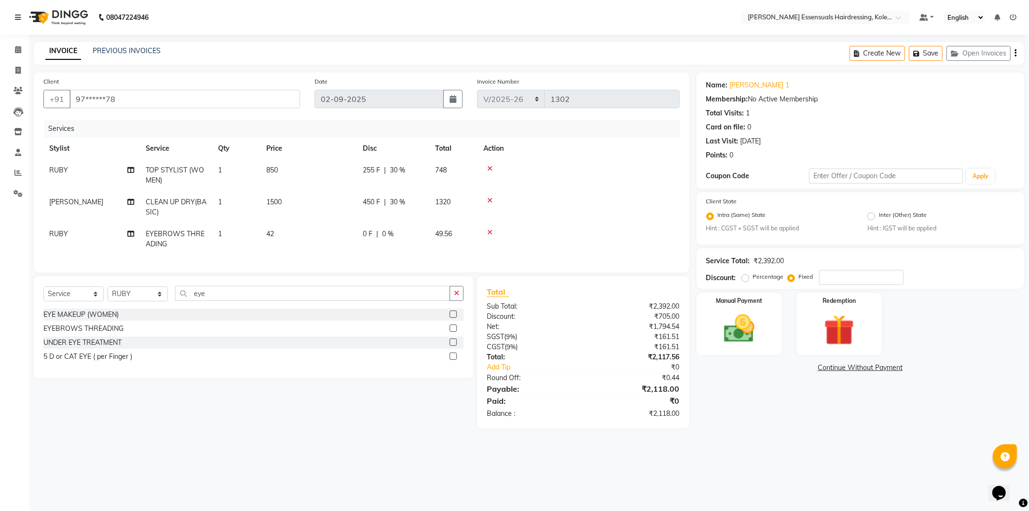
click at [460, 148] on tr "Stylist Service Qty Price Disc Total Action" at bounding box center [361, 149] width 637 height 22
click at [14, 55] on span at bounding box center [18, 49] width 17 height 11
click at [442, 233] on span "49.56" at bounding box center [443, 233] width 17 height 9
select select "79968"
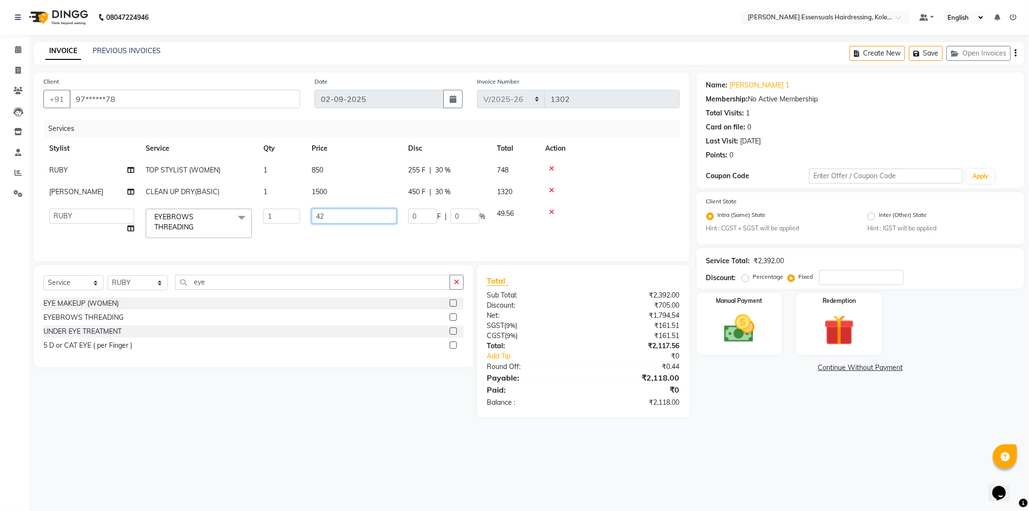
click at [327, 218] on input "42" at bounding box center [354, 215] width 85 height 15
type input "43"
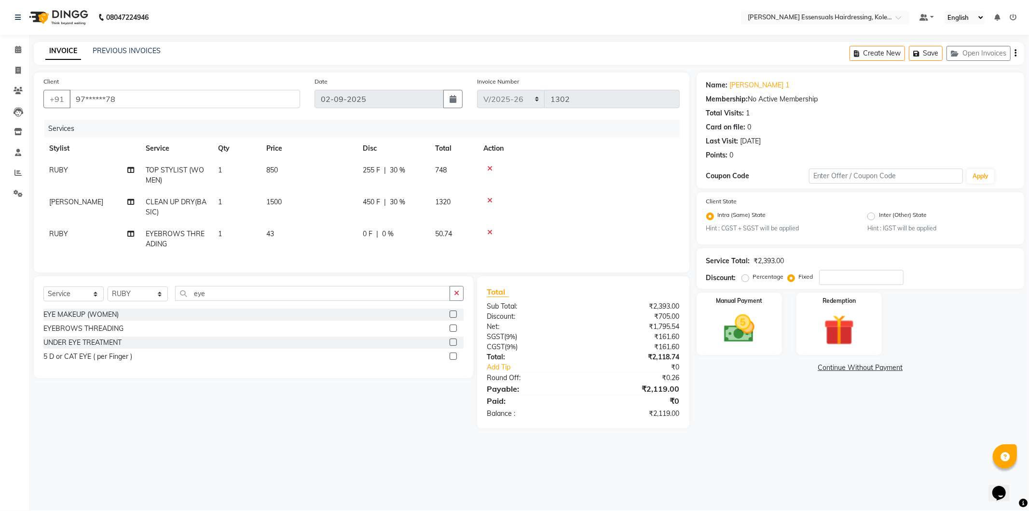
click at [638, 184] on tbody "RUBY TOP STYLIST (WOMEN) 1 850 255 F | 30 % 748 [PERSON_NAME] CLEAN UP DRY(BASI…" at bounding box center [361, 207] width 637 height 96
click at [20, 49] on icon at bounding box center [18, 49] width 6 height 7
click at [14, 45] on span at bounding box center [18, 49] width 17 height 11
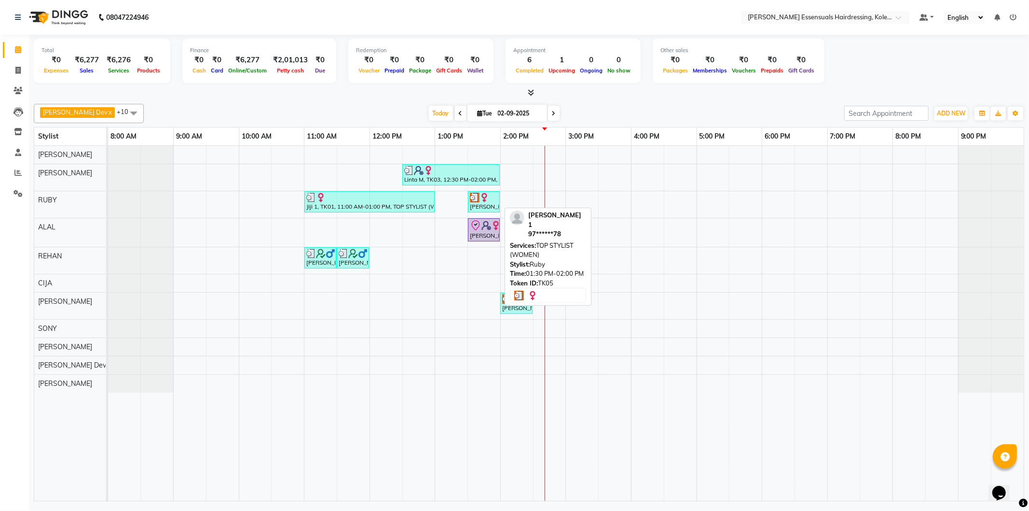
click at [483, 198] on img at bounding box center [485, 198] width 10 height 10
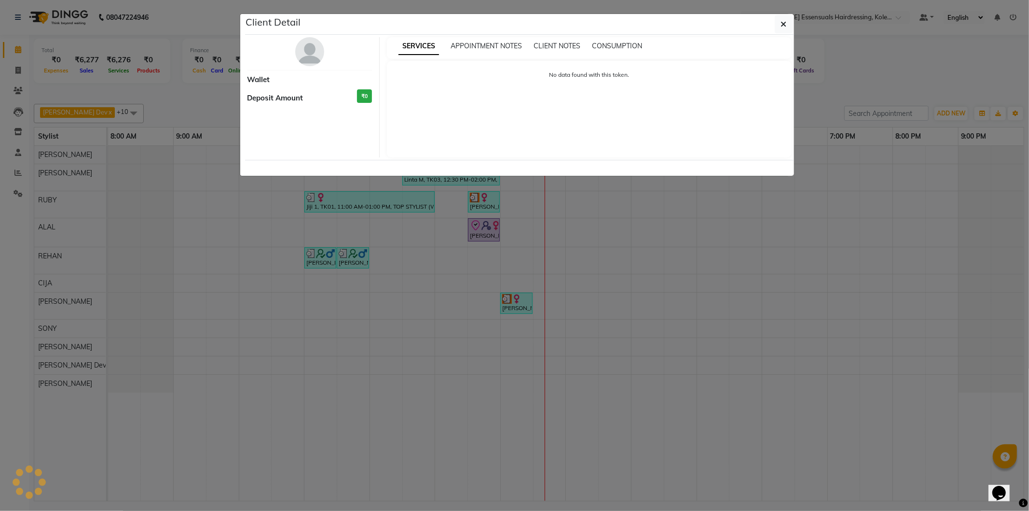
select select "3"
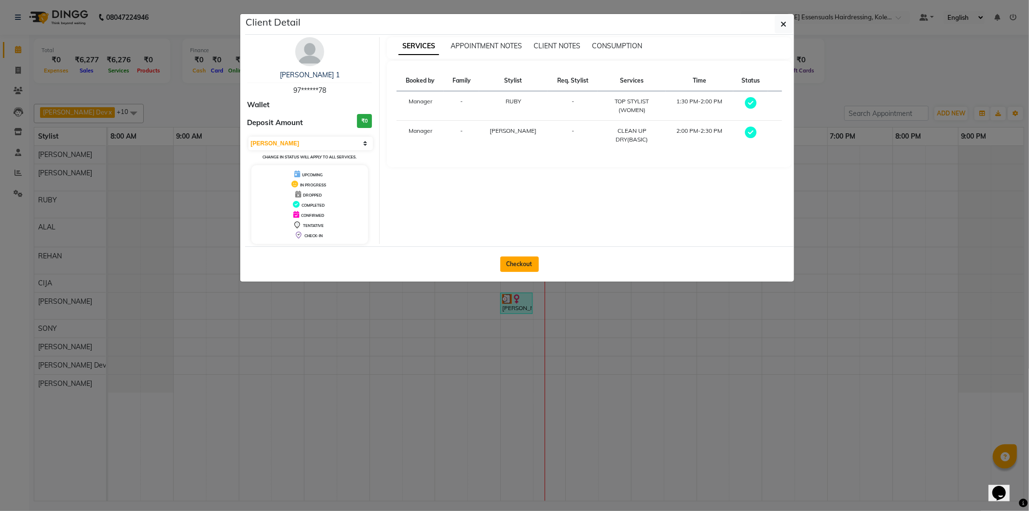
click at [513, 263] on button "Checkout" at bounding box center [519, 263] width 39 height 15
select select "8281"
select select "service"
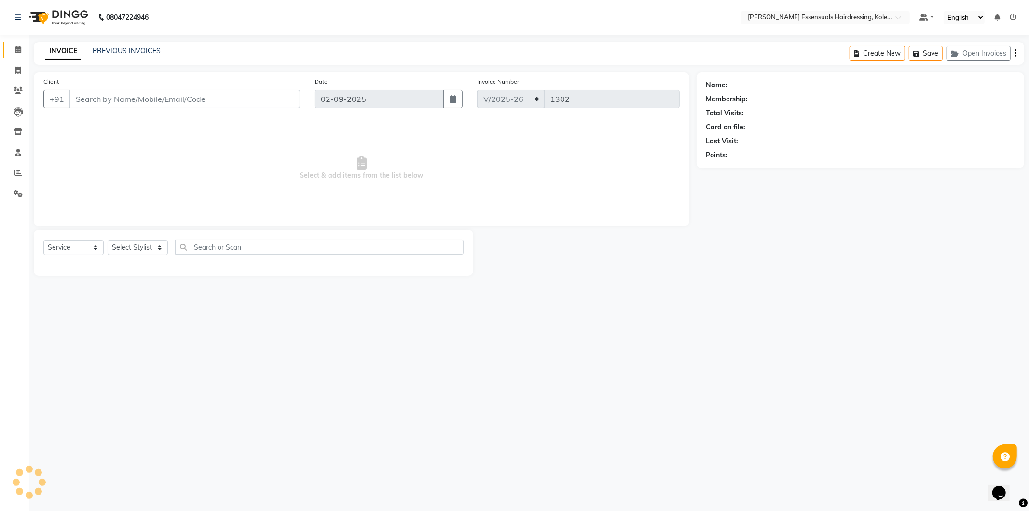
type input "97******78"
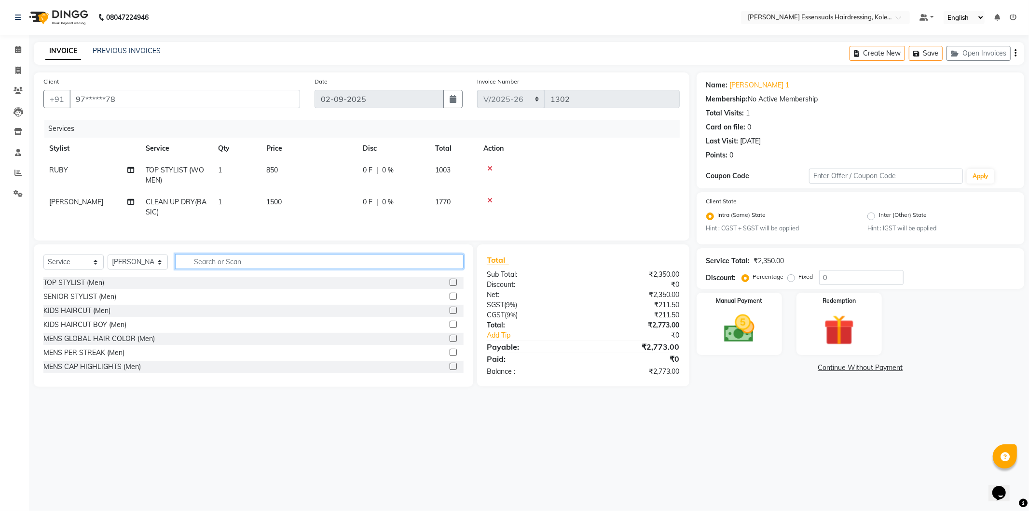
click at [225, 264] on input "text" at bounding box center [319, 261] width 289 height 15
click at [114, 269] on select "Select Stylist Admin [PERSON_NAME] Dev [PERSON_NAME] [PERSON_NAME] [PERSON_NAME…" at bounding box center [138, 261] width 60 height 15
select select "79968"
click at [108, 263] on select "Select Stylist Admin [PERSON_NAME] Dev [PERSON_NAME] [PERSON_NAME] [PERSON_NAME…" at bounding box center [138, 261] width 60 height 15
click at [236, 268] on input "text" at bounding box center [319, 261] width 289 height 15
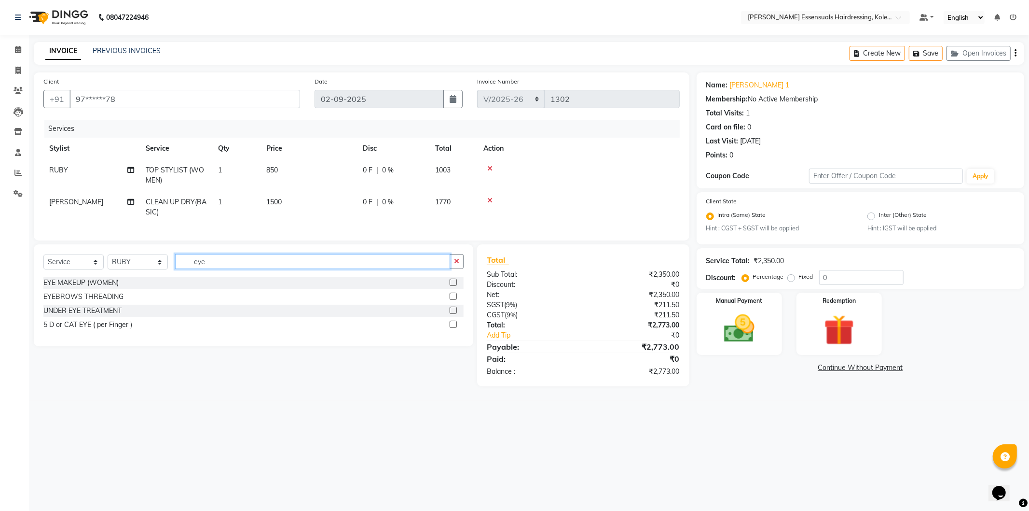
type input "eye"
click at [452, 300] on label at bounding box center [453, 295] width 7 height 7
click at [452, 300] on input "checkbox" at bounding box center [453, 296] width 6 height 6
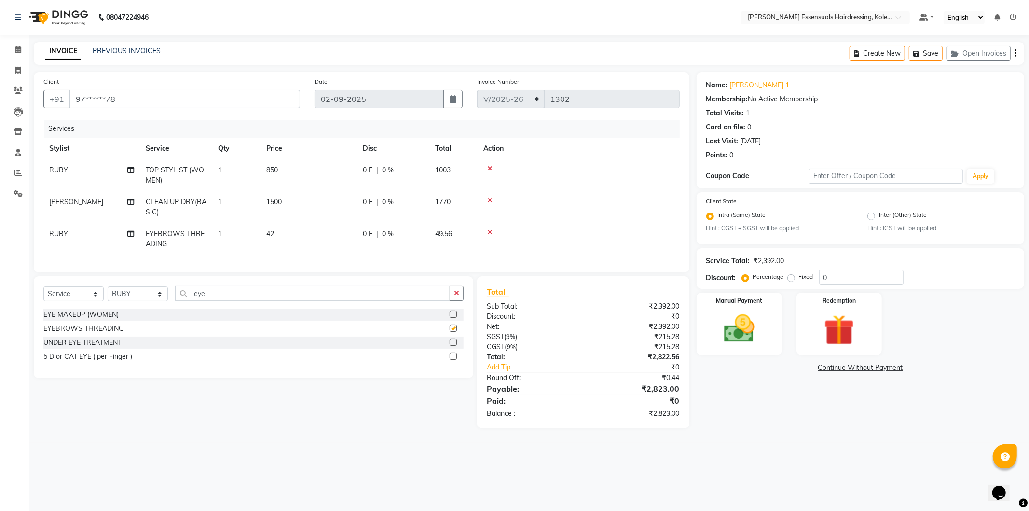
checkbox input "false"
click at [799, 277] on label "Fixed" at bounding box center [806, 276] width 14 height 9
click at [790, 277] on input "Fixed" at bounding box center [793, 276] width 7 height 7
radio input "true"
drag, startPoint x: 832, startPoint y: 282, endPoint x: 790, endPoint y: 281, distance: 42.5
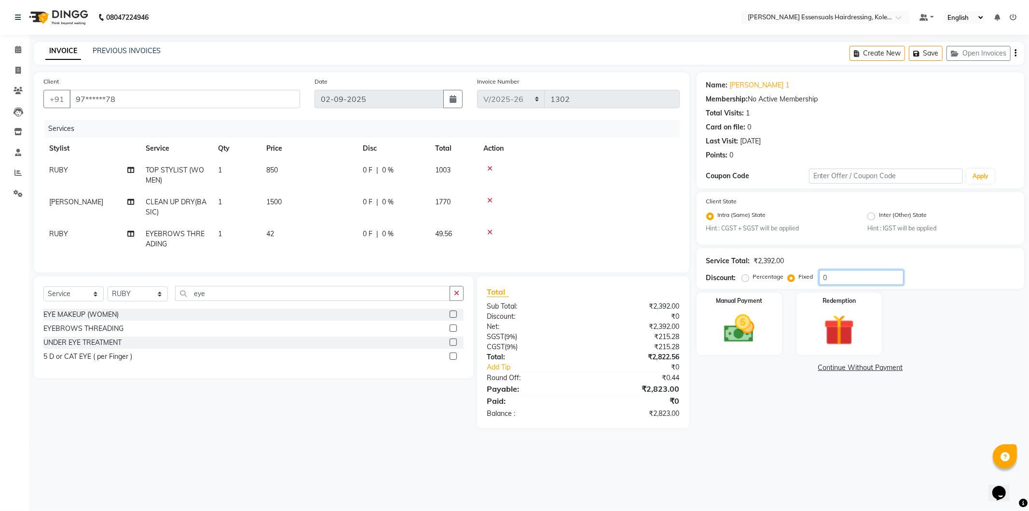
click at [790, 281] on div "Percentage Fixed 0" at bounding box center [824, 277] width 160 height 15
type input "30"
click at [828, 248] on div "Service Total: ₹2,392.00 Discount: Percentage Fixed 30" at bounding box center [861, 268] width 328 height 41
click at [753, 278] on label "Percentage" at bounding box center [768, 276] width 31 height 9
click at [746, 278] on input "Percentage" at bounding box center [747, 276] width 7 height 7
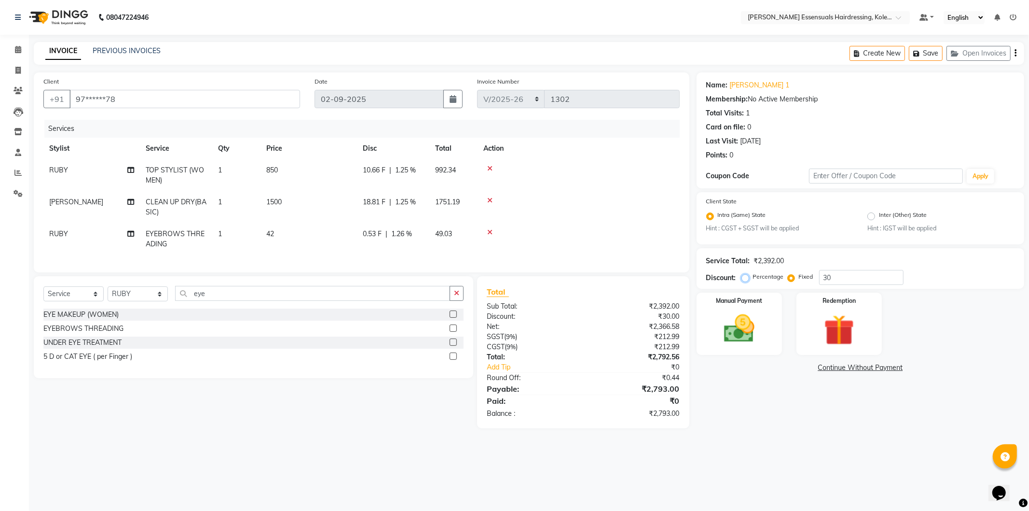
radio input "true"
drag, startPoint x: 832, startPoint y: 280, endPoint x: 785, endPoint y: 281, distance: 46.3
click at [785, 281] on div "Percentage Fixed 30" at bounding box center [824, 277] width 160 height 15
type input "30"
click at [830, 249] on div "Service Total: ₹2,392.00 Discount: Percentage Fixed 30" at bounding box center [861, 268] width 328 height 41
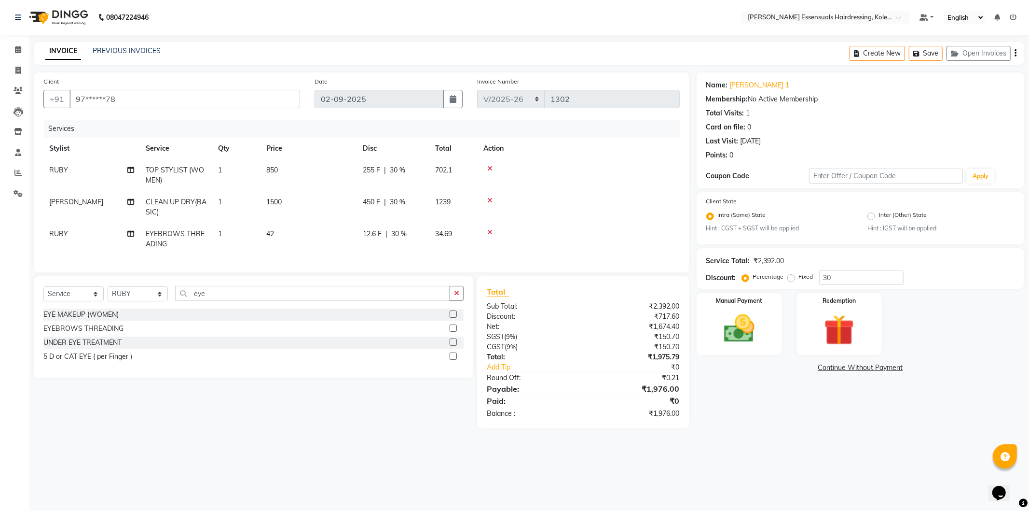
click at [413, 231] on div "12.6 F | 30 %" at bounding box center [393, 234] width 61 height 10
select select "79968"
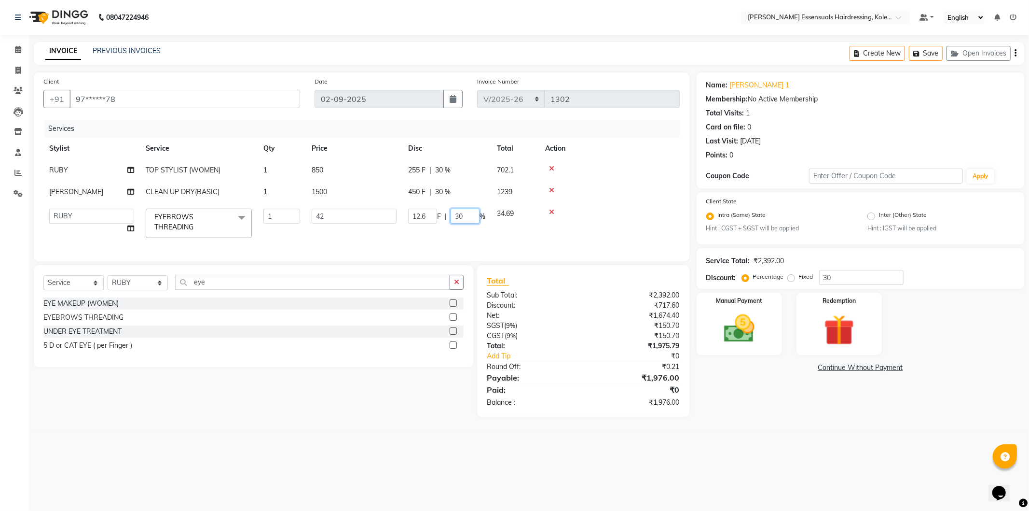
click at [471, 217] on input "30" at bounding box center [465, 215] width 29 height 15
type input "3"
click at [600, 213] on tbody "RUBY TOP STYLIST (WOMEN) 1 850 255 F | 30 % 702.1 [PERSON_NAME] CLEAN UP DRY(BA…" at bounding box center [361, 201] width 637 height 84
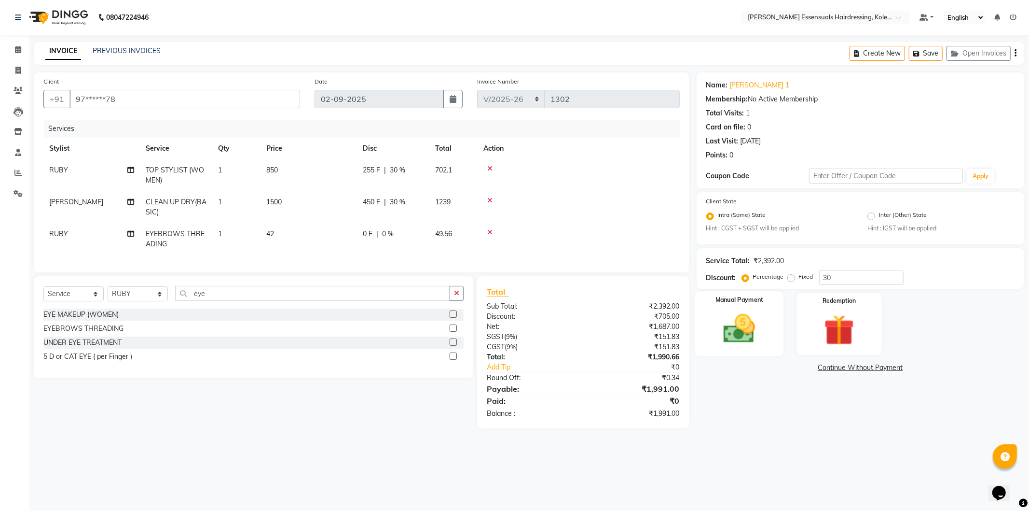
click at [735, 326] on img at bounding box center [740, 328] width 52 height 37
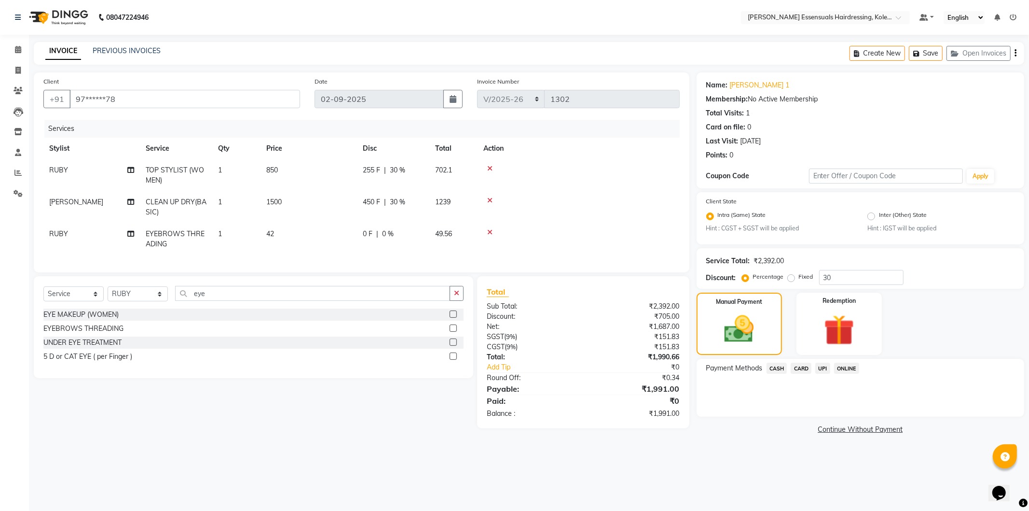
click at [797, 366] on span "CARD" at bounding box center [801, 367] width 21 height 11
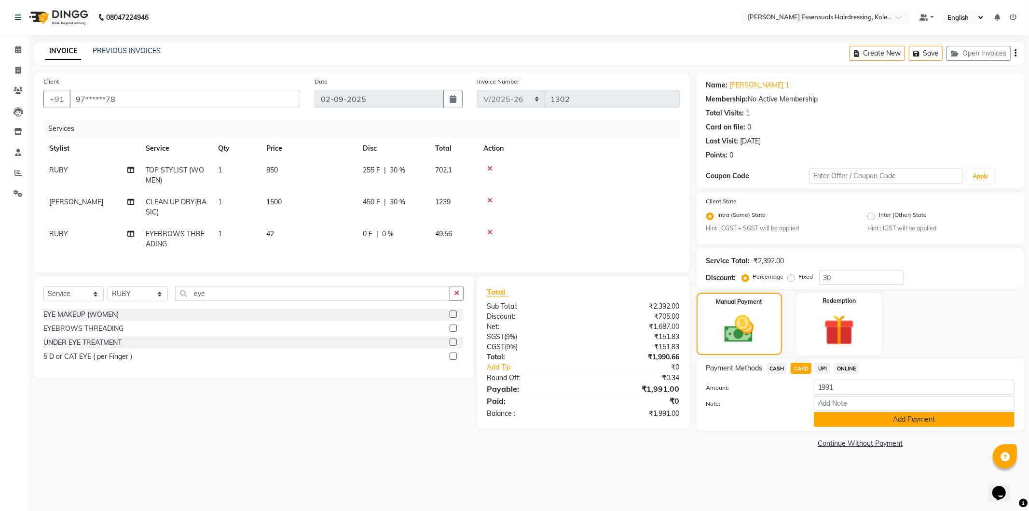
click at [829, 413] on button "Add Payment" at bounding box center [914, 419] width 201 height 15
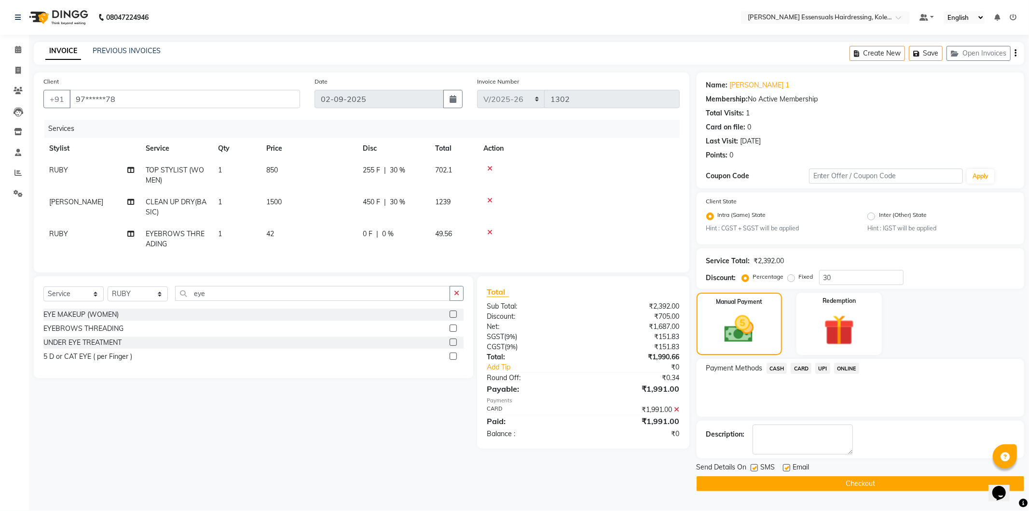
click at [825, 486] on button "Checkout" at bounding box center [861, 483] width 328 height 15
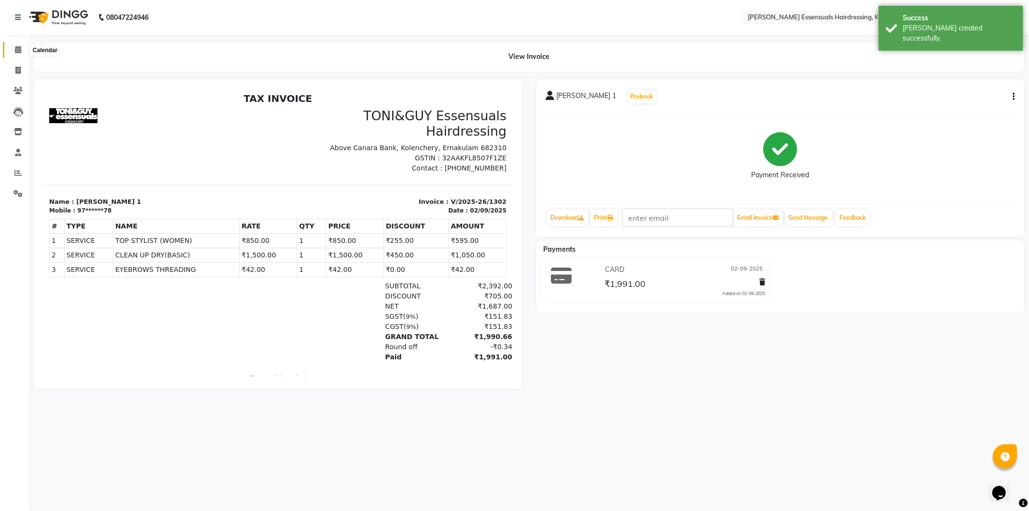
click at [19, 47] on icon at bounding box center [18, 49] width 6 height 7
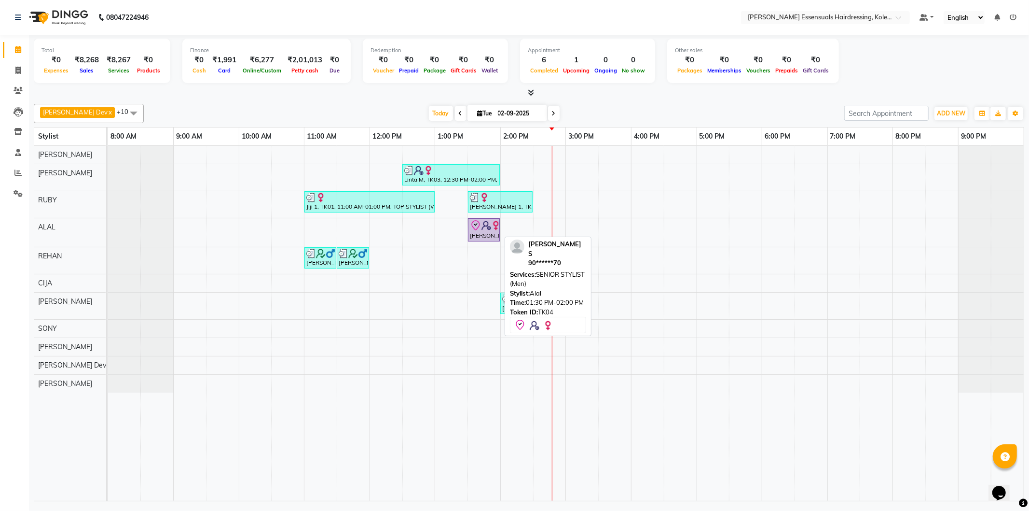
click at [482, 230] on img at bounding box center [487, 226] width 10 height 10
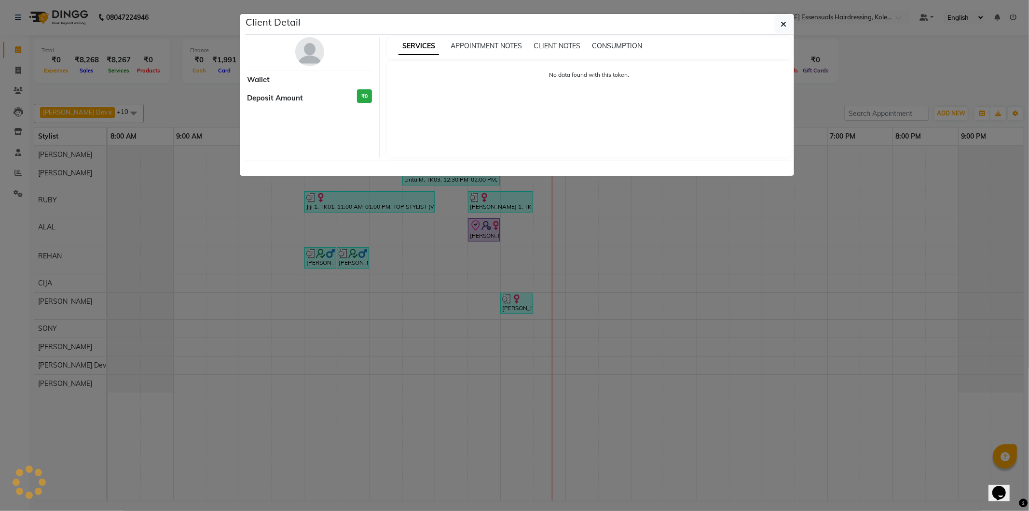
select select "8"
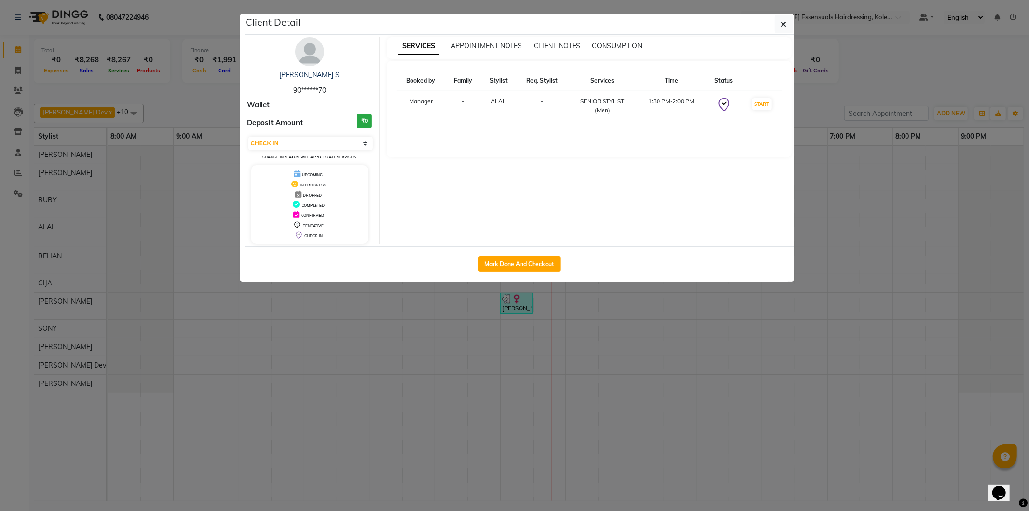
click at [509, 254] on div "Mark Done And Checkout" at bounding box center [519, 263] width 549 height 35
click at [509, 263] on button "Mark Done And Checkout" at bounding box center [519, 263] width 83 height 15
select select "8281"
select select "service"
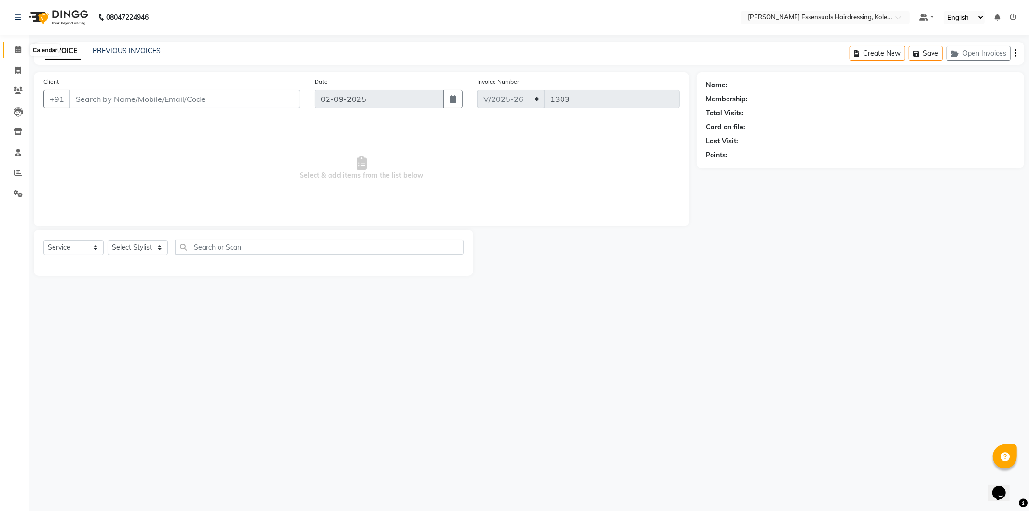
drag, startPoint x: 13, startPoint y: 49, endPoint x: 21, endPoint y: 59, distance: 12.4
click at [14, 49] on span at bounding box center [18, 49] width 17 height 11
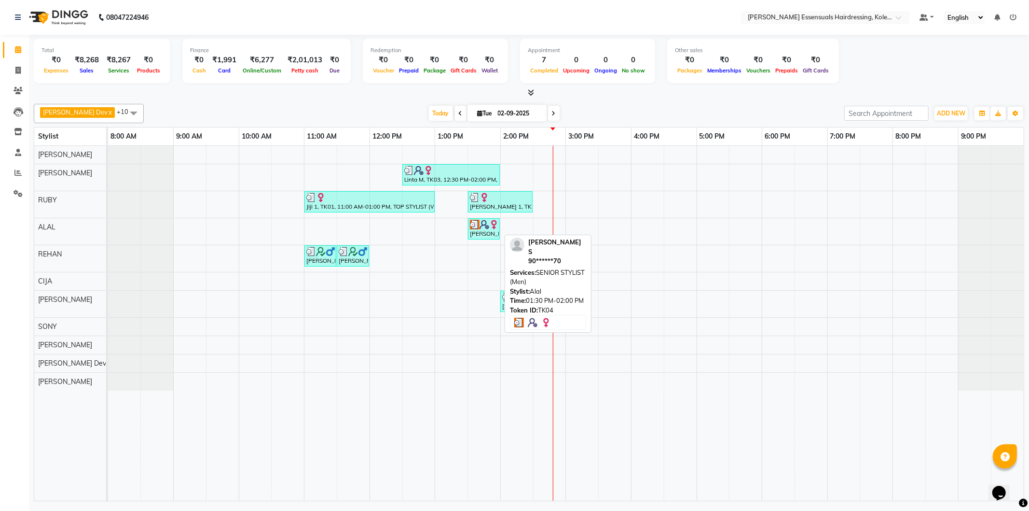
click at [486, 234] on div "[PERSON_NAME] S, TK04, 01:30 PM-02:00 PM, SENIOR STYLIST (Men)" at bounding box center [484, 229] width 30 height 18
select select "3"
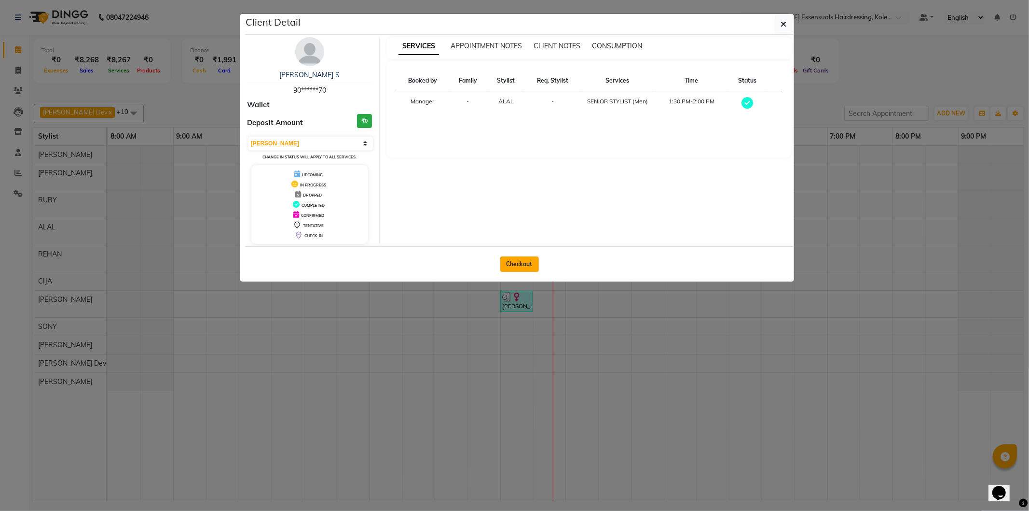
click at [526, 263] on button "Checkout" at bounding box center [519, 263] width 39 height 15
select select "service"
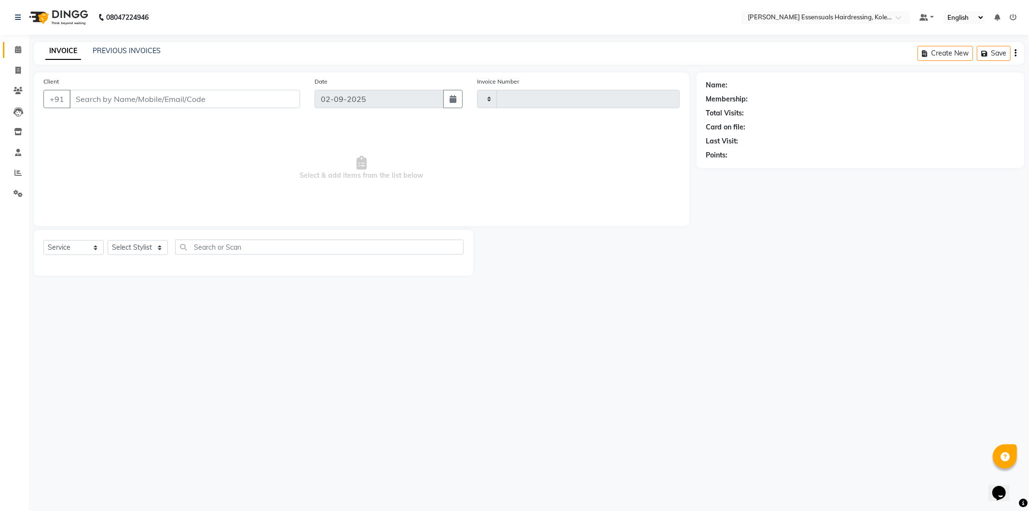
type input "1303"
select select "8281"
type input "90******70"
select select "79970"
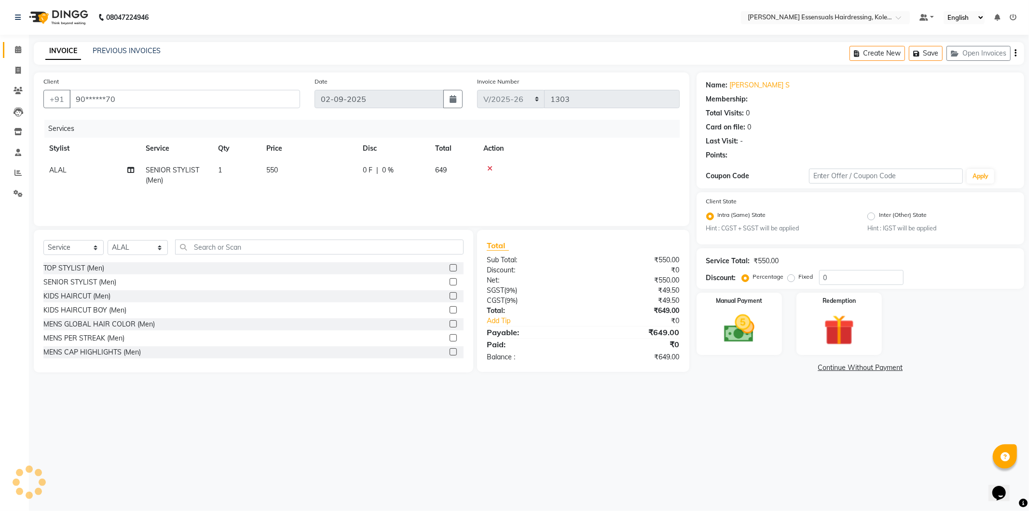
select select "1: Object"
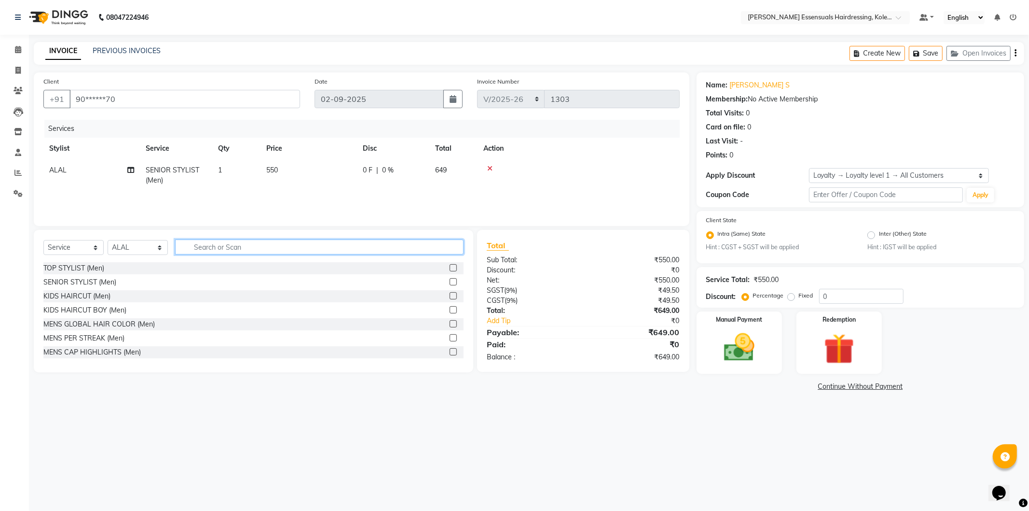
click at [198, 249] on input "text" at bounding box center [319, 246] width 289 height 15
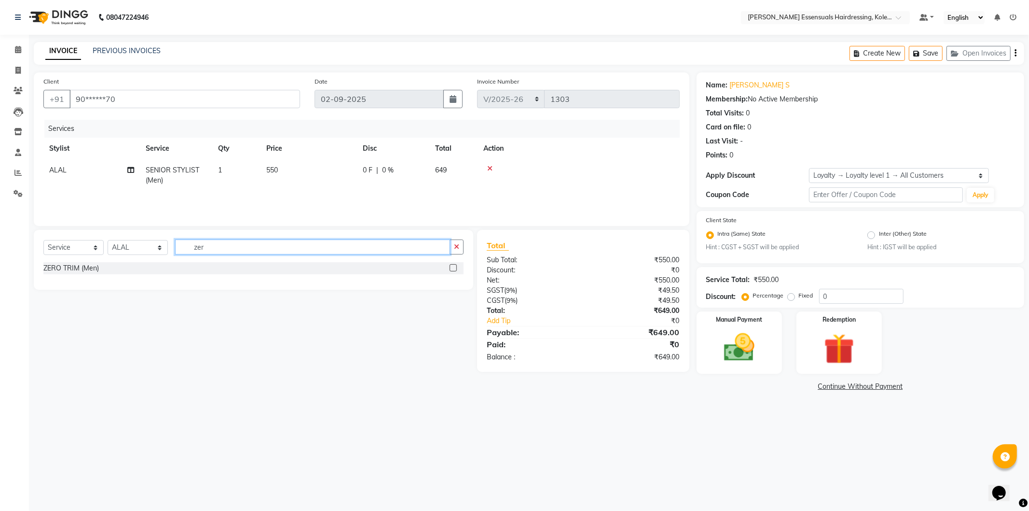
type input "zer"
click at [455, 265] on label at bounding box center [453, 267] width 7 height 7
click at [455, 265] on input "checkbox" at bounding box center [453, 268] width 6 height 6
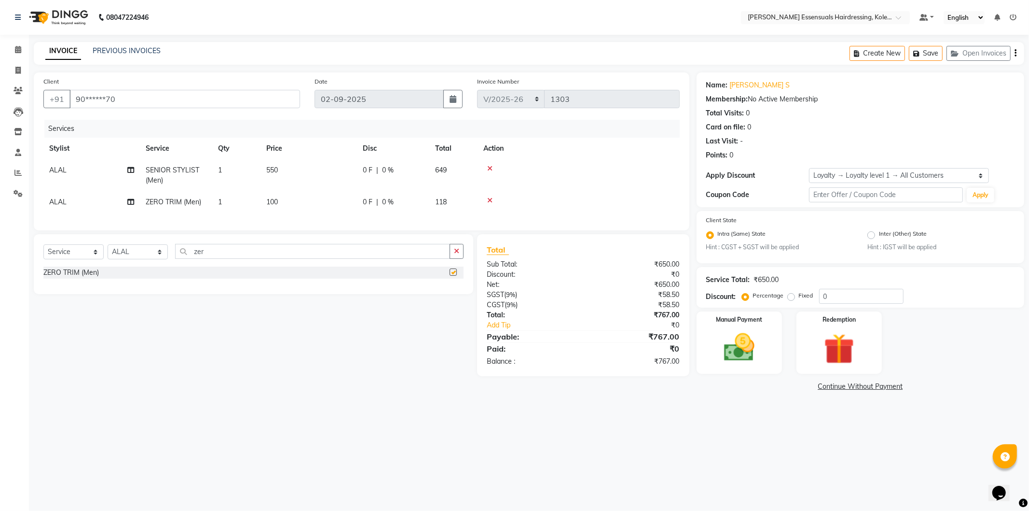
checkbox input "false"
click at [249, 259] on input "zer" at bounding box center [312, 251] width 275 height 15
type input "z"
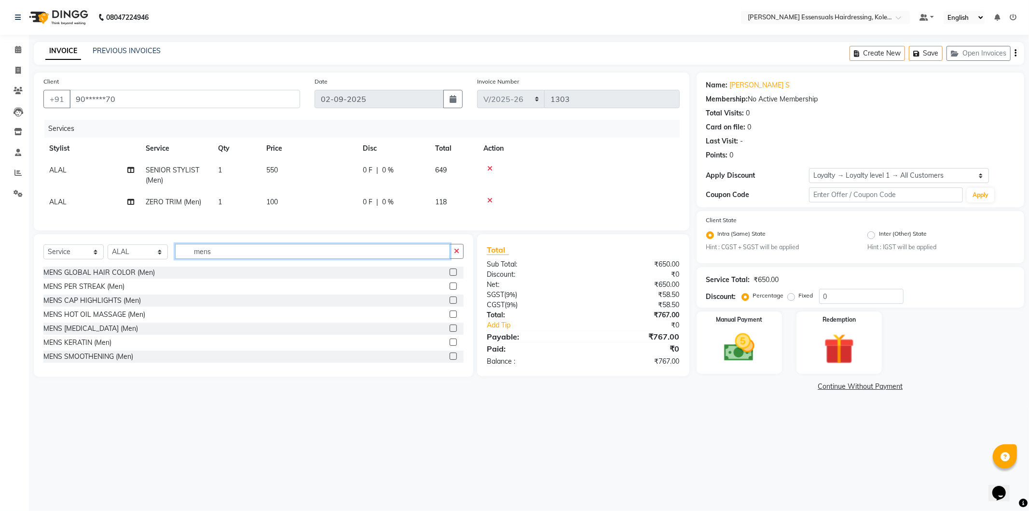
type input "mens"
click at [450, 276] on label at bounding box center [453, 271] width 7 height 7
click at [450, 276] on input "checkbox" at bounding box center [453, 272] width 6 height 6
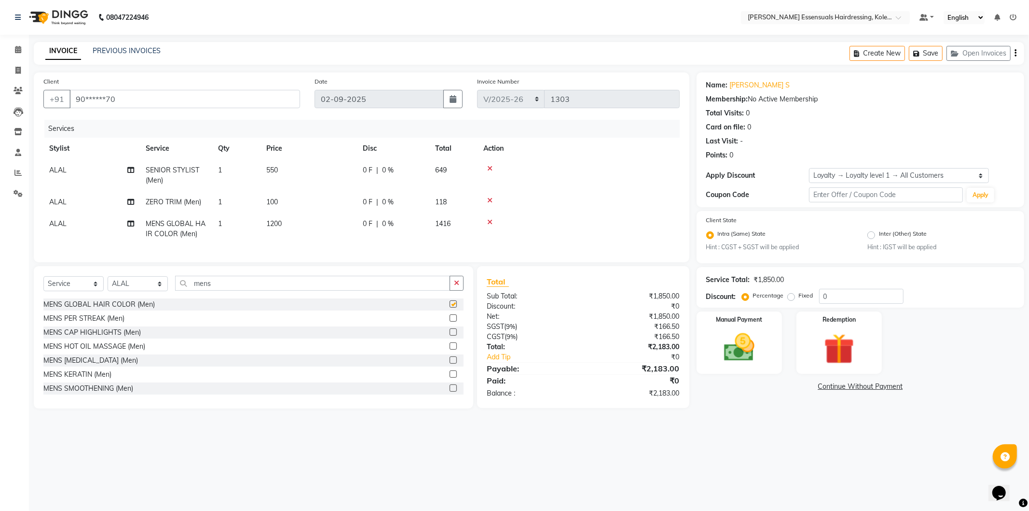
checkbox input "false"
click at [929, 50] on button "Save" at bounding box center [926, 53] width 34 height 15
drag, startPoint x: 732, startPoint y: 345, endPoint x: 739, endPoint y: 350, distance: 9.3
click at [731, 344] on img at bounding box center [740, 347] width 52 height 37
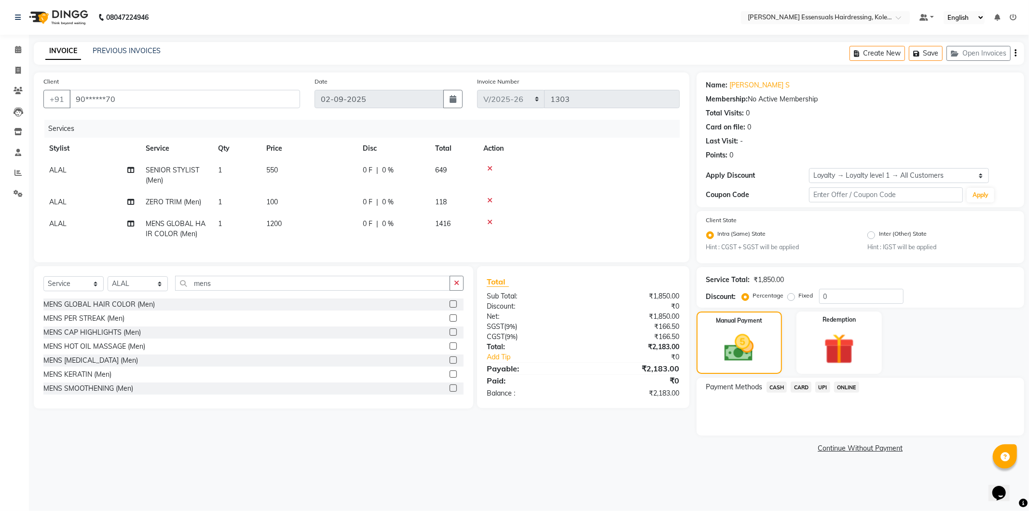
click at [780, 387] on span "CASH" at bounding box center [777, 386] width 21 height 11
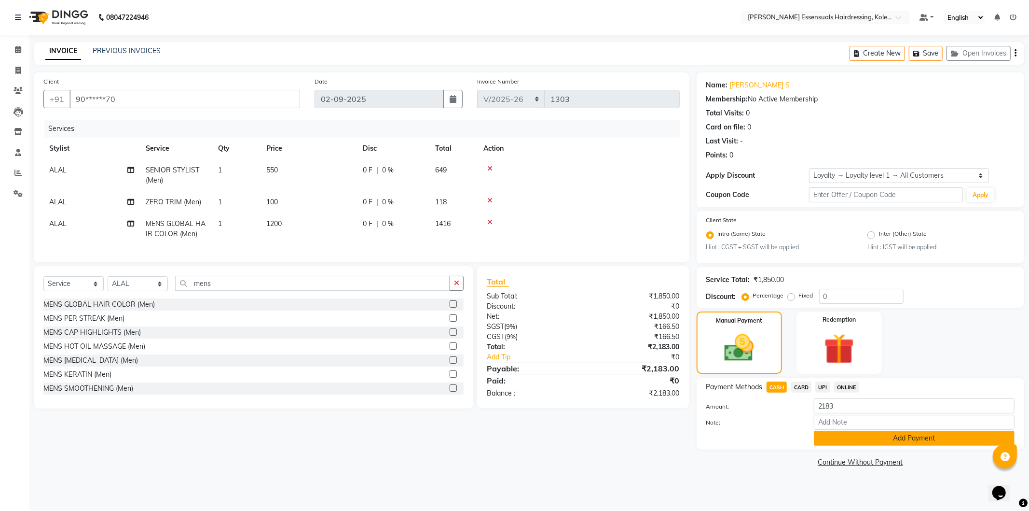
click at [831, 433] on button "Add Payment" at bounding box center [914, 437] width 201 height 15
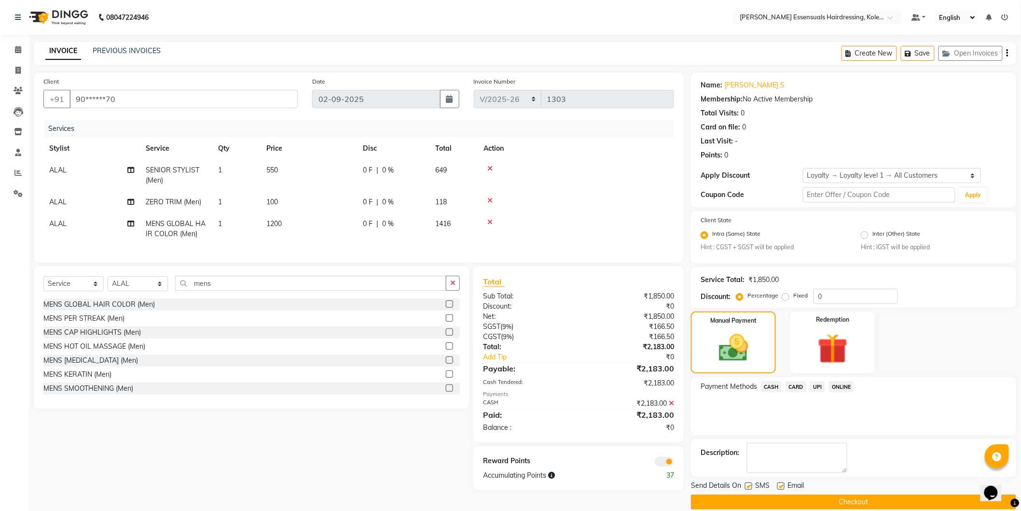
click at [779, 499] on button "Checkout" at bounding box center [853, 501] width 325 height 15
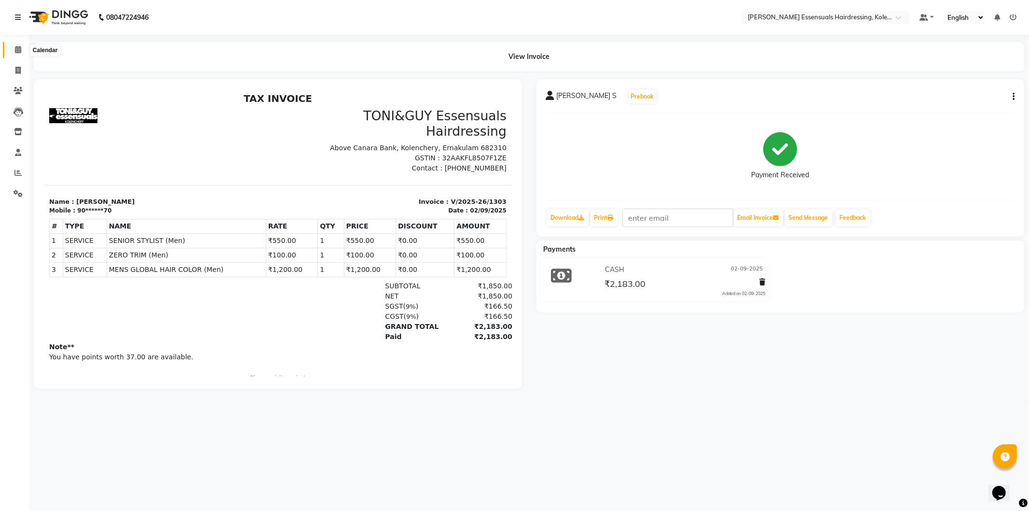
click at [13, 47] on span at bounding box center [18, 49] width 17 height 11
